Goal: Task Accomplishment & Management: Manage account settings

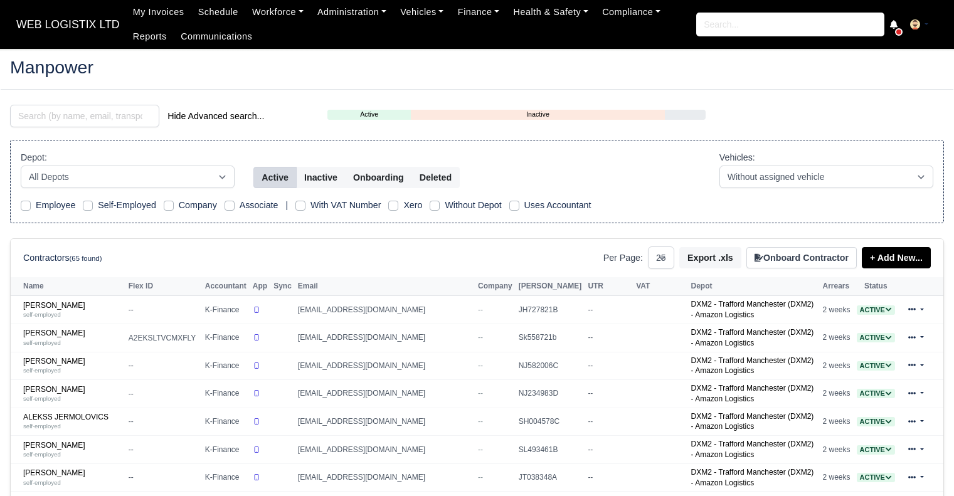
select select "25"
click at [110, 125] on input "search" at bounding box center [84, 116] width 149 height 23
click at [65, 329] on link "Adrian Birladeanu self-employed" at bounding box center [72, 338] width 99 height 18
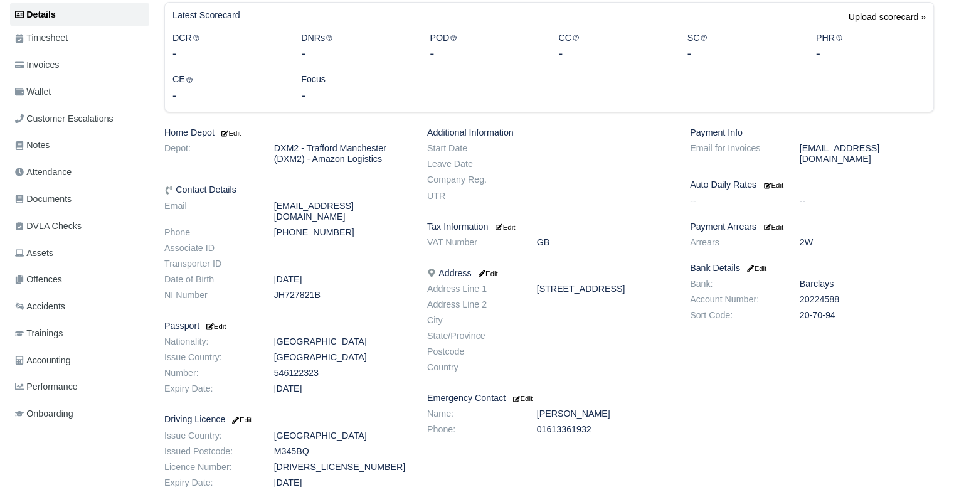
scroll to position [193, 0]
drag, startPoint x: 963, startPoint y: 160, endPoint x: 963, endPoint y: 263, distance: 102.9
click at [953, 263] on html "WEB LOGISTIX LTD My Invoices Schedule Workforce Manpower Expiring Documents Lea…" at bounding box center [477, 50] width 954 height 487
drag, startPoint x: 963, startPoint y: 263, endPoint x: 947, endPoint y: 45, distance: 218.2
click at [947, 45] on div "Details Timesheet Invoices Wallet Customer Escalations Notes Attendance" at bounding box center [477, 321] width 953 height 640
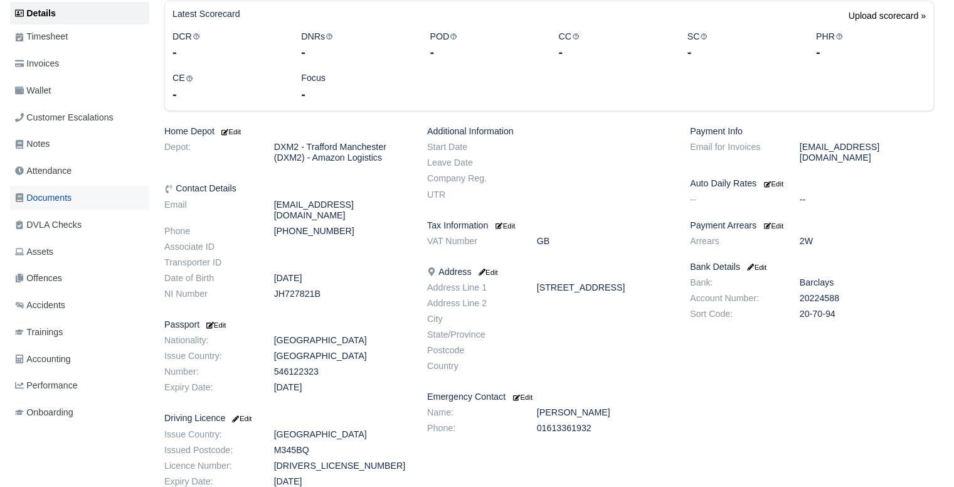
click at [110, 186] on link "Documents" at bounding box center [79, 198] width 139 height 24
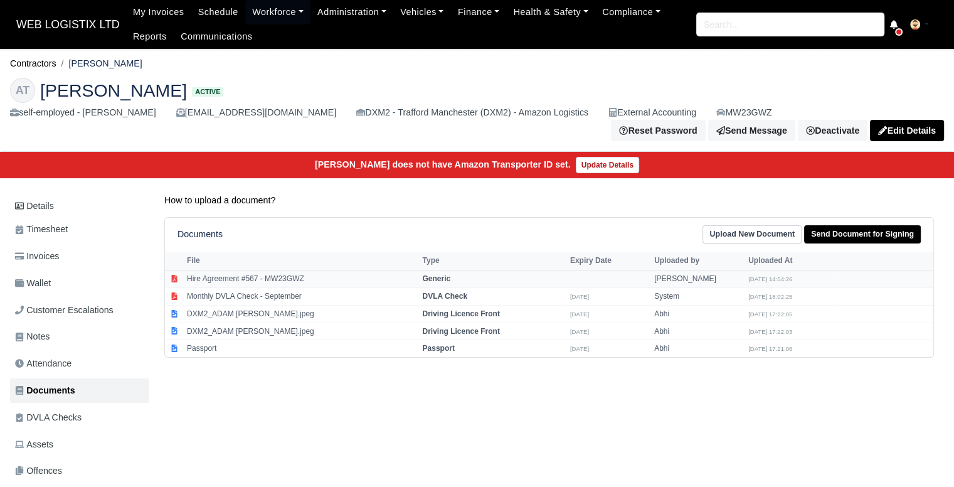
click at [413, 271] on td "Hire Agreement #567 - MW23GWZ" at bounding box center [301, 279] width 235 height 18
select select "generic"
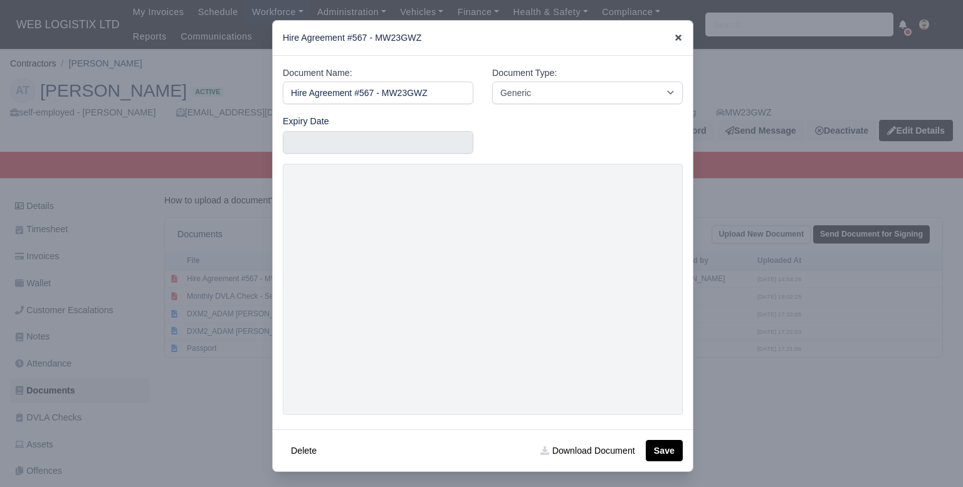
click at [674, 37] on icon at bounding box center [678, 37] width 9 height 9
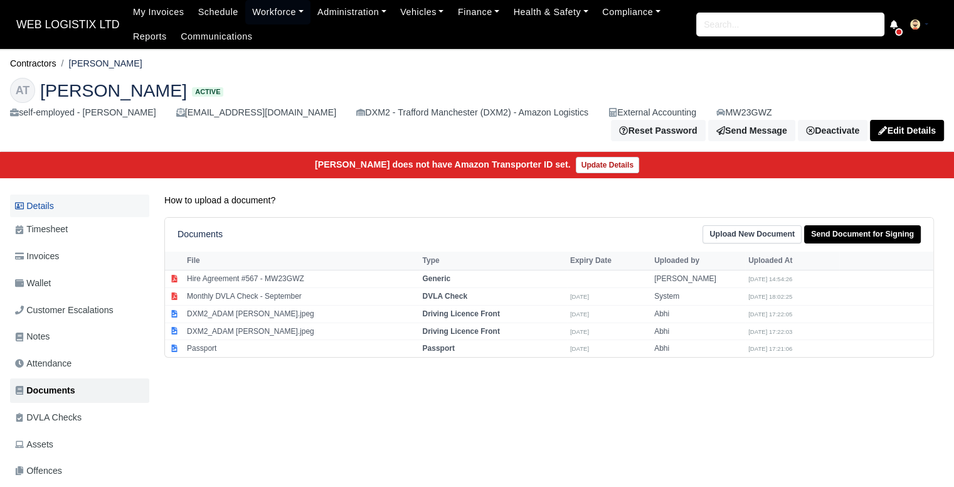
click at [56, 200] on link "Details" at bounding box center [79, 205] width 139 height 23
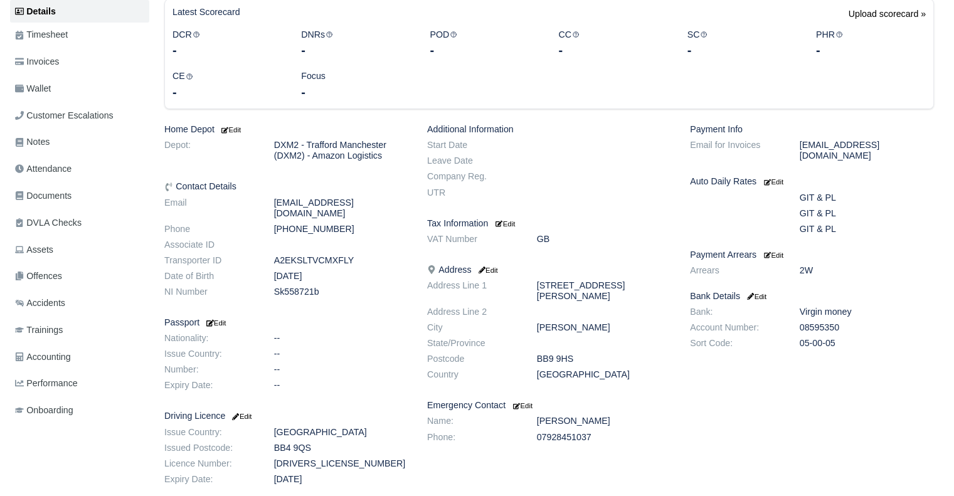
scroll to position [171, 0]
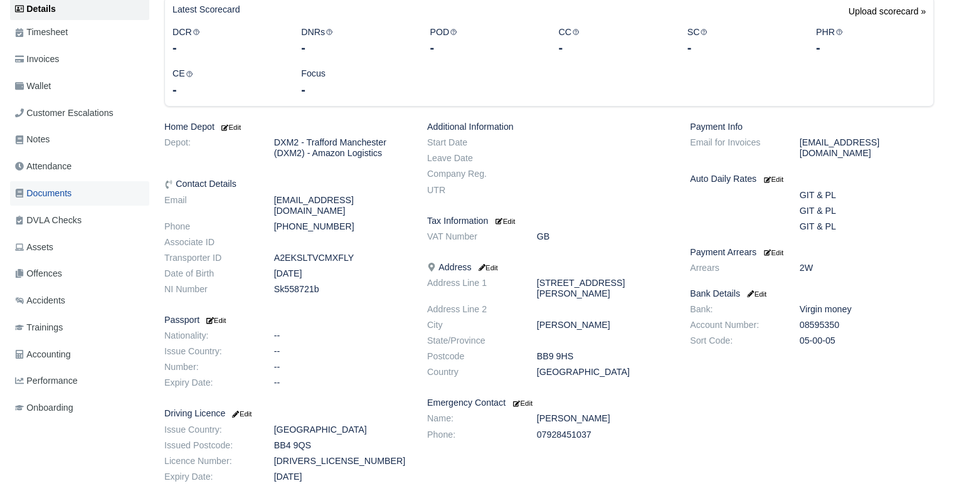
click at [33, 197] on span "Documents" at bounding box center [43, 193] width 56 height 14
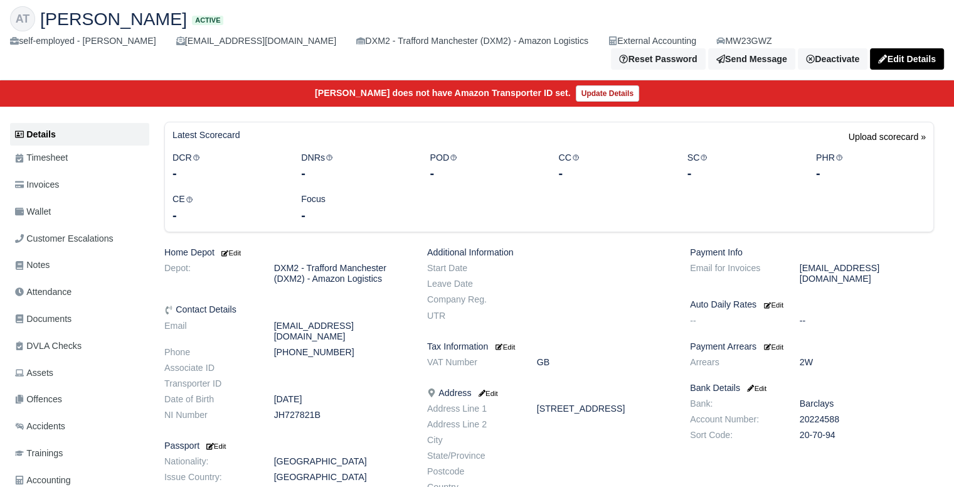
scroll to position [73, 0]
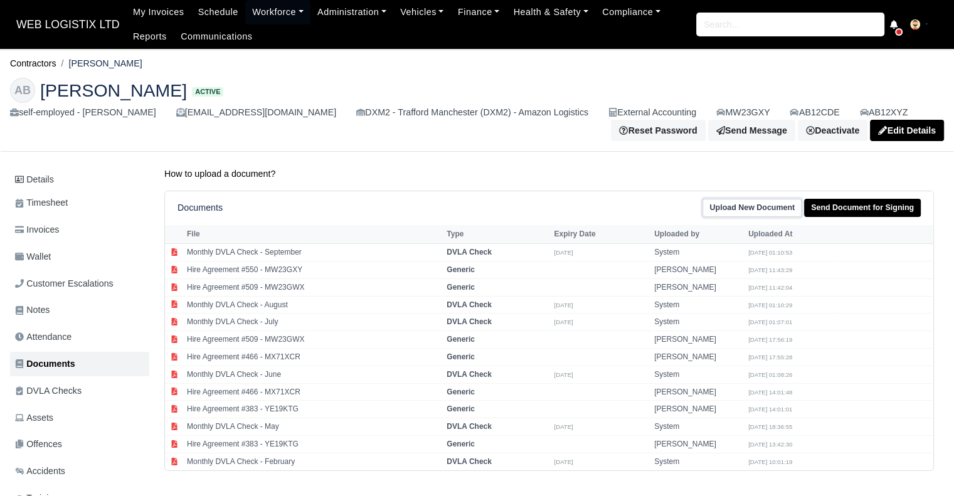
click at [761, 213] on link "Upload New Document" at bounding box center [752, 208] width 99 height 18
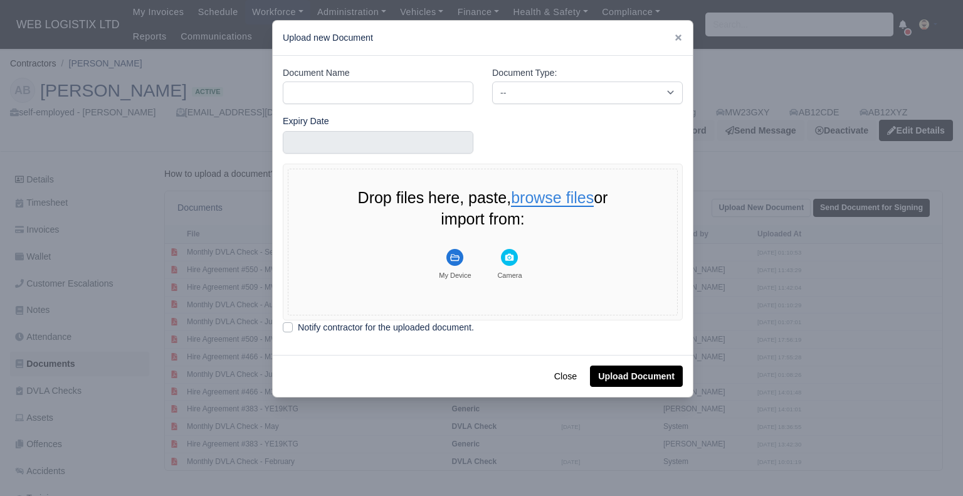
click at [557, 192] on button "browse files" at bounding box center [552, 198] width 83 height 17
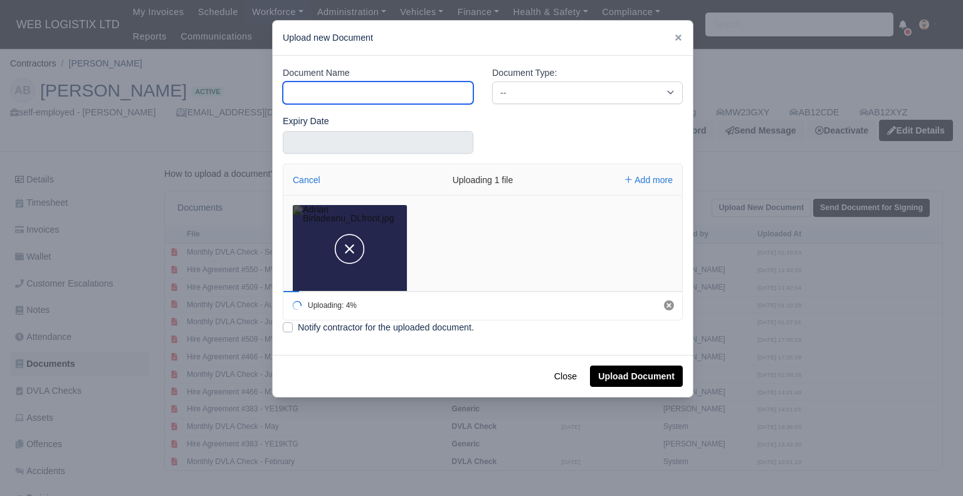
click at [437, 82] on input "Document Name" at bounding box center [378, 93] width 191 height 23
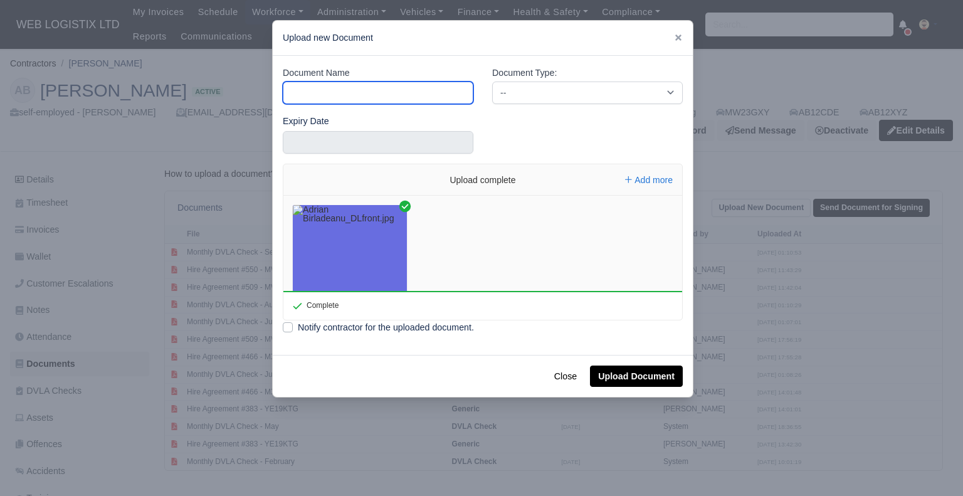
type input "DL Front"
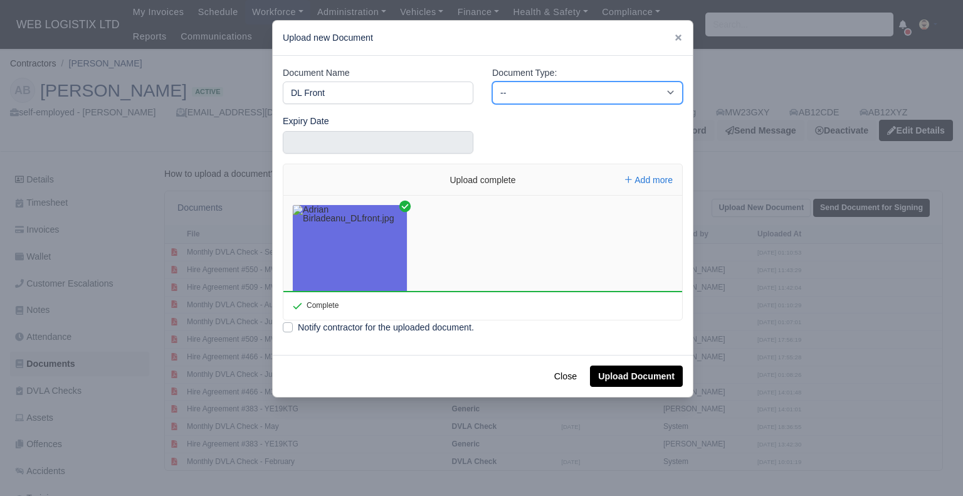
click at [528, 91] on select "-- Accounting Engagement Letter Age Verification Confirmation Background Check …" at bounding box center [587, 93] width 191 height 23
select select "driving-licence-front"
click at [492, 82] on select "-- Accounting Engagement Letter Age Verification Confirmation Background Check …" at bounding box center [587, 93] width 191 height 23
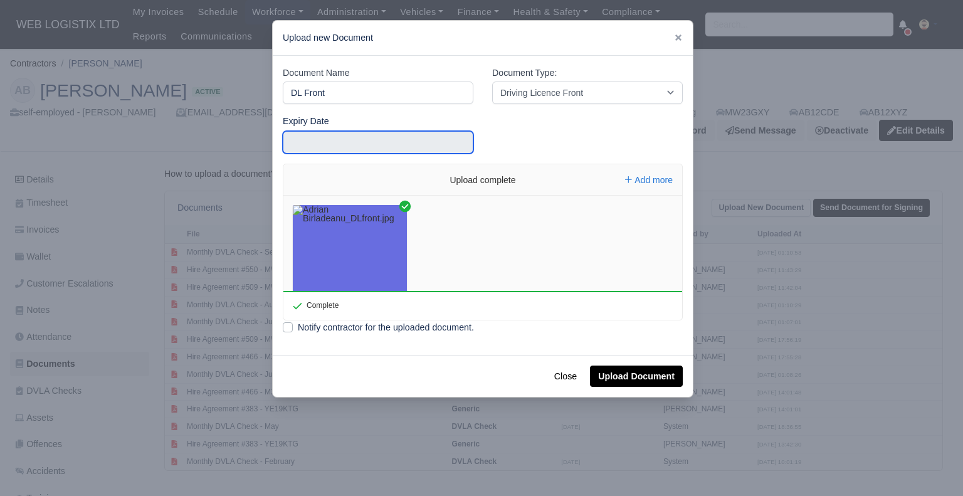
click at [408, 145] on input "text" at bounding box center [378, 142] width 191 height 23
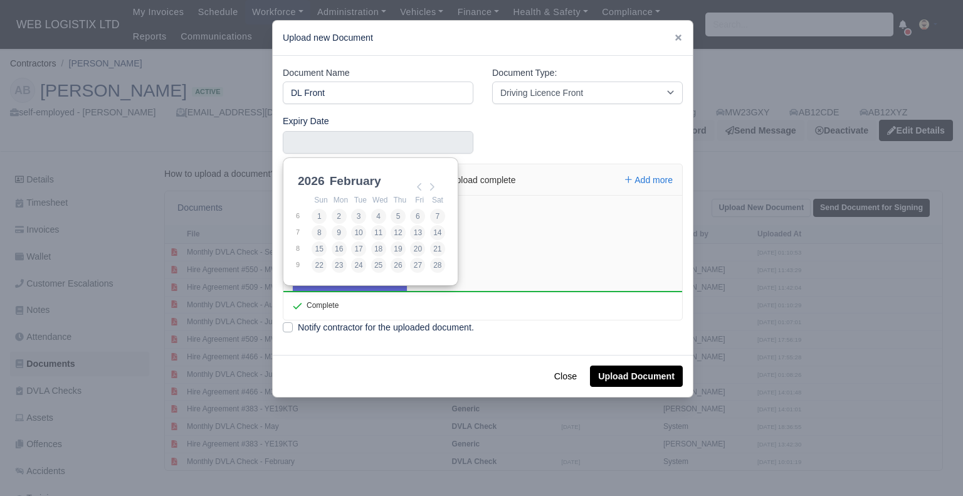
scroll to position [3, 0]
click at [354, 178] on select "January February March April May June July August September October November De…" at bounding box center [368, 185] width 83 height 26
click at [310, 181] on select "2021 2022 2023 2024 2025 2026 2027 2028 2029 2030 2031 2032 2033 2034 2035 2036…" at bounding box center [323, 185] width 56 height 26
click at [347, 179] on select "January February March April May June July August September October November De…" at bounding box center [368, 185] width 83 height 26
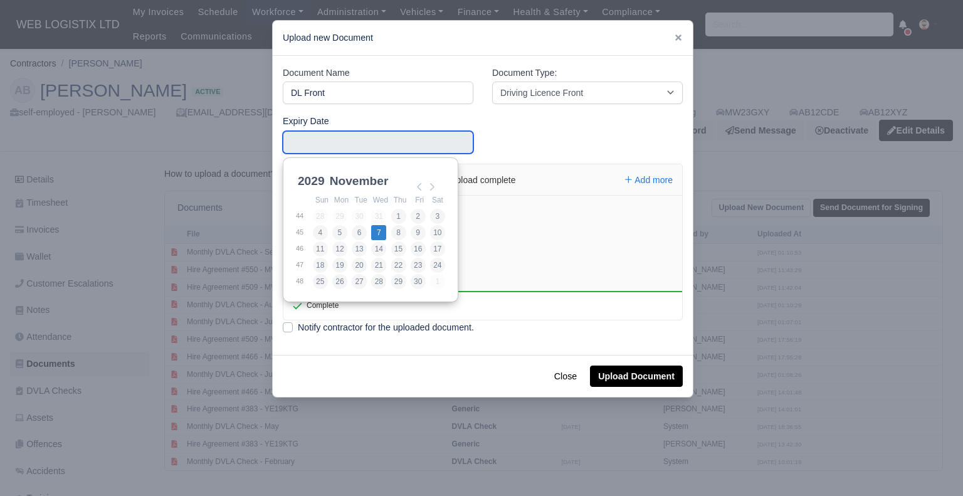
type input "2029-11-07"
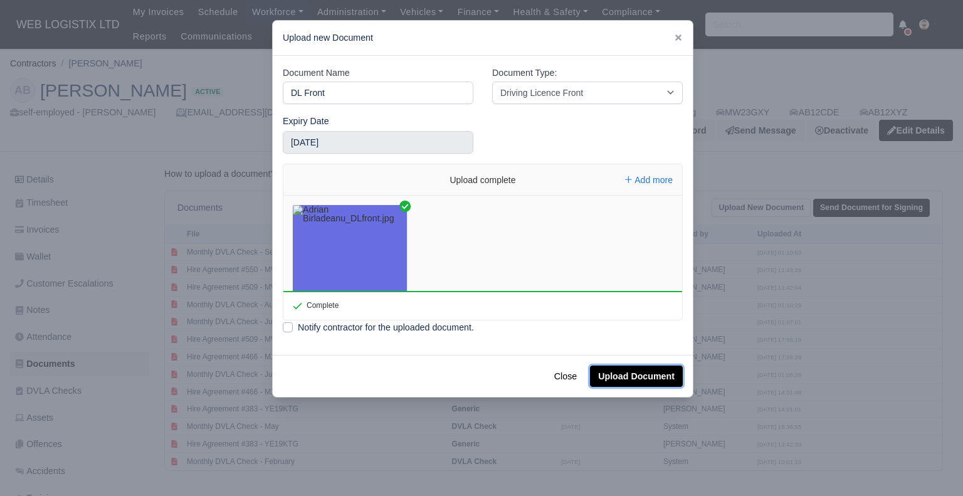
click at [634, 370] on button "Upload Document" at bounding box center [636, 376] width 93 height 21
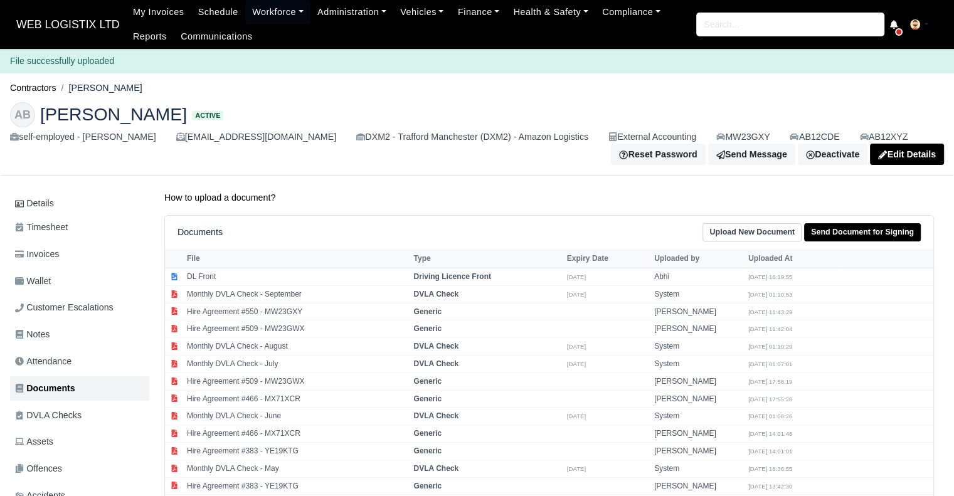
click at [46, 17] on span "WEB LOGISTIX LTD" at bounding box center [68, 24] width 116 height 25
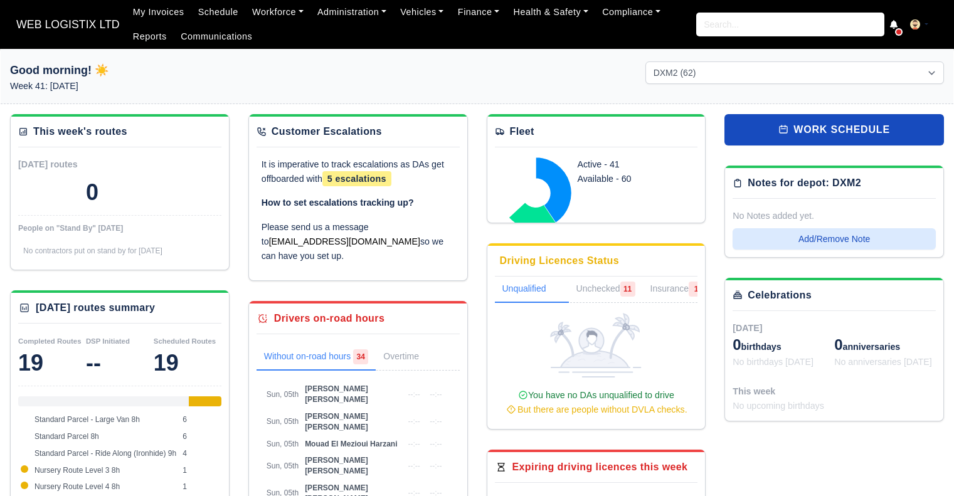
select select "1"
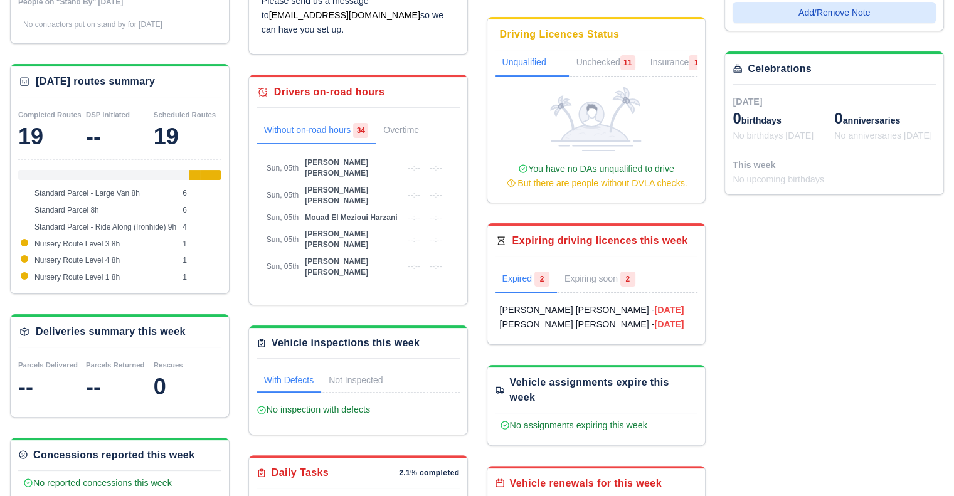
scroll to position [226, 0]
click at [575, 285] on link "Expiring soon 2" at bounding box center [600, 280] width 86 height 26
click at [587, 324] on strong "23/10/2025" at bounding box center [592, 325] width 29 height 10
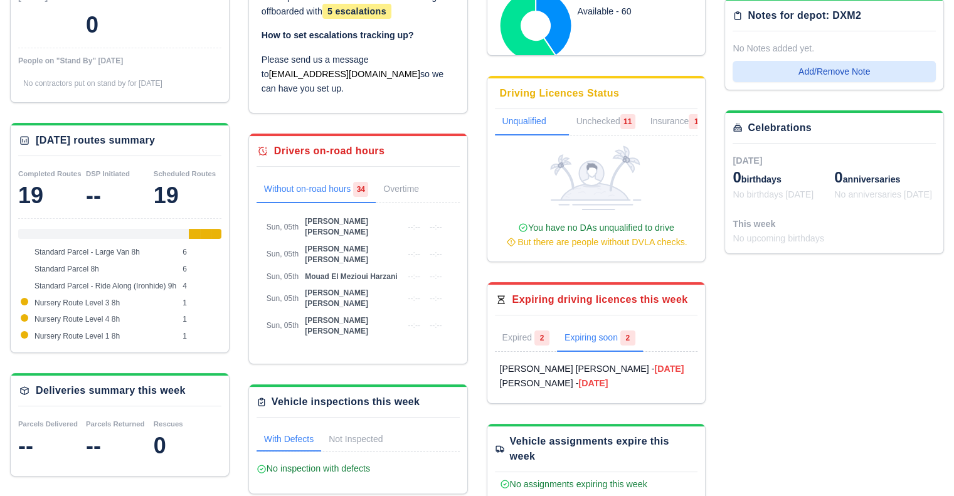
scroll to position [168, 0]
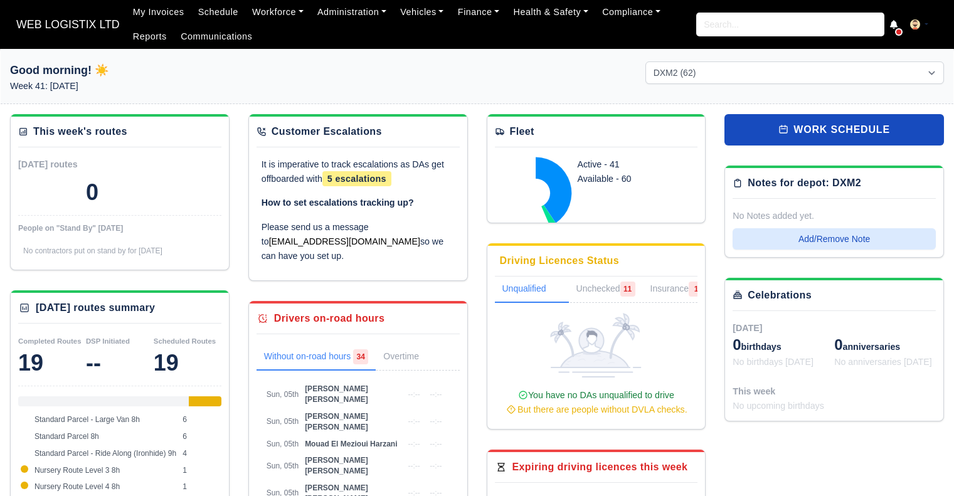
select select "1"
click at [225, 15] on link "Schedule" at bounding box center [218, 12] width 54 height 24
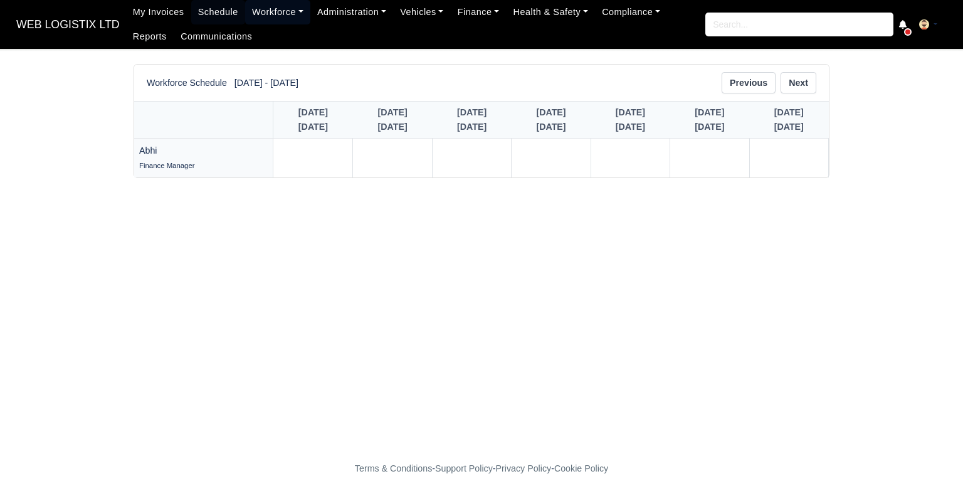
click at [248, 14] on link "Workforce" at bounding box center [277, 12] width 65 height 24
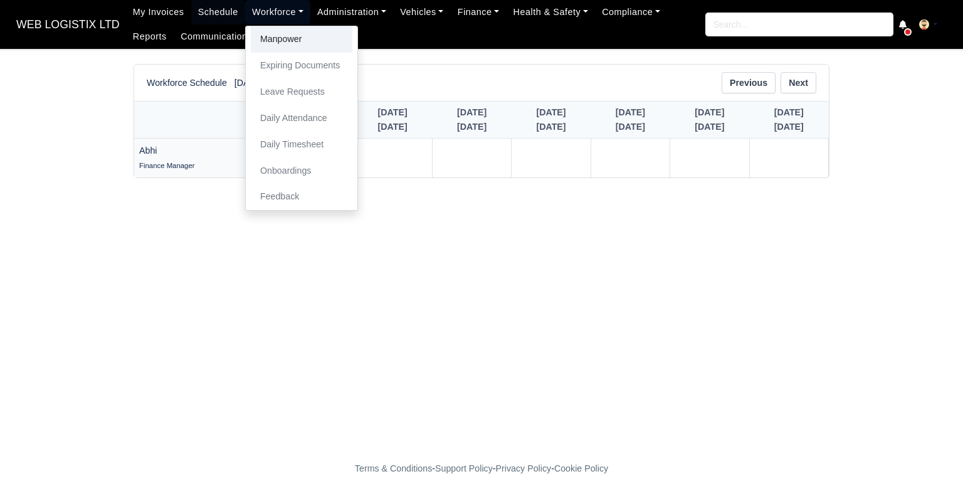
click at [258, 34] on link "Manpower" at bounding box center [302, 39] width 102 height 26
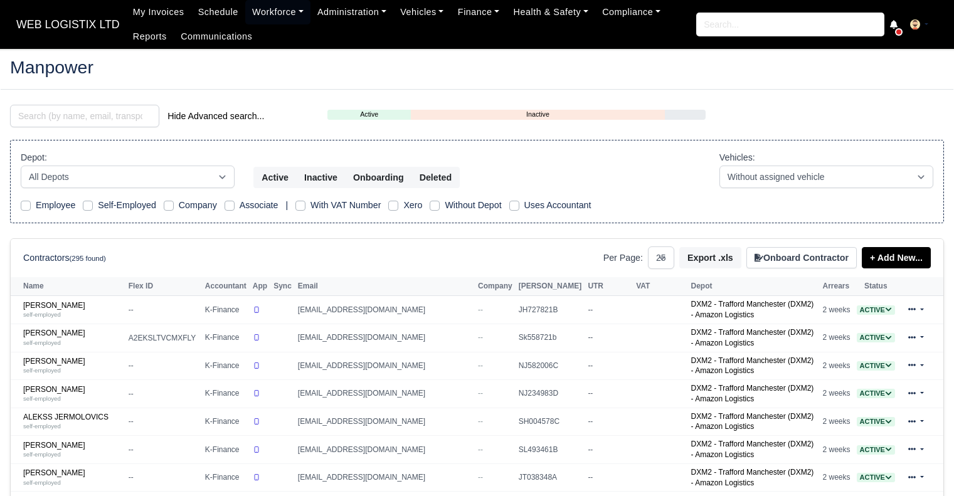
select select "25"
click at [130, 116] on input "search" at bounding box center [84, 116] width 149 height 23
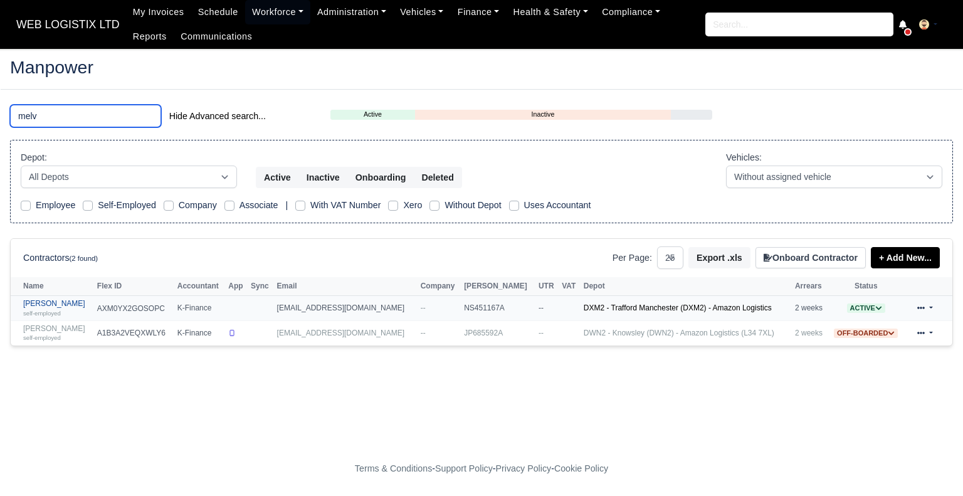
type input "melv"
click at [65, 305] on link "Melven Blake self-employed" at bounding box center [57, 308] width 68 height 18
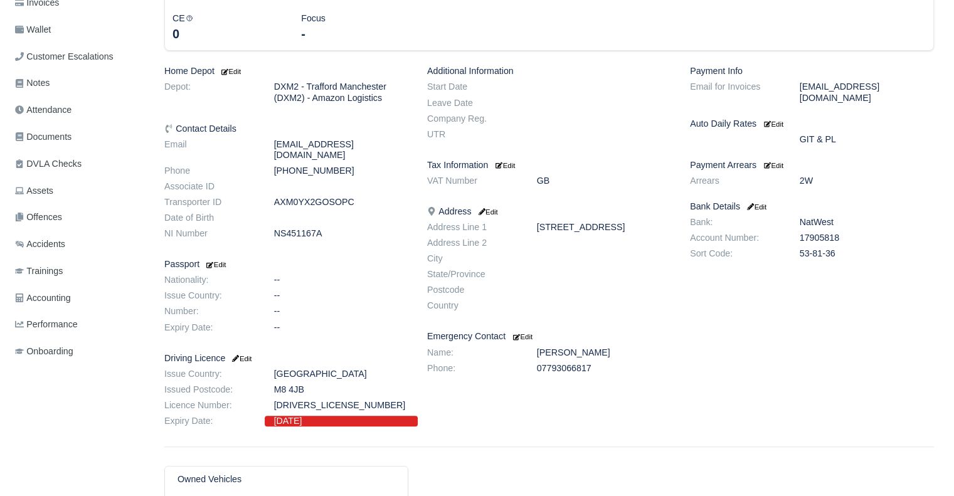
scroll to position [231, 0]
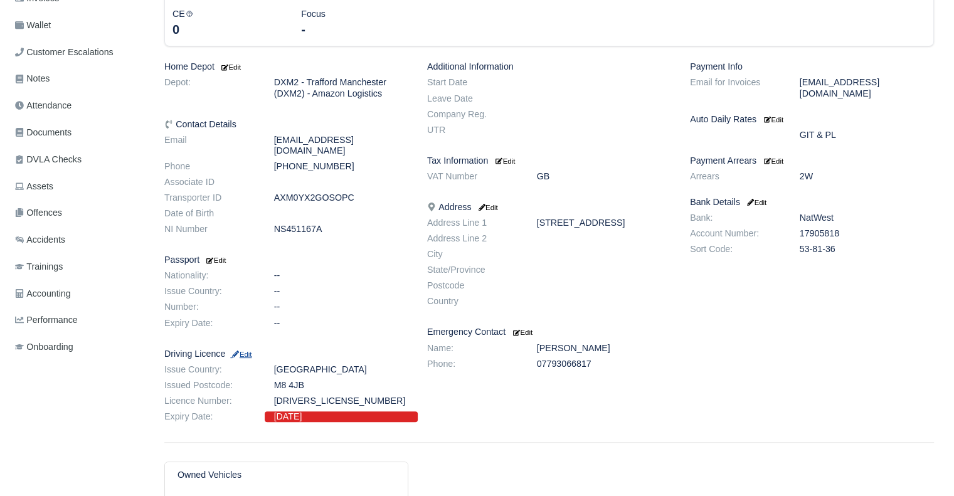
click at [250, 351] on small "Edit" at bounding box center [240, 355] width 21 height 8
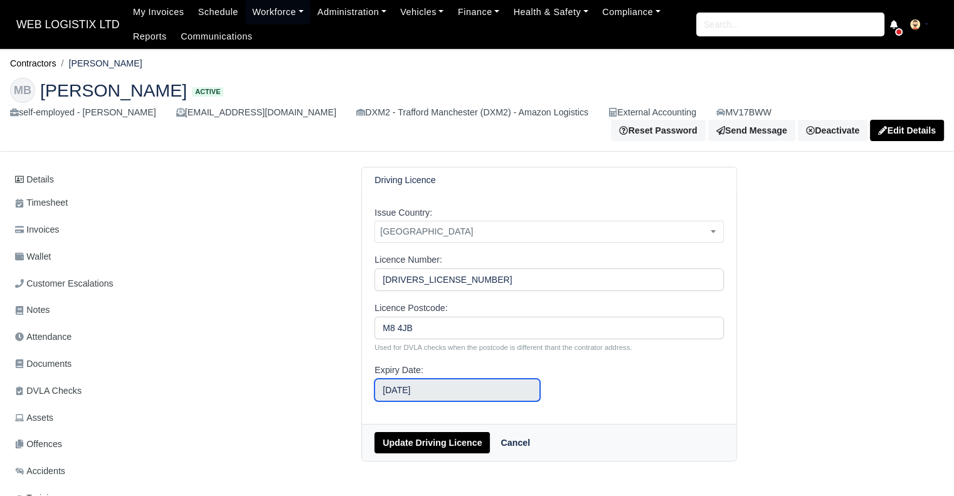
click at [433, 386] on input "October 23, 2025" at bounding box center [456, 390] width 165 height 23
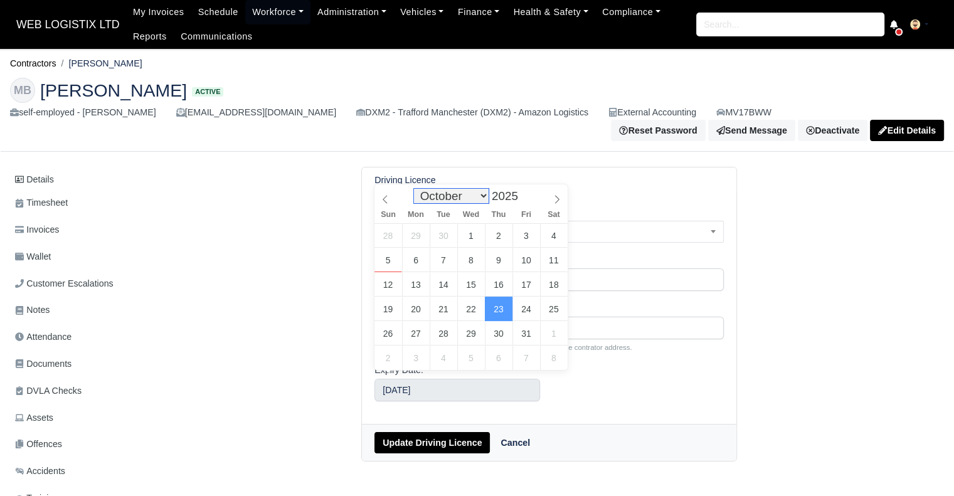
click at [486, 195] on select "January February March April May June July August September October November De…" at bounding box center [451, 196] width 74 height 14
select select "11"
click at [417, 189] on select "January February March April May June July August September October November De…" at bounding box center [451, 196] width 74 height 14
click at [502, 199] on input "2025" at bounding box center [509, 196] width 40 height 14
click at [519, 201] on span at bounding box center [523, 199] width 9 height 7
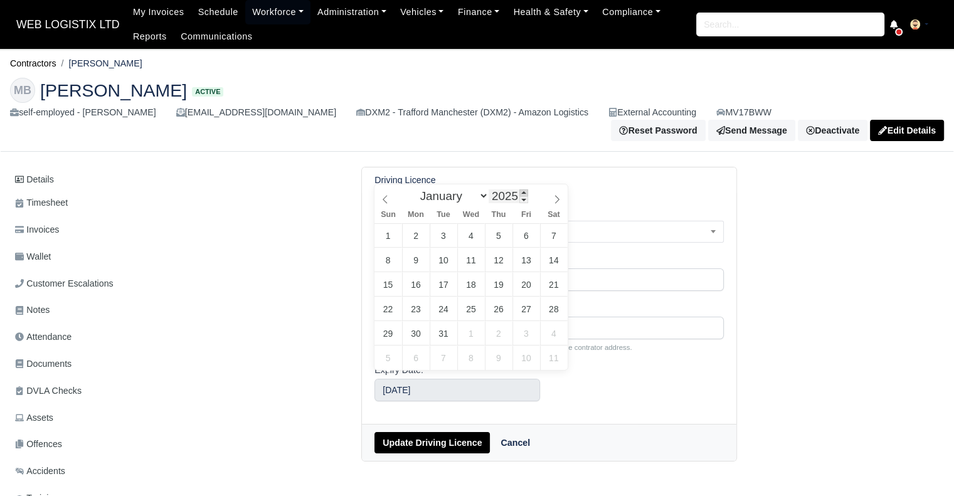
click at [520, 194] on span at bounding box center [523, 192] width 9 height 7
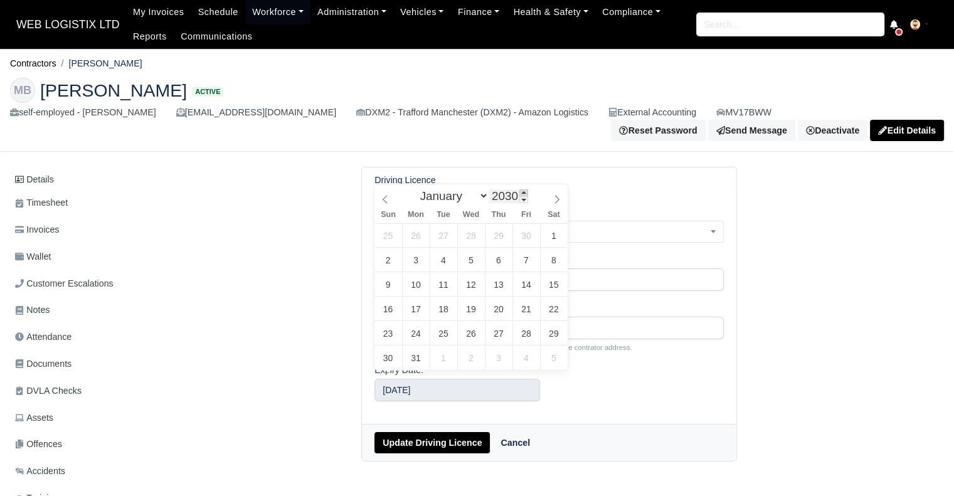
click at [520, 194] on span at bounding box center [523, 192] width 9 height 7
type input "2034"
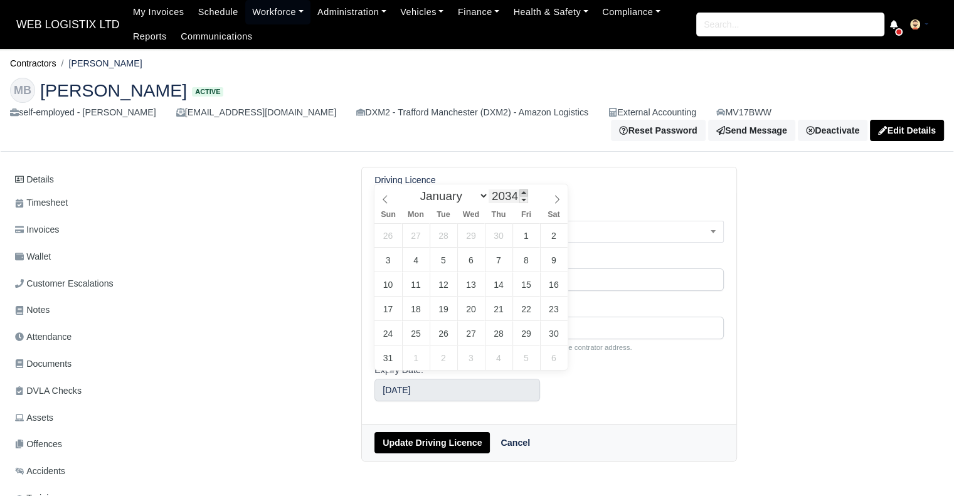
click at [520, 194] on span at bounding box center [523, 192] width 9 height 7
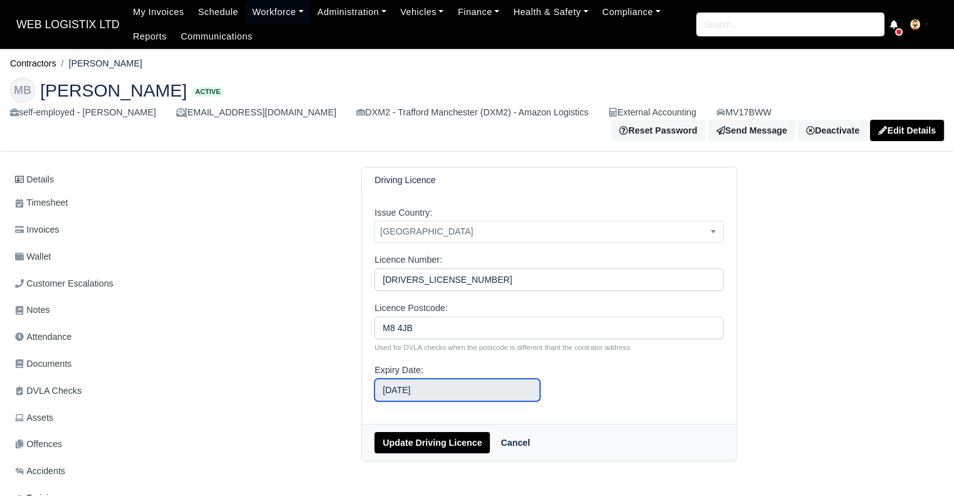
type input "December 3, 2034"
click at [435, 443] on button "Update Driving Licence" at bounding box center [431, 442] width 115 height 21
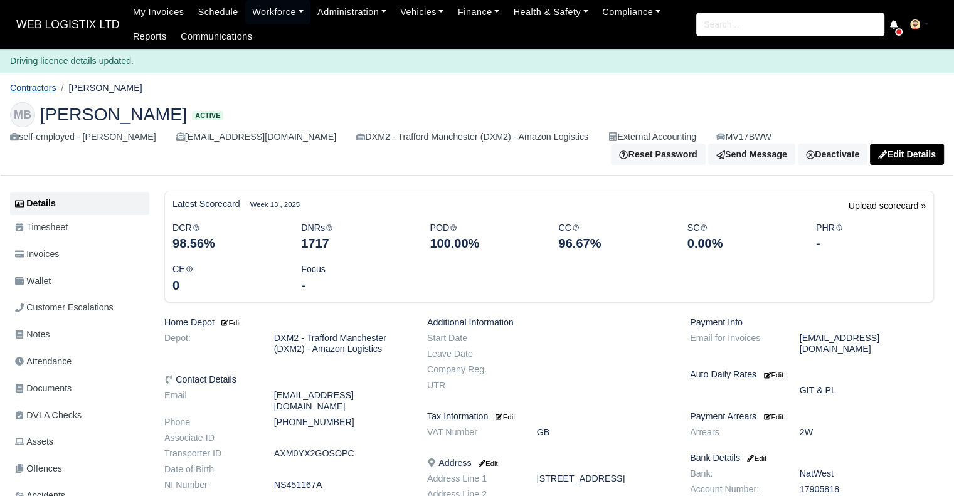
click at [34, 88] on link "Contractors" at bounding box center [33, 88] width 46 height 10
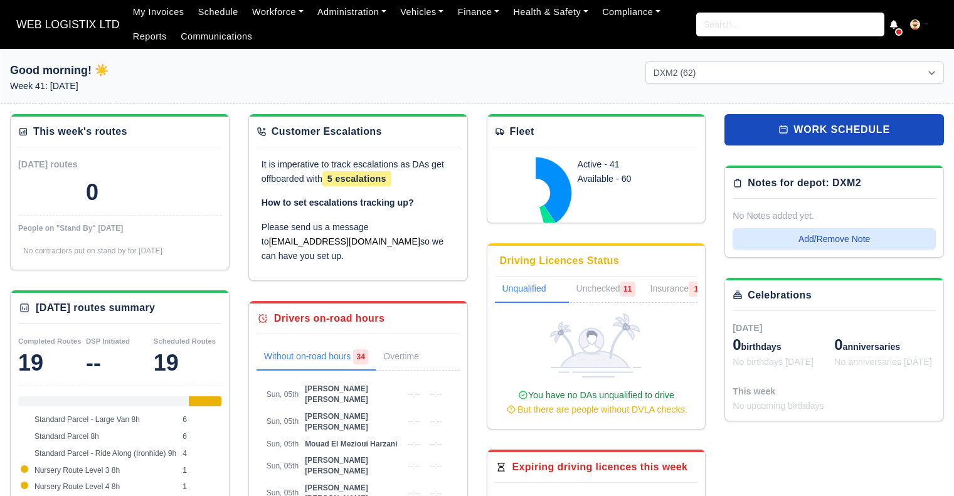
select select "1"
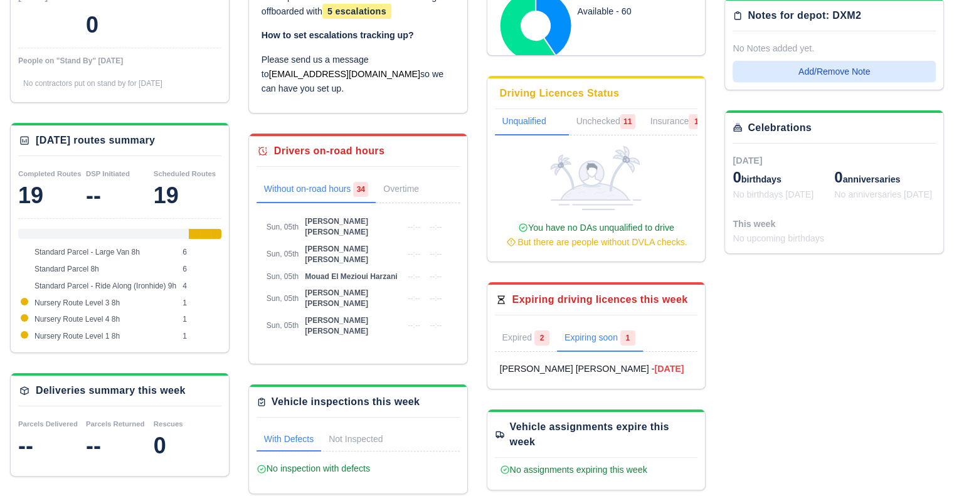
click at [607, 335] on link "Expiring soon 1" at bounding box center [600, 339] width 86 height 26
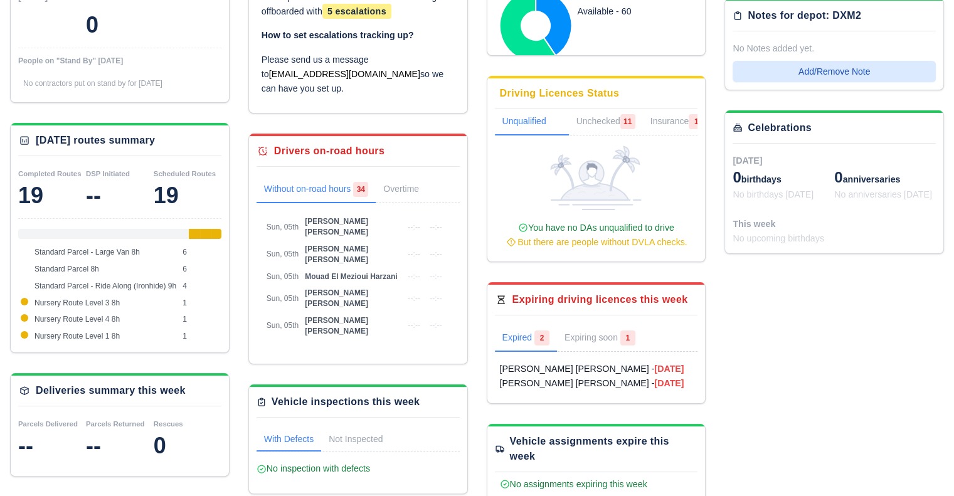
click at [531, 326] on link "Expired 2" at bounding box center [526, 339] width 62 height 26
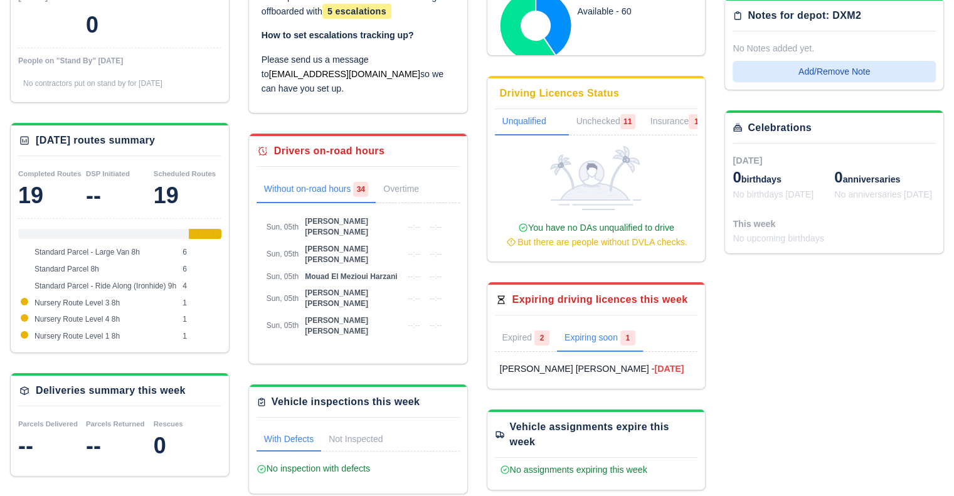
click at [580, 336] on link "Expiring soon 1" at bounding box center [600, 339] width 86 height 26
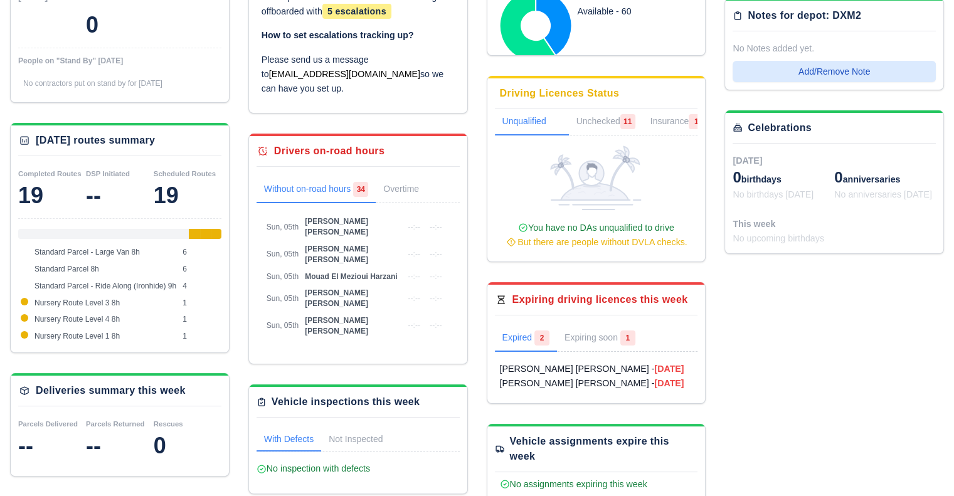
click at [532, 331] on link "Expired 2" at bounding box center [526, 339] width 62 height 26
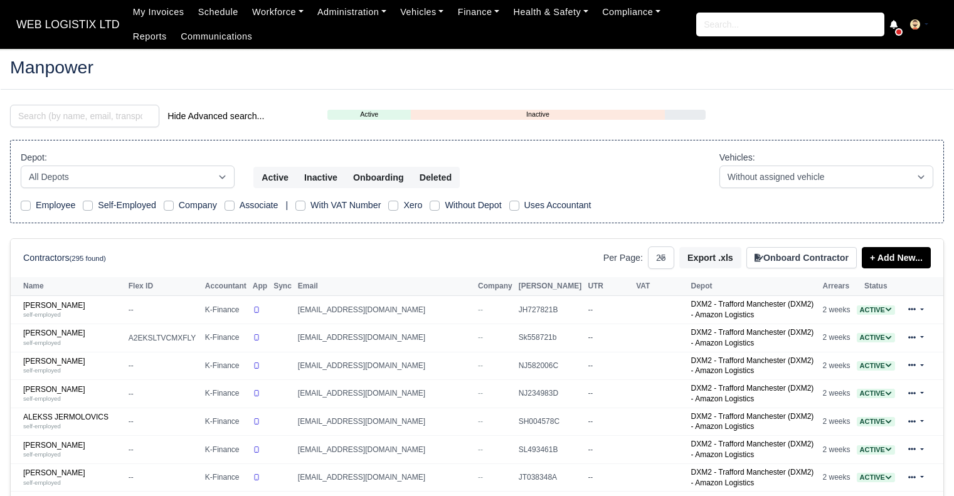
select select "25"
click at [119, 117] on input "search" at bounding box center [84, 116] width 149 height 23
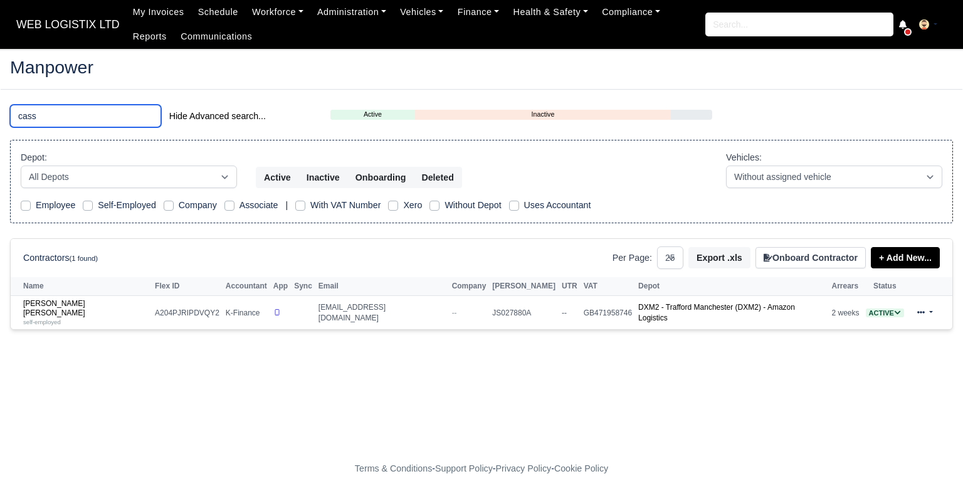
click at [52, 114] on input "cass" at bounding box center [85, 116] width 151 height 23
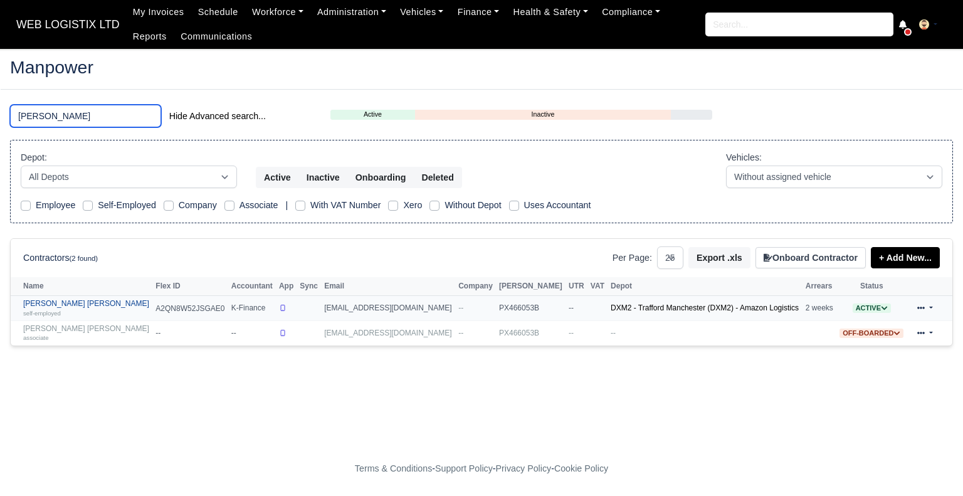
type input "bryan"
click at [56, 120] on input "bryan" at bounding box center [85, 116] width 151 height 23
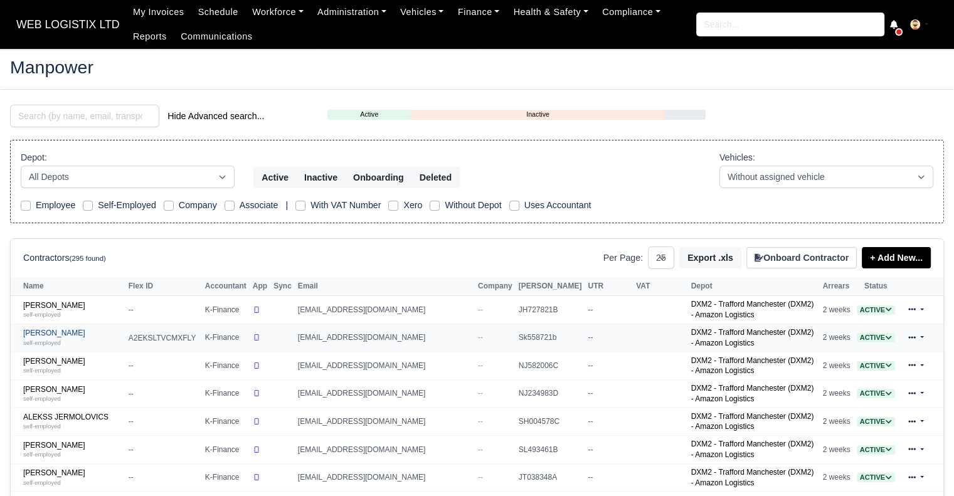
click at [70, 329] on link "Adrian Birladeanu self-employed" at bounding box center [72, 338] width 99 height 18
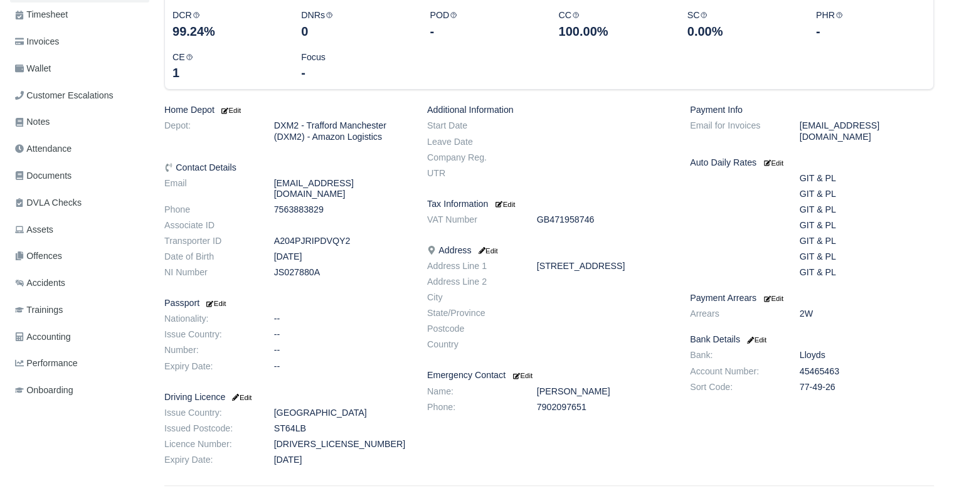
scroll to position [194, 0]
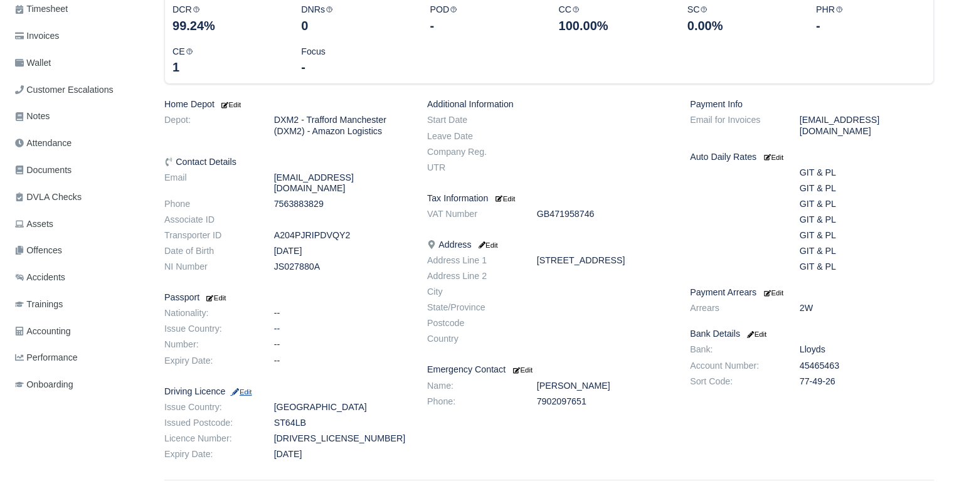
click at [243, 388] on small "Edit" at bounding box center [240, 392] width 21 height 8
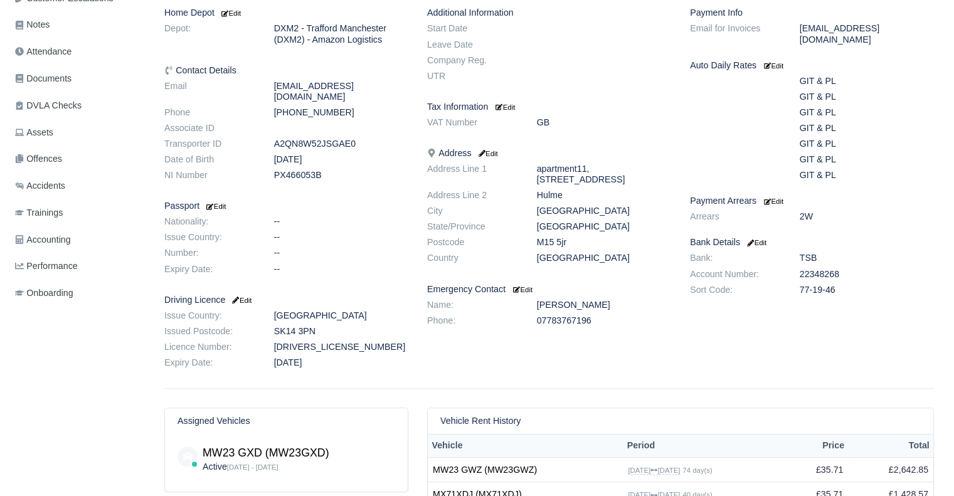
scroll to position [292, 0]
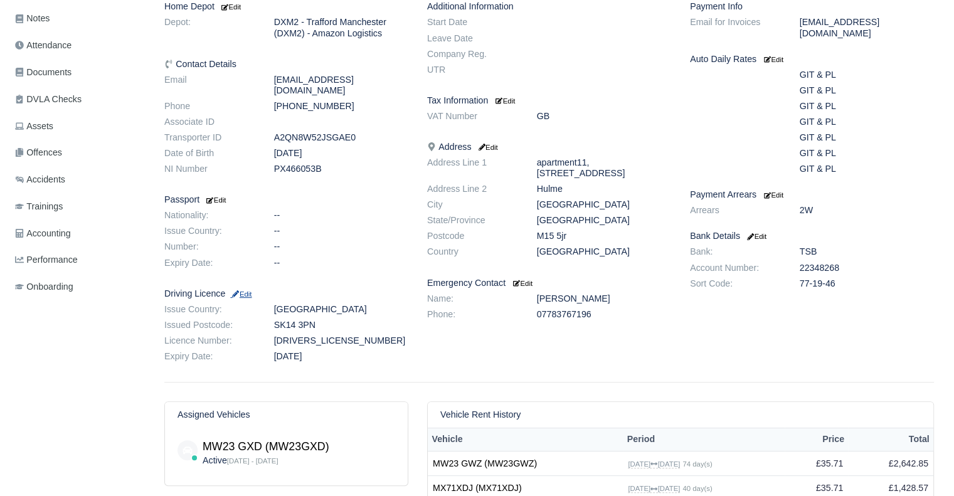
click at [246, 290] on small "Edit" at bounding box center [240, 294] width 21 height 8
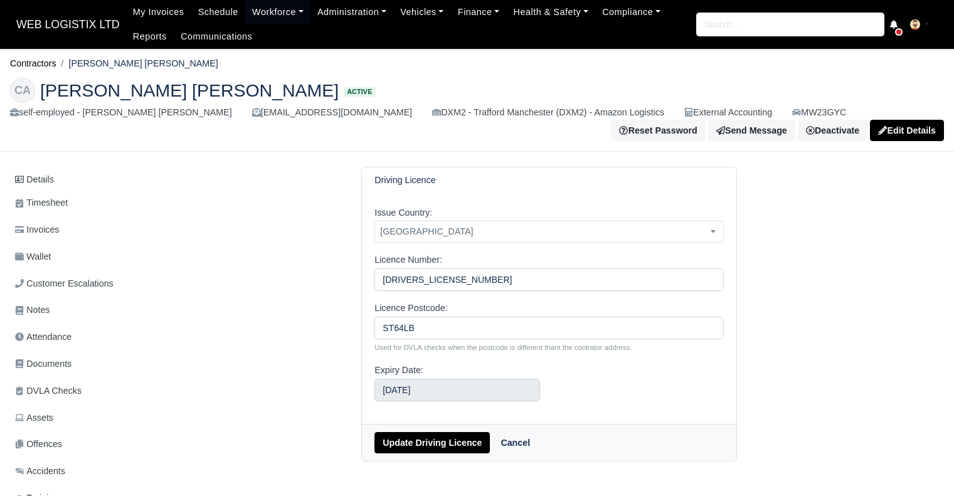
select select "9"
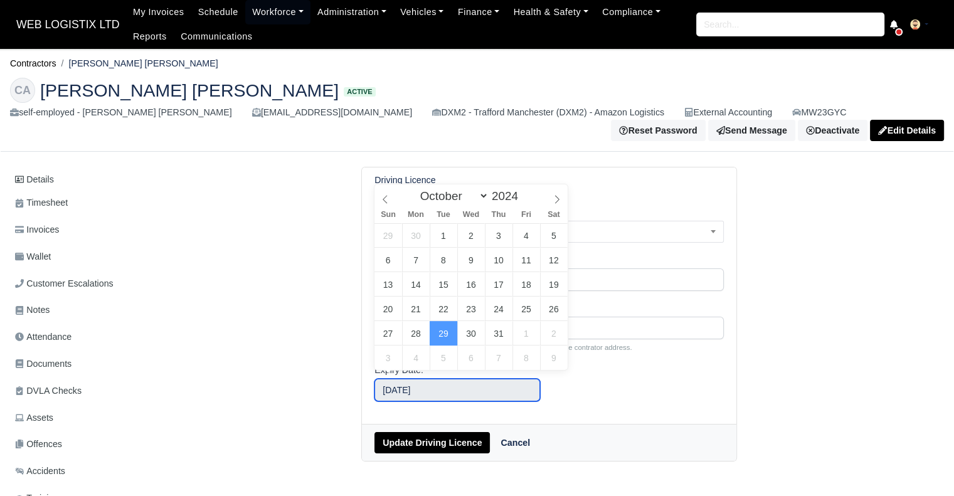
click at [423, 383] on input "October 29, 2024" at bounding box center [456, 390] width 165 height 23
type input "October 15, 2024"
click at [428, 390] on input "October 15, 2024" at bounding box center [456, 390] width 165 height 23
click at [519, 195] on span at bounding box center [523, 192] width 9 height 7
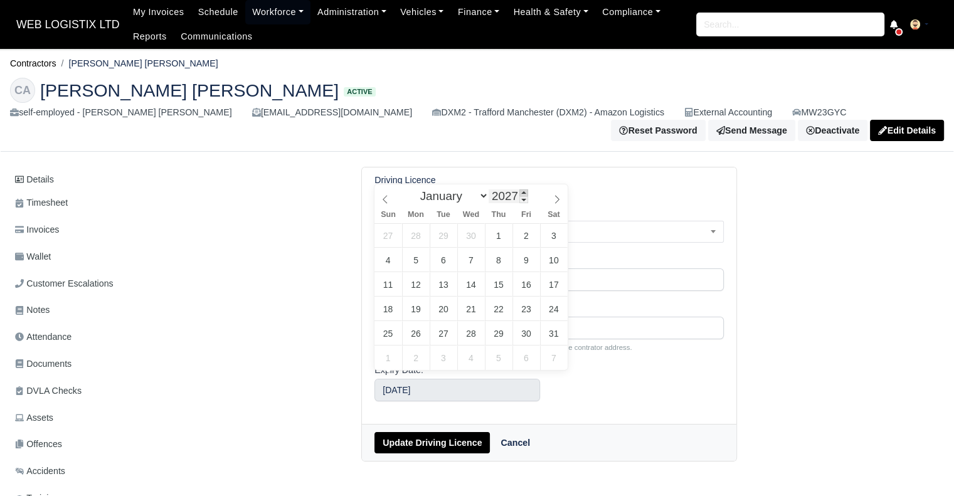
click at [519, 195] on span at bounding box center [523, 192] width 9 height 7
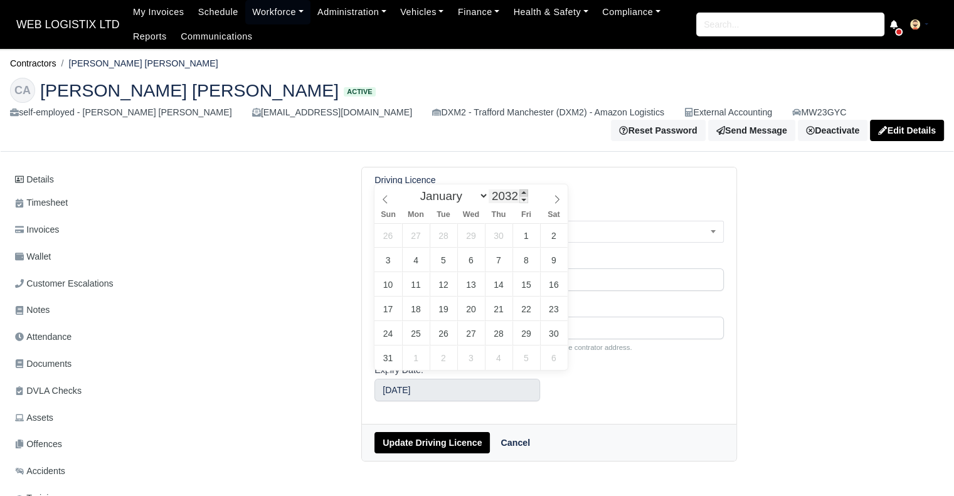
click at [519, 195] on span at bounding box center [523, 192] width 9 height 7
type input "2034"
click at [519, 195] on span at bounding box center [523, 192] width 9 height 7
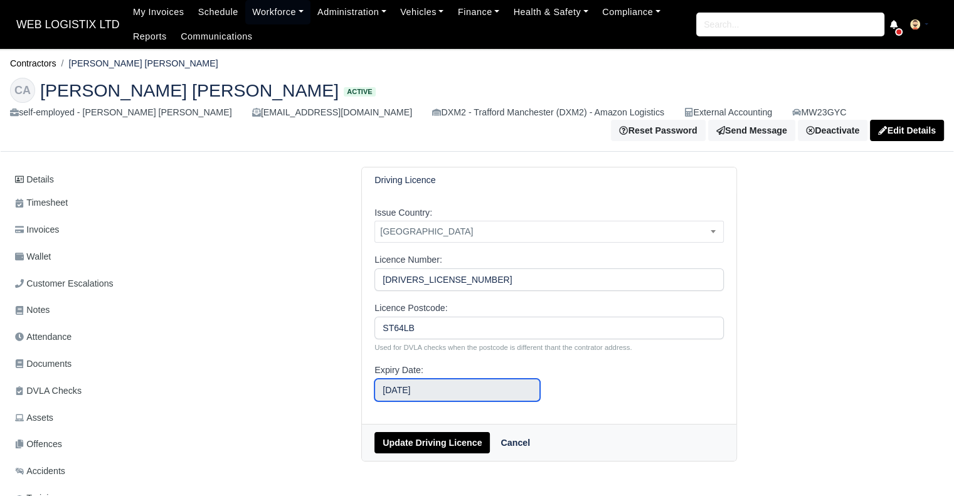
type input "October 15, 2034"
click at [432, 436] on button "Update Driving Licence" at bounding box center [431, 442] width 115 height 21
click at [427, 401] on input "August 3, 2025" at bounding box center [456, 390] width 165 height 23
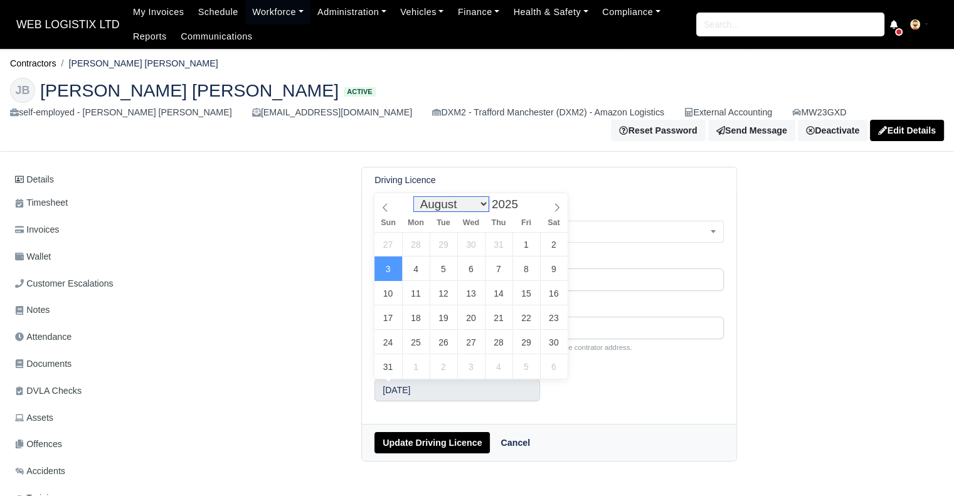
click at [484, 208] on select "January February March April May June July August September October November De…" at bounding box center [451, 204] width 74 height 14
select select "5"
click at [417, 197] on select "January February March April May June July August September October November De…" at bounding box center [451, 204] width 74 height 14
click at [519, 205] on span at bounding box center [523, 207] width 9 height 7
click at [519, 200] on span at bounding box center [523, 201] width 9 height 7
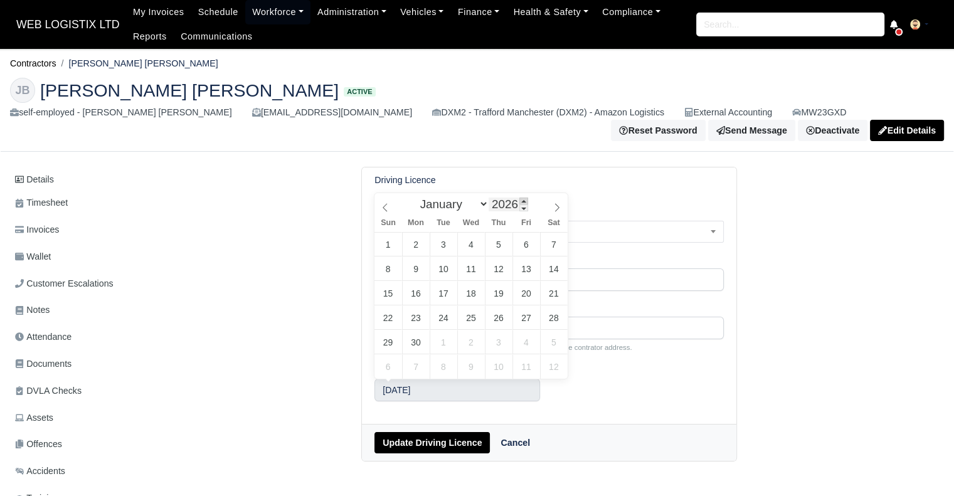
click at [519, 200] on span at bounding box center [523, 201] width 9 height 7
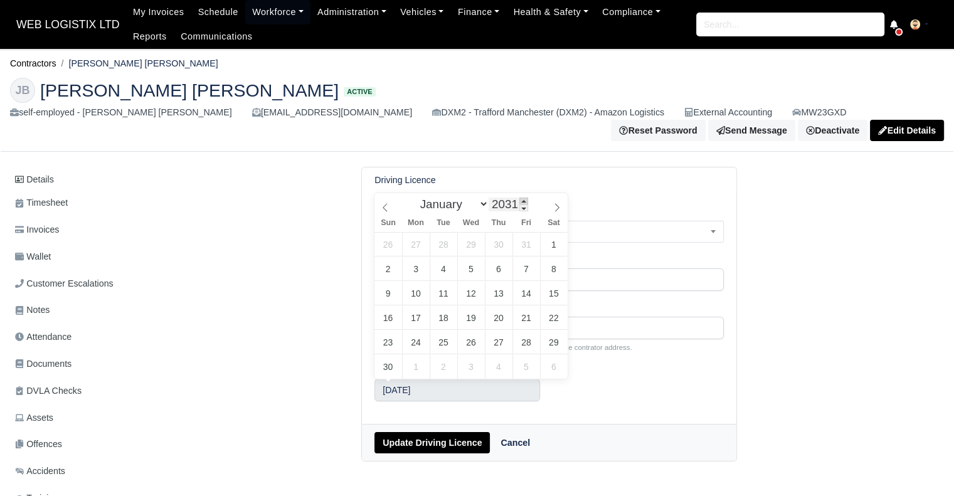
click at [519, 200] on span at bounding box center [523, 201] width 9 height 7
type input "2035"
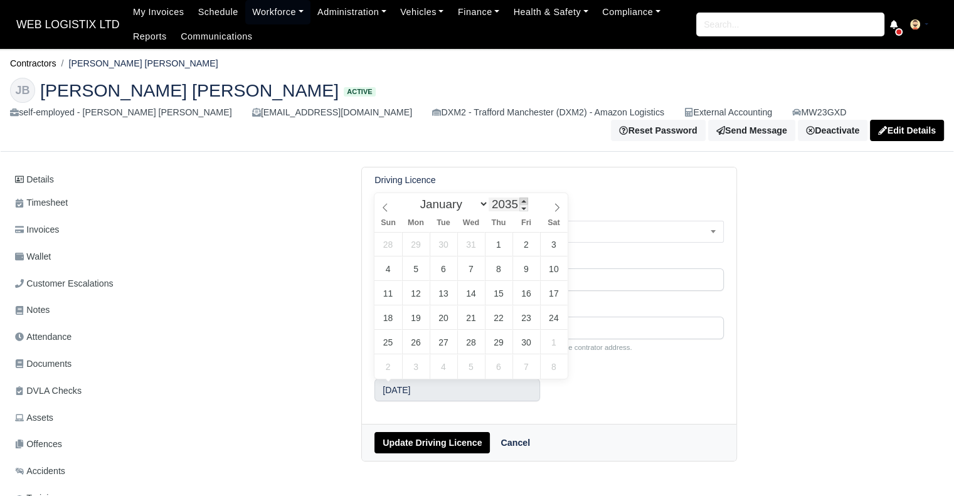
click at [519, 200] on span at bounding box center [523, 201] width 9 height 7
type input "June 23, 2035"
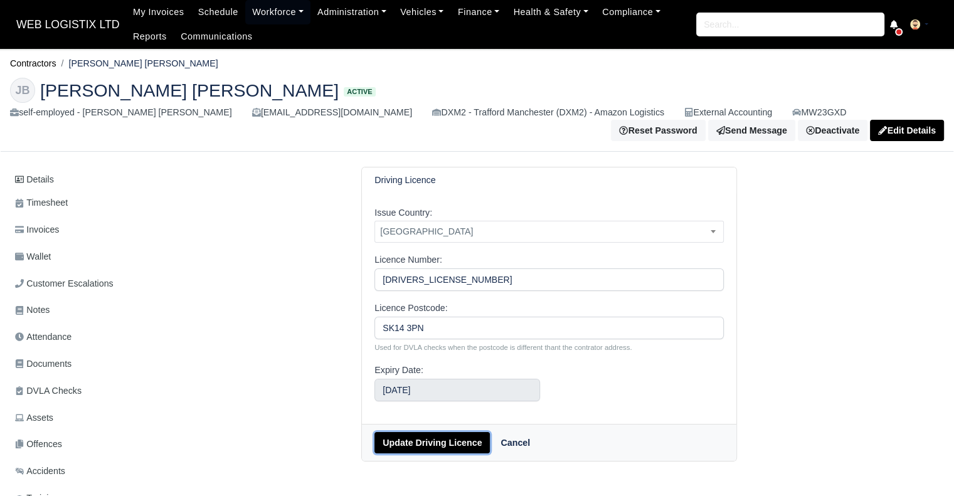
click at [417, 441] on button "Update Driving Licence" at bounding box center [431, 442] width 115 height 21
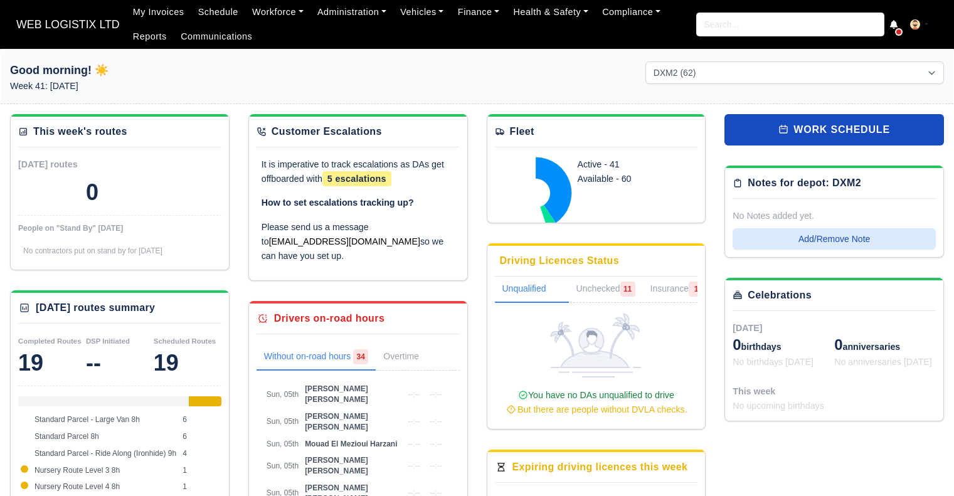
select select "1"
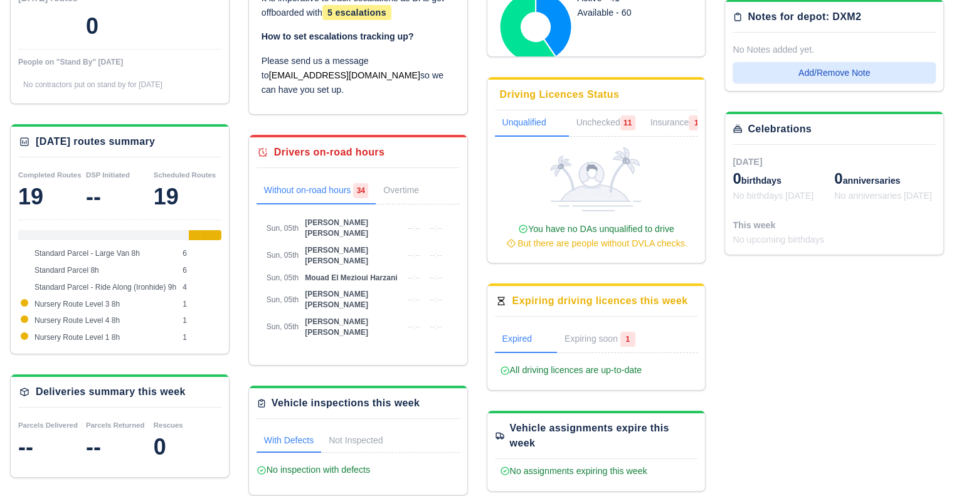
click at [505, 371] on icon at bounding box center [505, 371] width 10 height 10
click at [534, 302] on div "Expiring driving licences this week" at bounding box center [600, 301] width 176 height 15
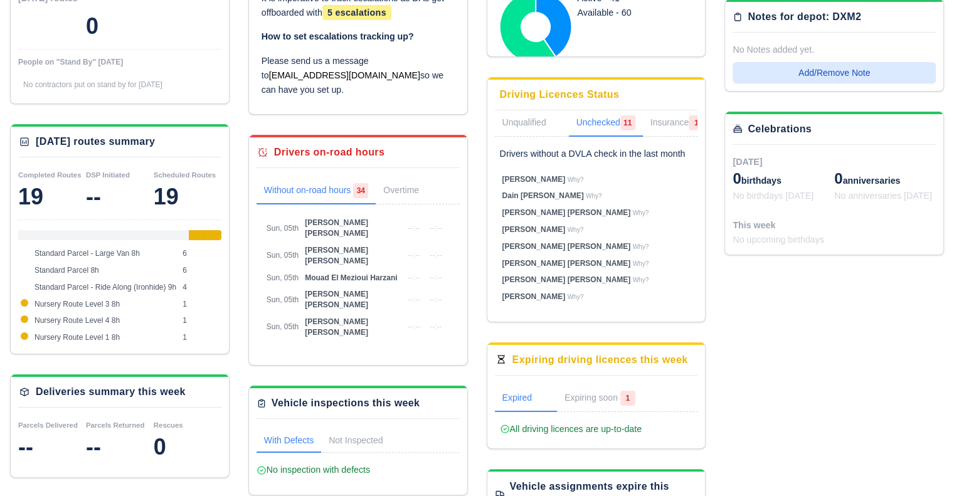
click at [617, 117] on link "Unchecked 11" at bounding box center [606, 123] width 74 height 26
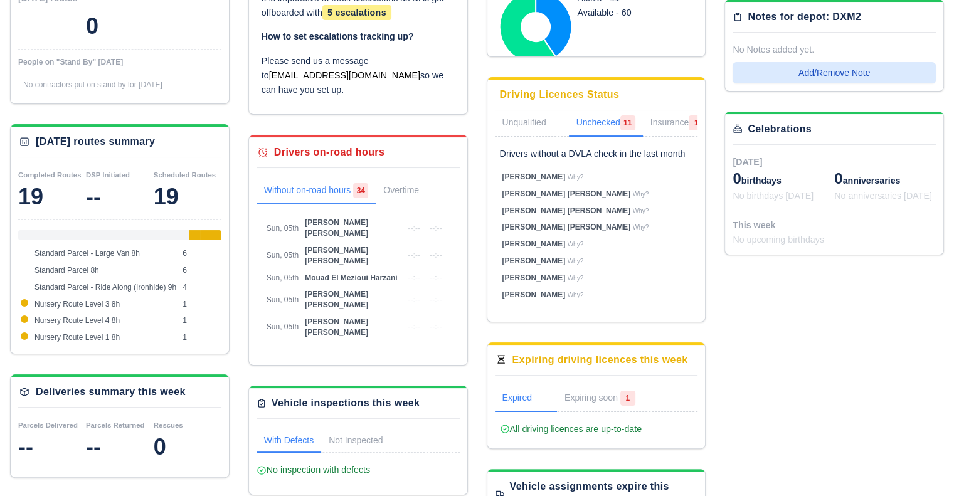
scroll to position [55, 0]
click at [568, 294] on span "Why?" at bounding box center [576, 293] width 16 height 7
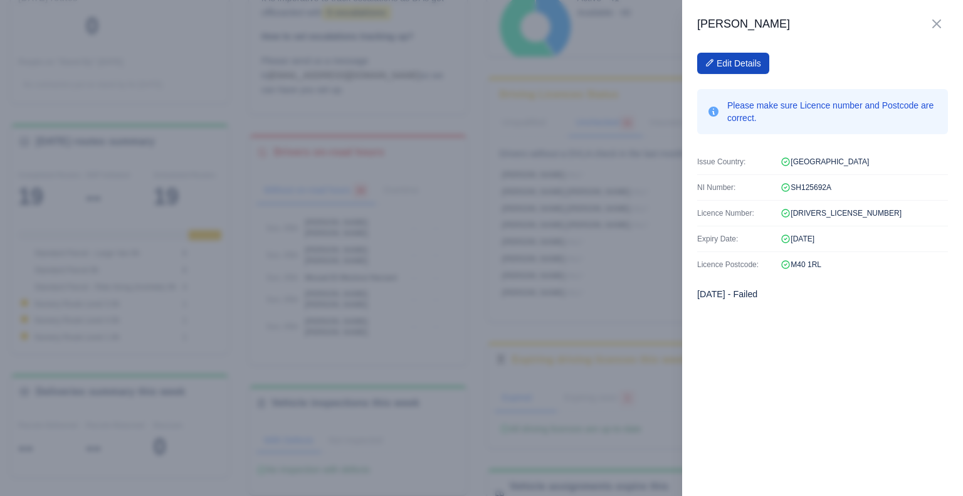
click at [570, 218] on div at bounding box center [481, 248] width 963 height 496
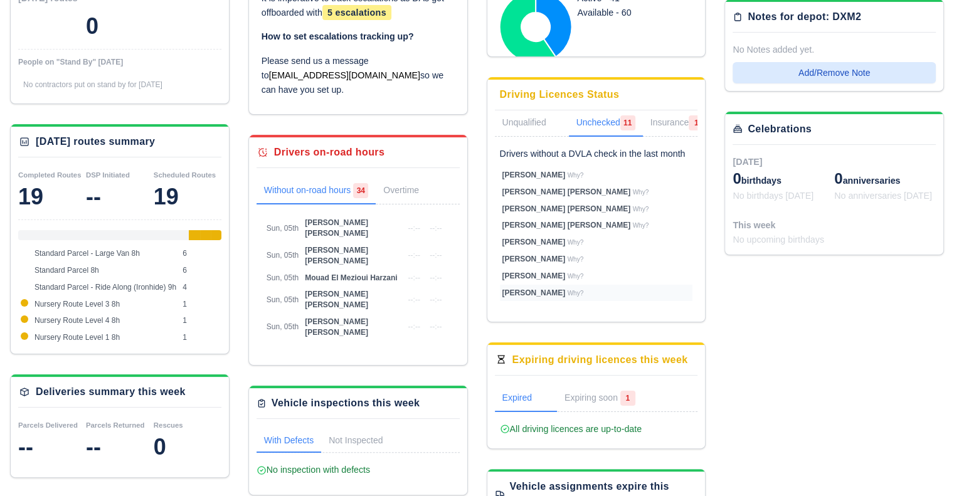
click at [568, 290] on span "Why?" at bounding box center [576, 293] width 16 height 7
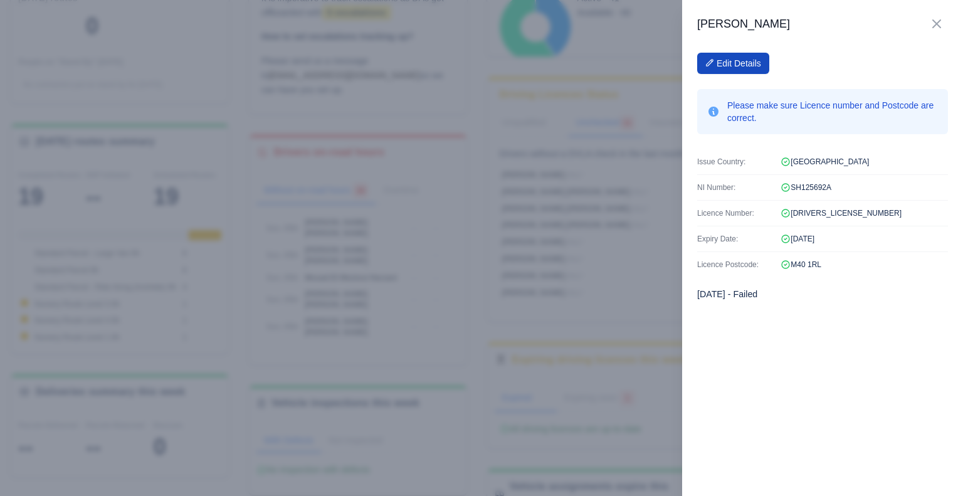
click at [622, 234] on div at bounding box center [481, 248] width 963 height 496
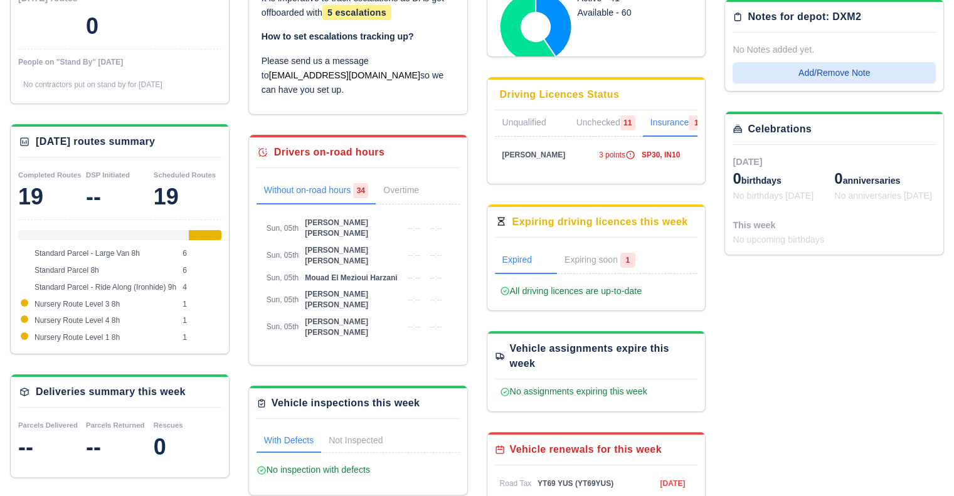
click at [673, 124] on link "Insurance 1" at bounding box center [677, 123] width 68 height 26
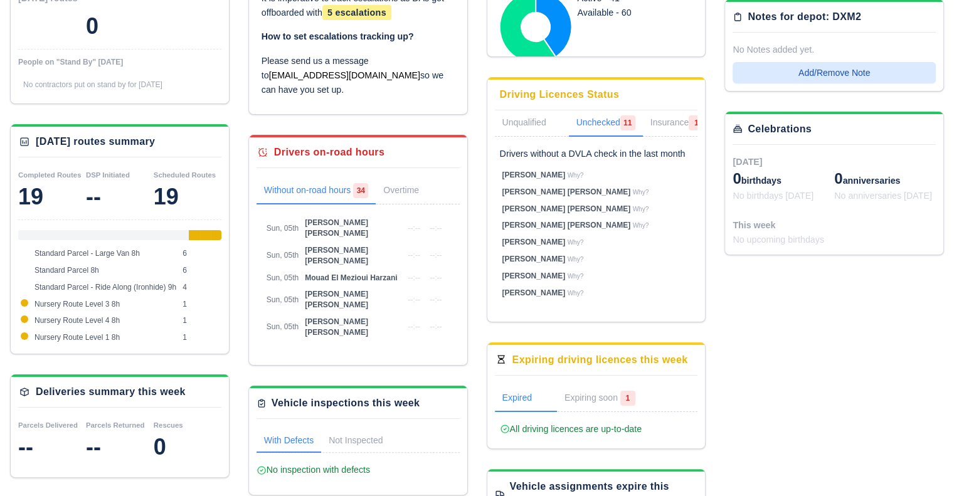
click at [606, 122] on link "Unchecked 11" at bounding box center [606, 123] width 74 height 26
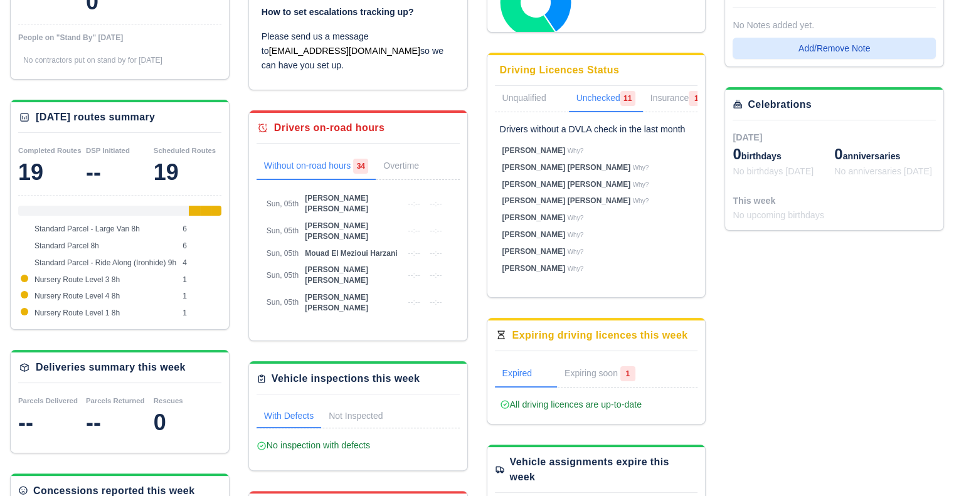
scroll to position [166, 0]
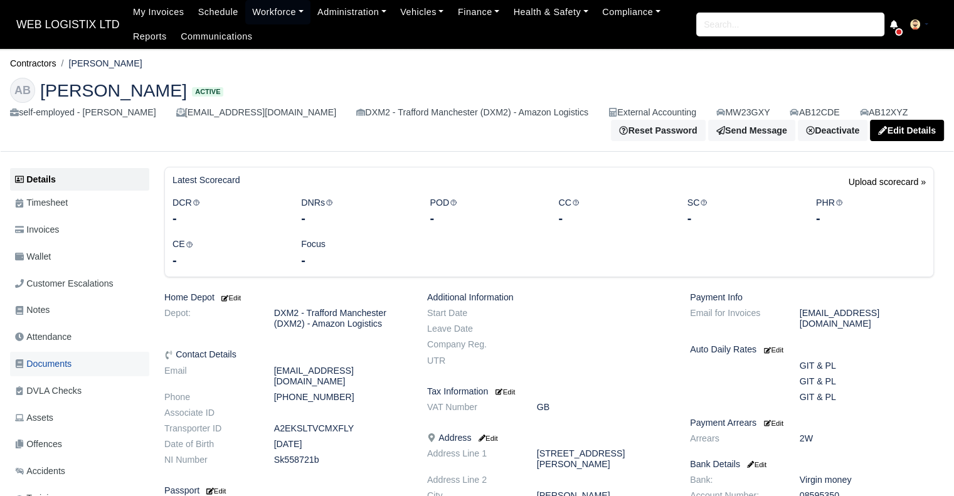
click at [68, 363] on span "Documents" at bounding box center [43, 364] width 56 height 14
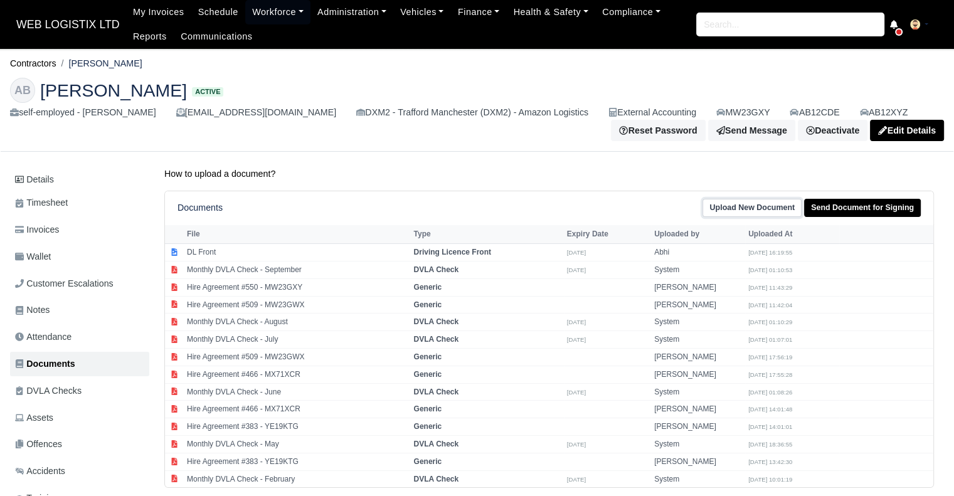
click at [753, 213] on link "Upload New Document" at bounding box center [752, 208] width 99 height 18
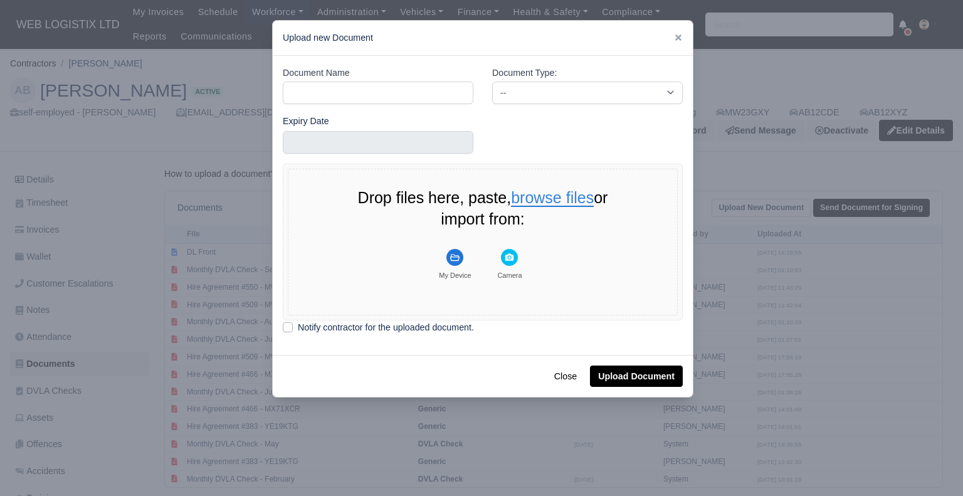
click at [544, 198] on button "browse files" at bounding box center [552, 198] width 83 height 17
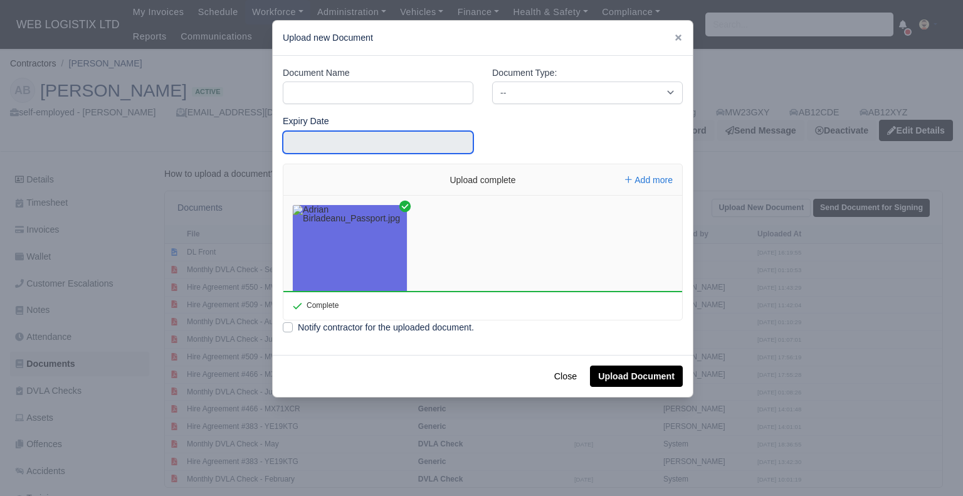
click at [395, 151] on input "text" at bounding box center [378, 142] width 191 height 23
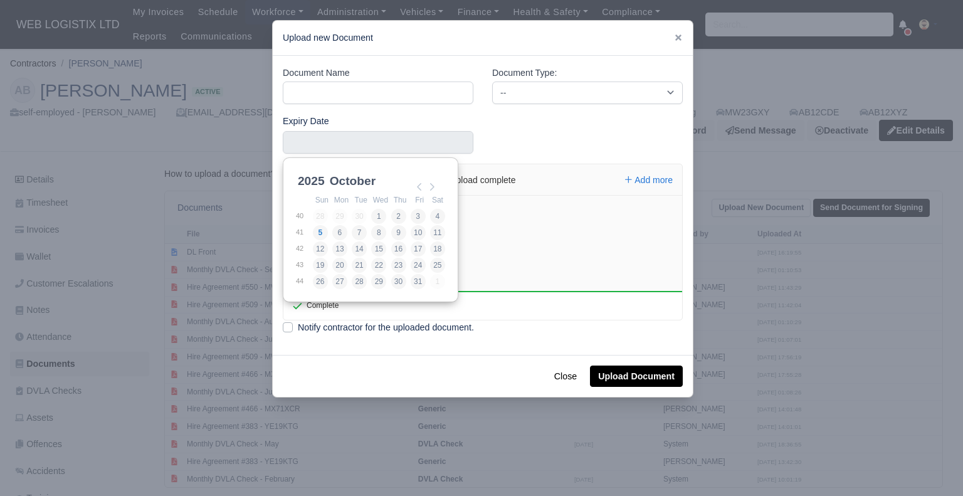
scroll to position [3, 0]
click at [322, 180] on select "2021 2022 2023 2024 2025 2026 2027 2028 2029 2030 2031 2032 2033 2034 2035 2036…" at bounding box center [323, 185] width 56 height 26
click at [354, 179] on select "January February March April May June July August September October November De…" at bounding box center [368, 185] width 83 height 26
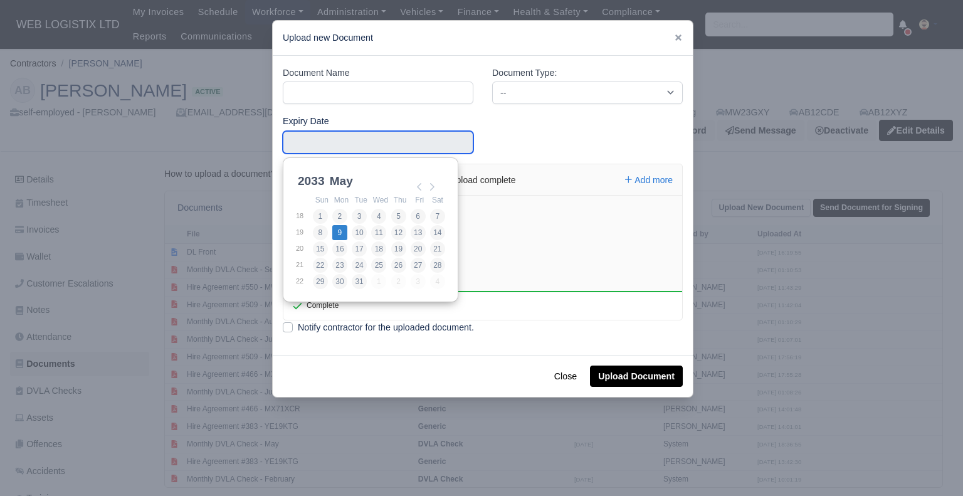
type input "2033-05-09"
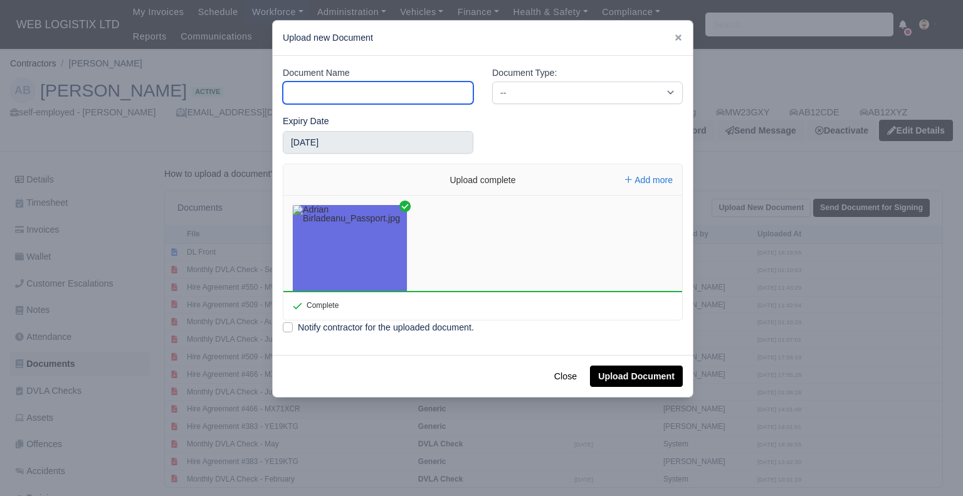
click at [381, 97] on input "Document Name" at bounding box center [378, 93] width 191 height 23
type input "Passport"
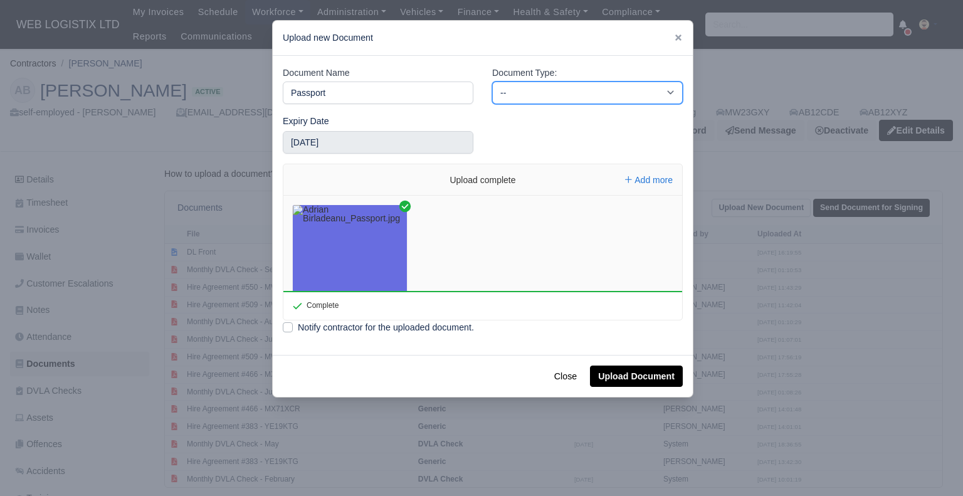
click at [534, 90] on select "-- Accounting Engagement Letter Age Verification Confirmation Background Check …" at bounding box center [587, 93] width 191 height 23
select select "passport"
click at [492, 82] on select "-- Accounting Engagement Letter Age Verification Confirmation Background Check …" at bounding box center [587, 93] width 191 height 23
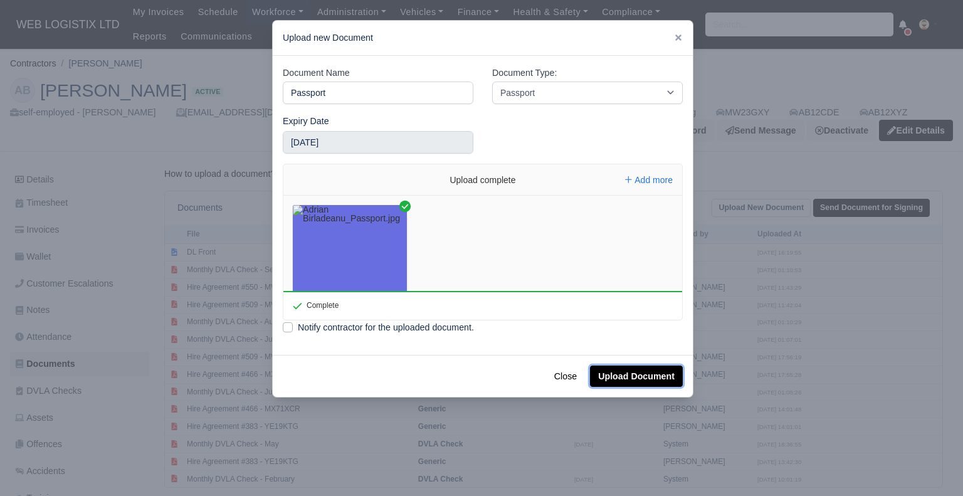
click at [617, 378] on button "Upload Document" at bounding box center [636, 376] width 93 height 21
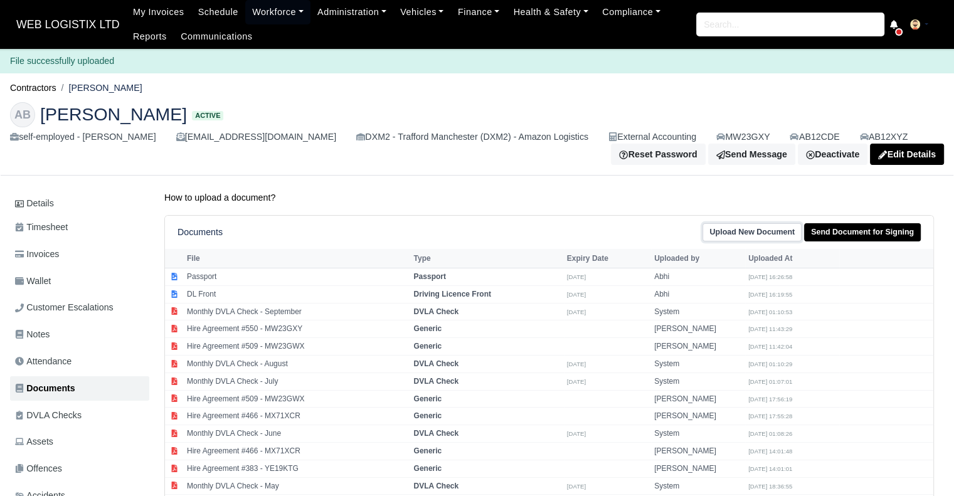
click at [770, 229] on link "Upload New Document" at bounding box center [752, 232] width 99 height 18
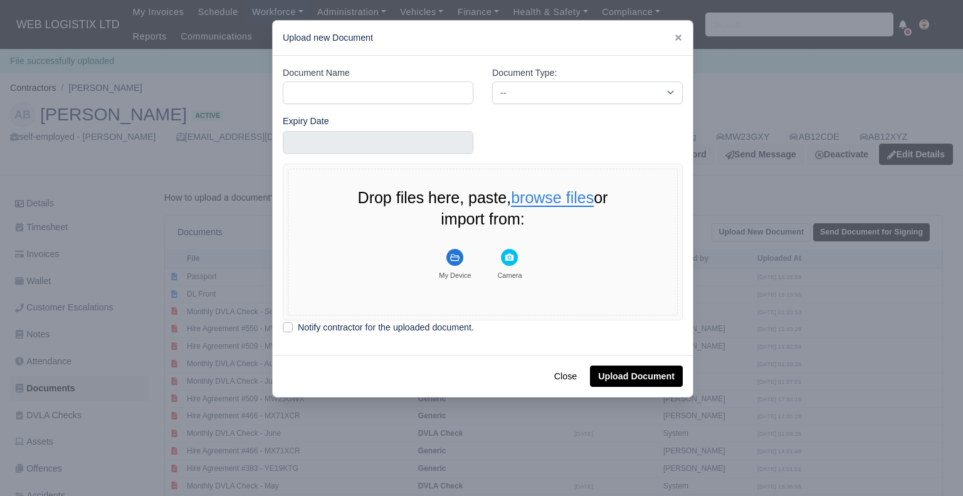
click at [550, 192] on button "browse files" at bounding box center [552, 198] width 83 height 17
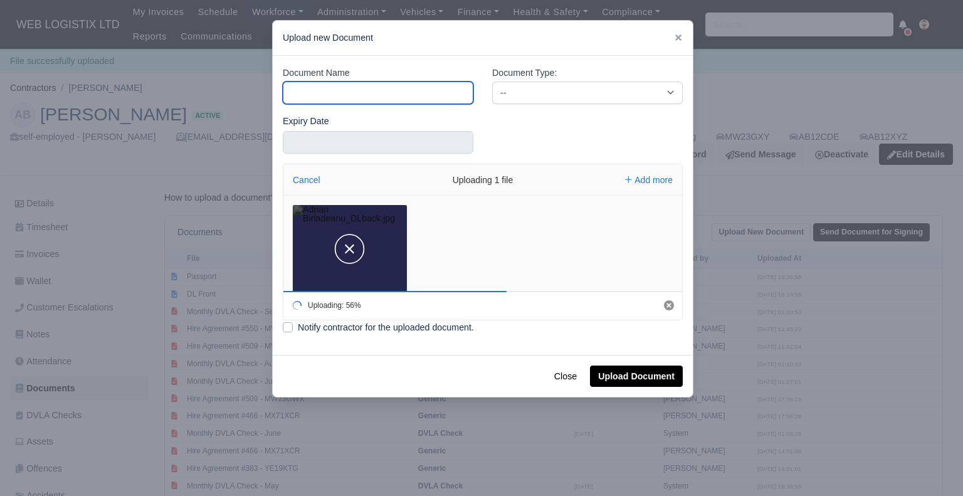
click at [375, 92] on input "Document Name" at bounding box center [378, 93] width 191 height 23
type input "DL Back"
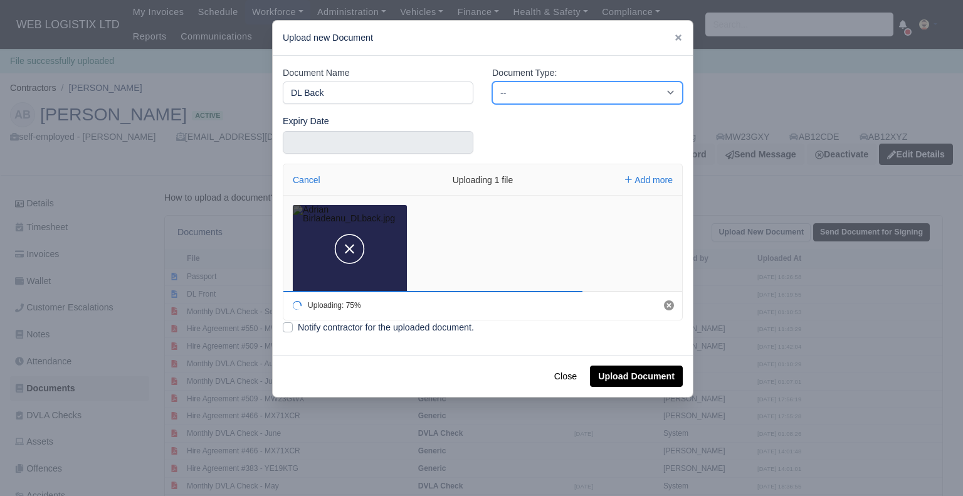
click at [526, 88] on select "-- Accounting Engagement Letter Age Verification Confirmation Background Check …" at bounding box center [587, 93] width 191 height 23
select select "driving-licence-back"
click at [492, 82] on select "-- Accounting Engagement Letter Age Verification Confirmation Background Check …" at bounding box center [587, 93] width 191 height 23
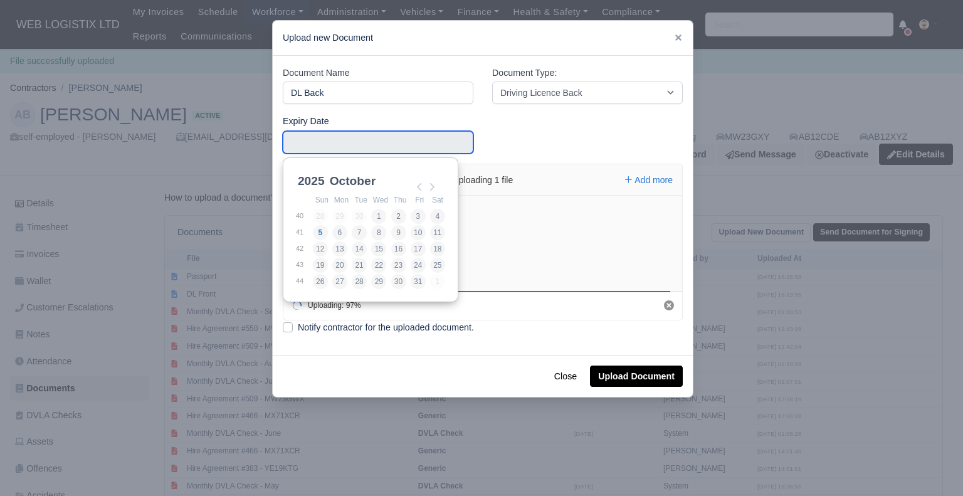
click at [366, 138] on input "Use the arrow keys to pick a date" at bounding box center [378, 142] width 191 height 23
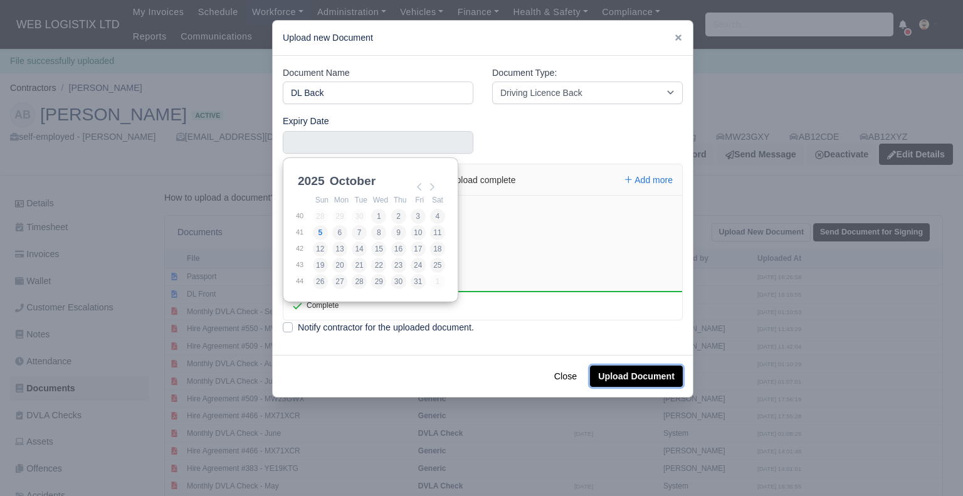
click at [620, 374] on button "Upload Document" at bounding box center [636, 376] width 93 height 21
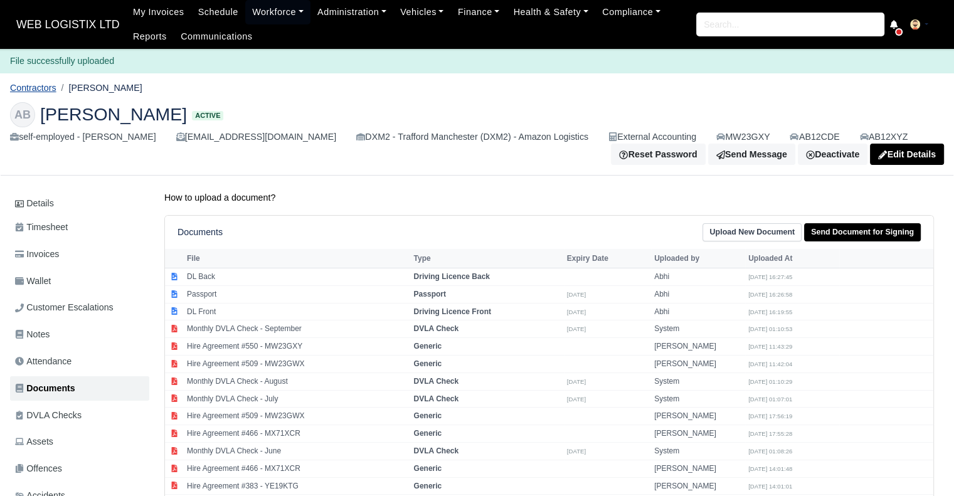
click at [40, 87] on link "Contractors" at bounding box center [33, 88] width 46 height 10
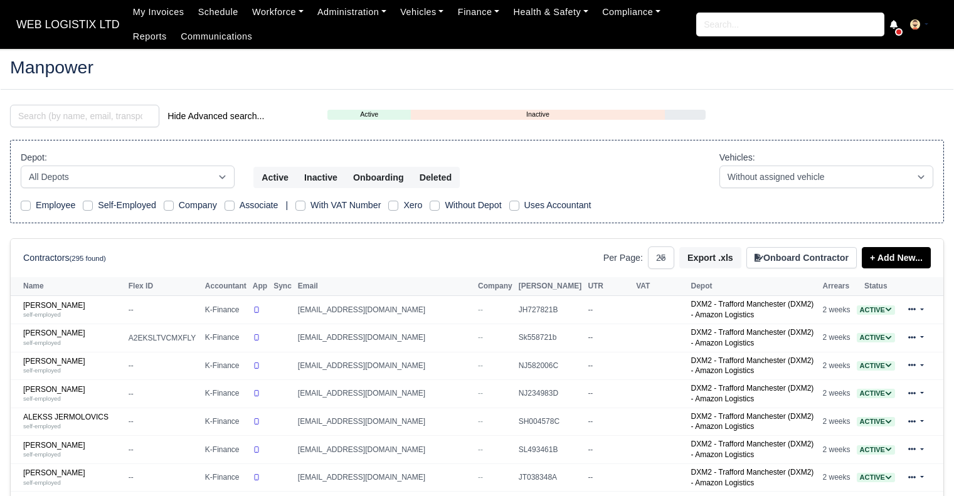
select select "25"
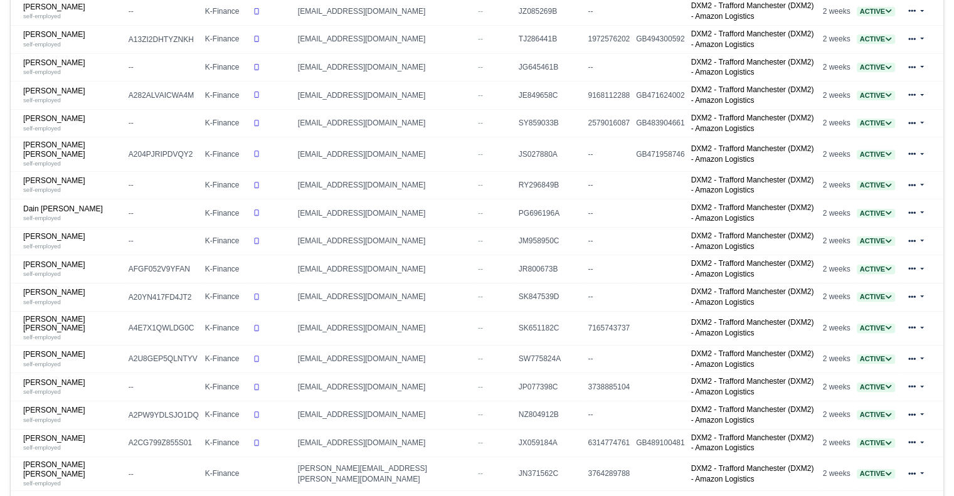
scroll to position [497, 0]
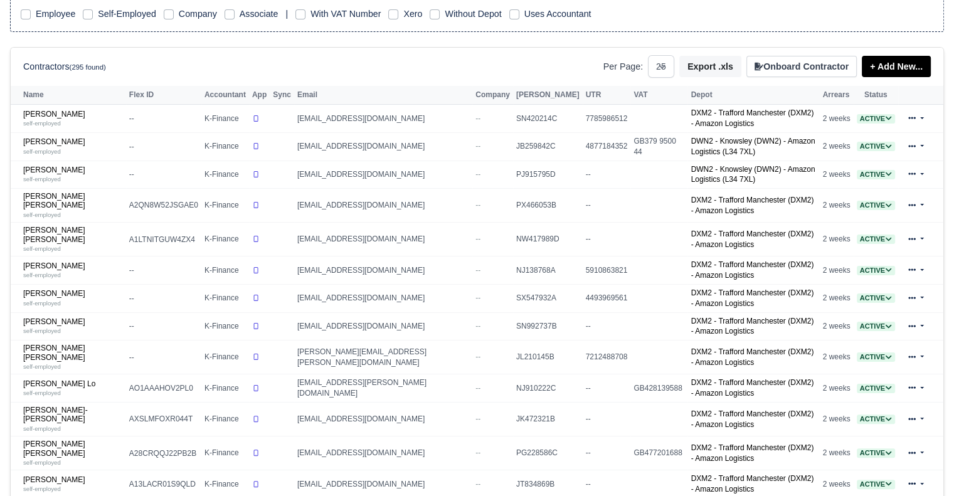
scroll to position [537, 0]
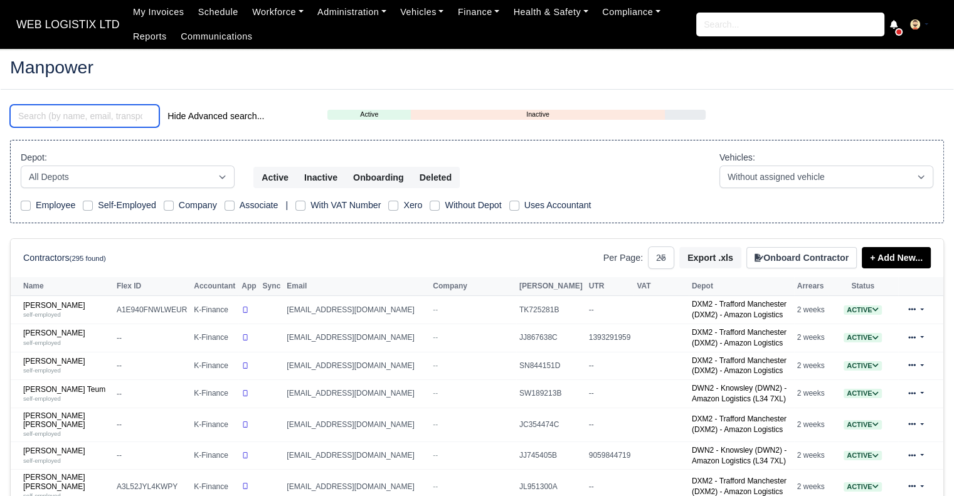
click at [48, 120] on input "search" at bounding box center [84, 116] width 149 height 23
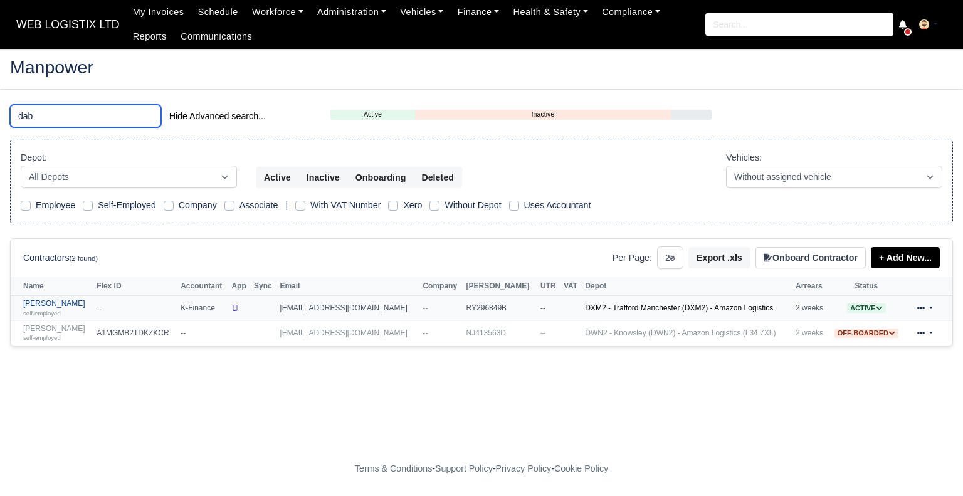
type input "dab"
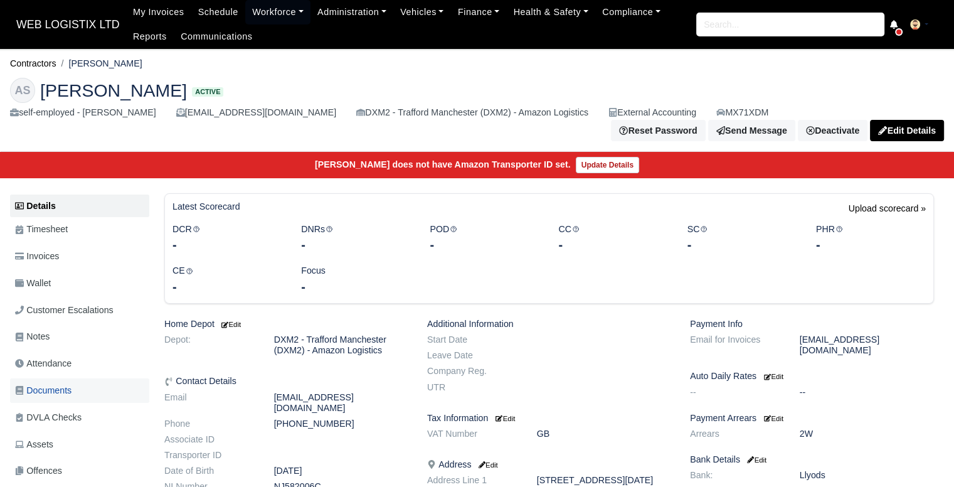
click at [109, 378] on link "Documents" at bounding box center [79, 390] width 139 height 24
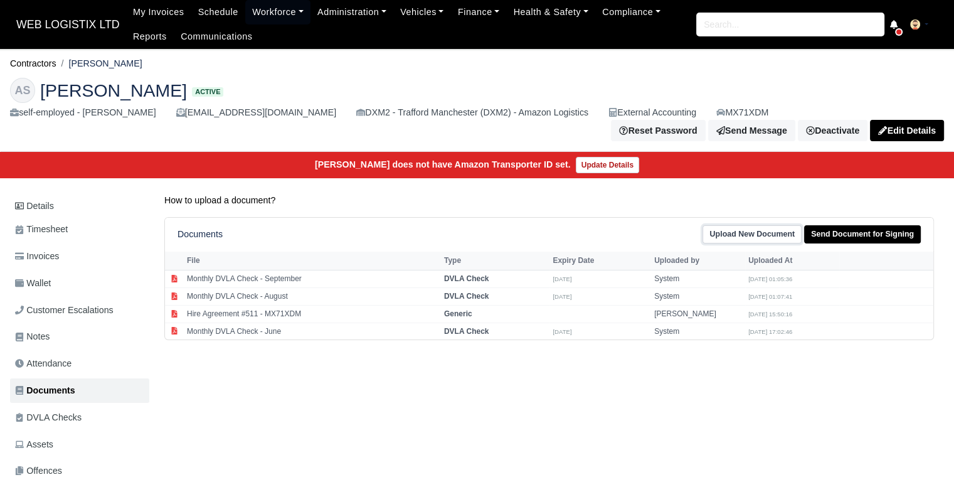
click at [767, 226] on link "Upload New Document" at bounding box center [752, 234] width 99 height 18
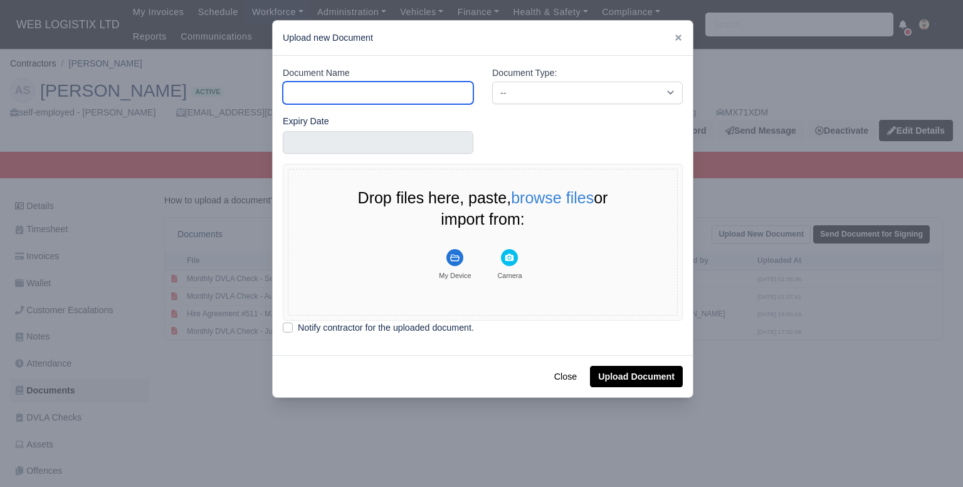
click at [371, 85] on input "Document Name" at bounding box center [378, 93] width 191 height 23
type input "DL Front"
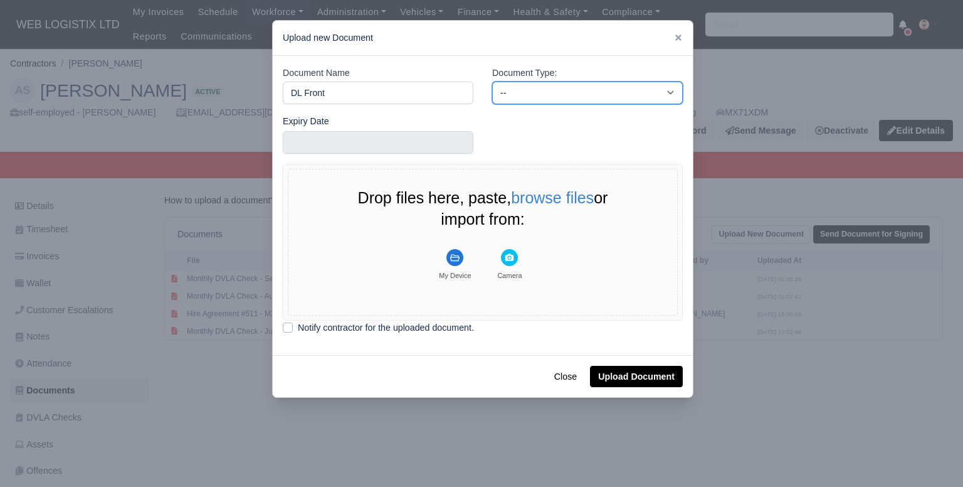
click at [514, 92] on select "-- Accounting Engagement Letter Age Verification Confirmation Background Check …" at bounding box center [587, 93] width 191 height 23
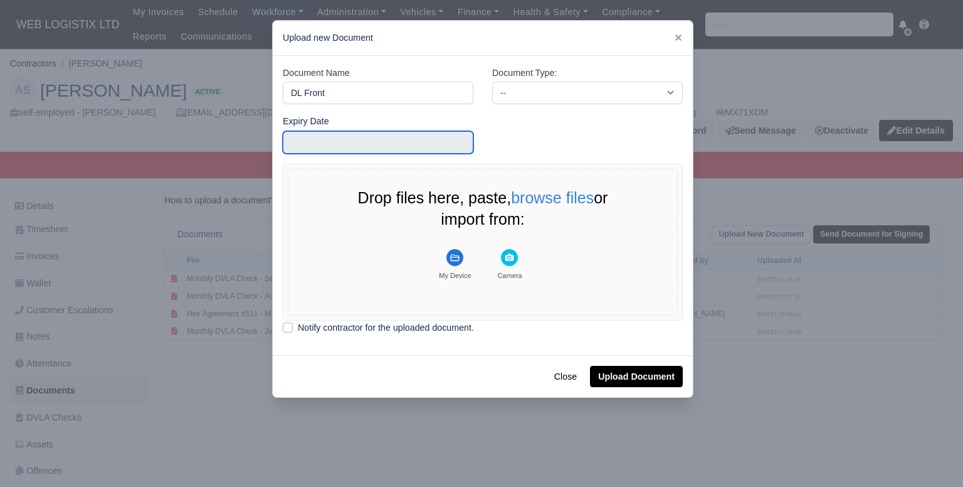
click at [425, 147] on input "text" at bounding box center [378, 142] width 191 height 23
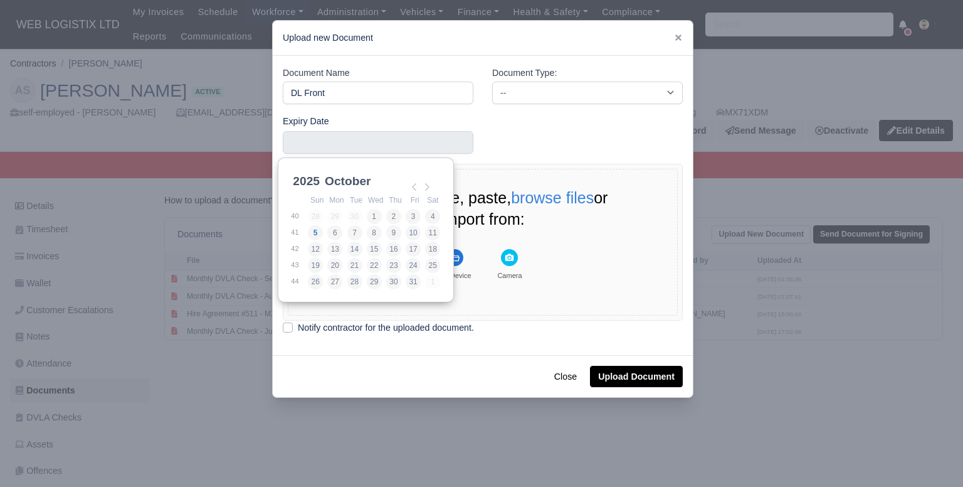
scroll to position [3, 0]
click at [331, 182] on select "January February March April May June July August September October November De…" at bounding box center [363, 185] width 83 height 26
click at [309, 182] on select "2021 2022 2023 2024 2025 2026 2027 2028 2029 2030 2031 2032 2033 2034 2035 2036…" at bounding box center [318, 185] width 56 height 26
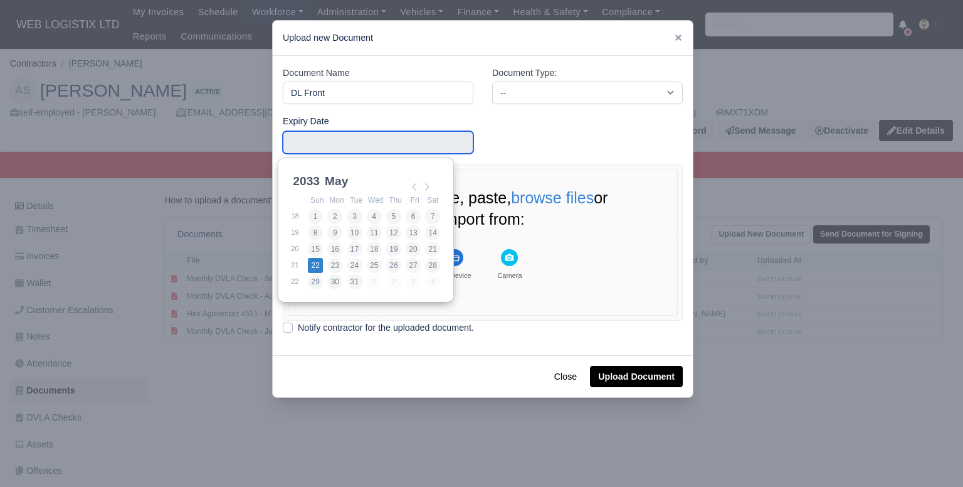
type input "2033-05-22"
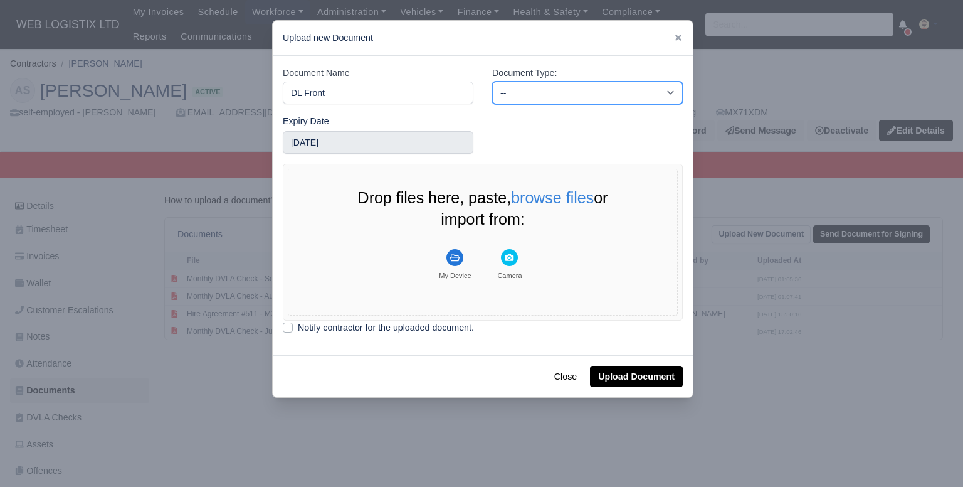
click at [568, 102] on select "-- Accounting Engagement Letter Age Verification Confirmation Background Check …" at bounding box center [587, 93] width 191 height 23
select select "driving-licence-front"
click at [492, 82] on select "-- Accounting Engagement Letter Age Verification Confirmation Background Check …" at bounding box center [587, 93] width 191 height 23
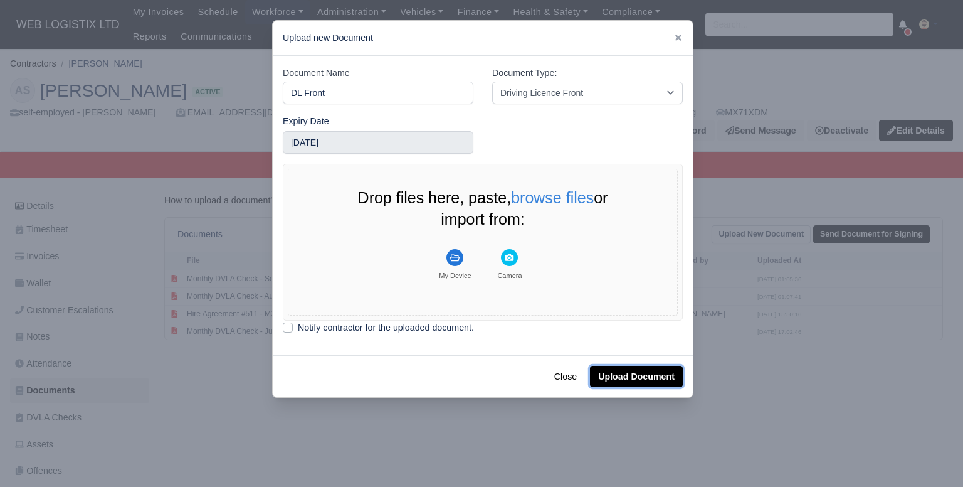
click at [649, 374] on button "Upload Document" at bounding box center [636, 376] width 93 height 21
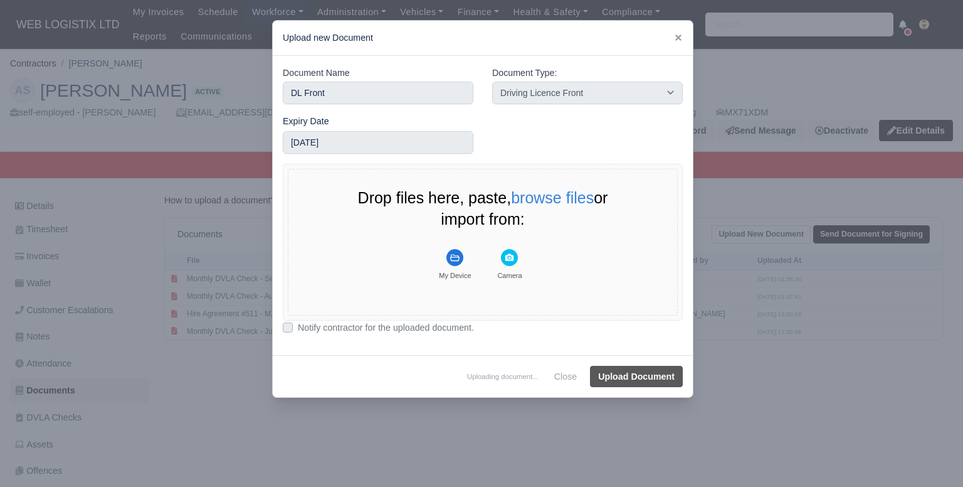
select select "driving-licence-front"
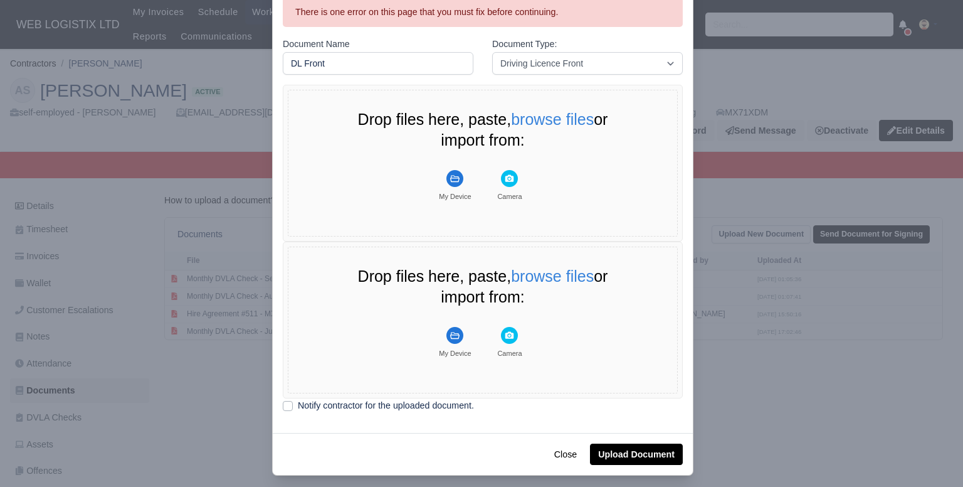
scroll to position [78, 0]
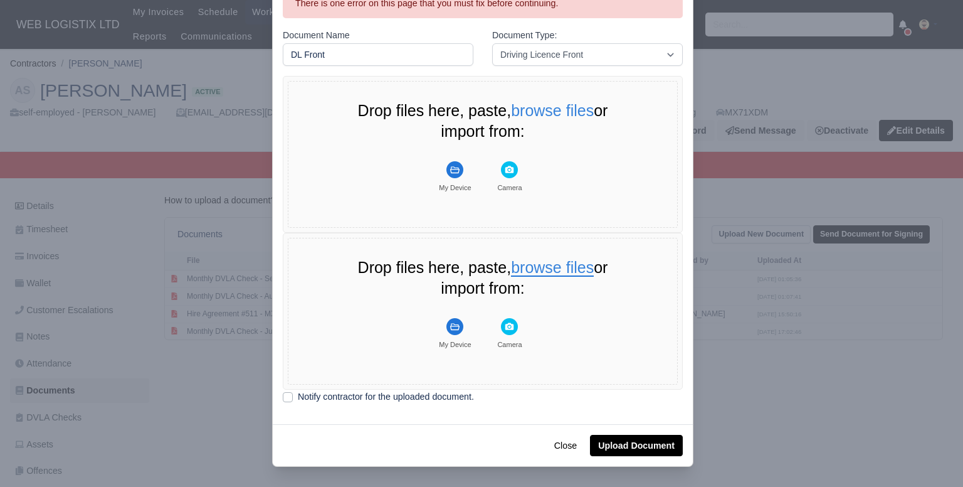
click at [558, 275] on button "browse files" at bounding box center [552, 268] width 83 height 17
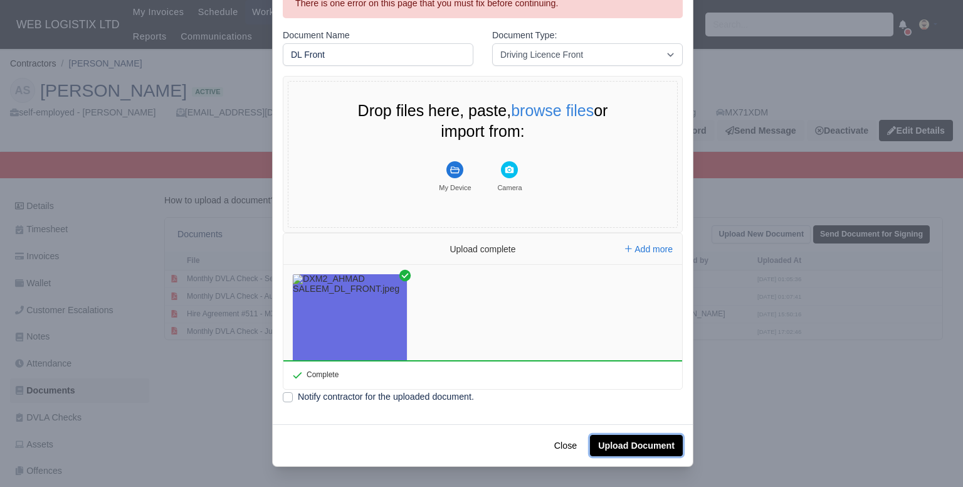
click at [640, 440] on button "Upload Document" at bounding box center [636, 445] width 93 height 21
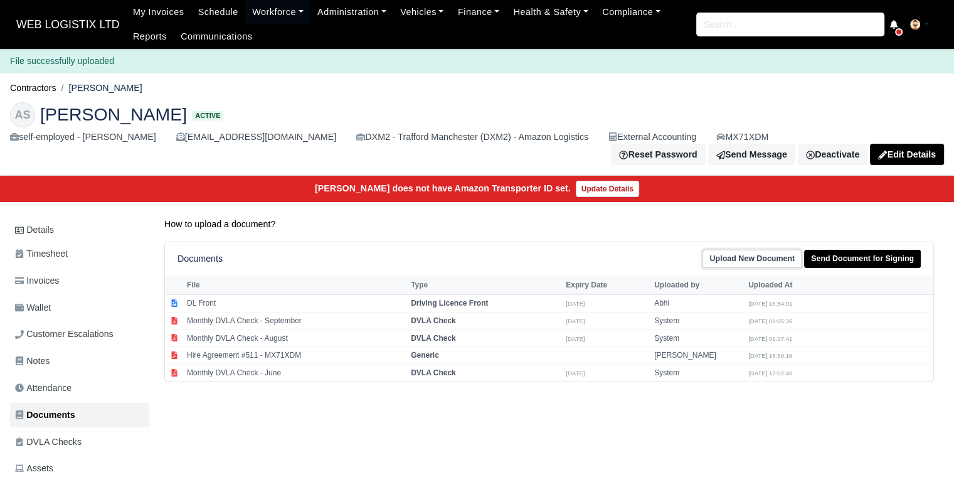
click at [750, 254] on link "Upload New Document" at bounding box center [752, 259] width 99 height 18
click at [732, 250] on link "Upload New Document" at bounding box center [752, 259] width 99 height 18
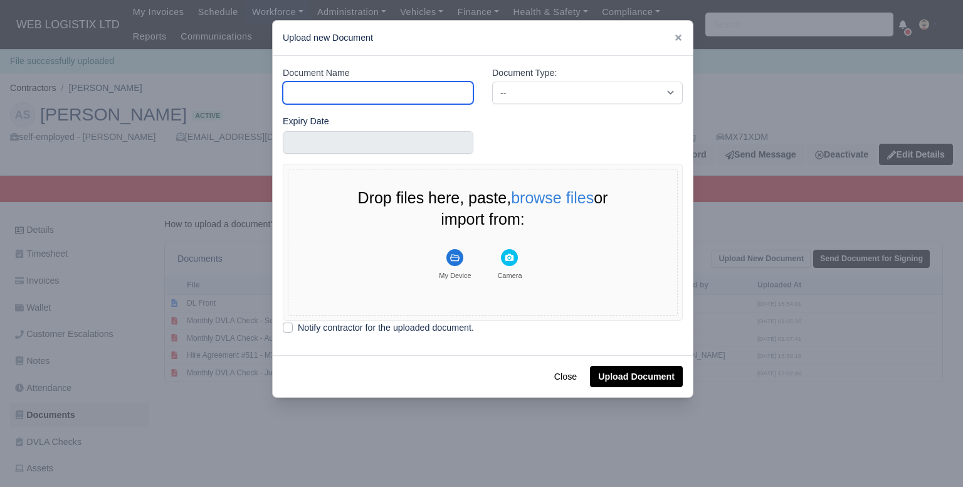
click at [287, 90] on input "Document Name" at bounding box center [378, 93] width 191 height 23
type input "DL Back"
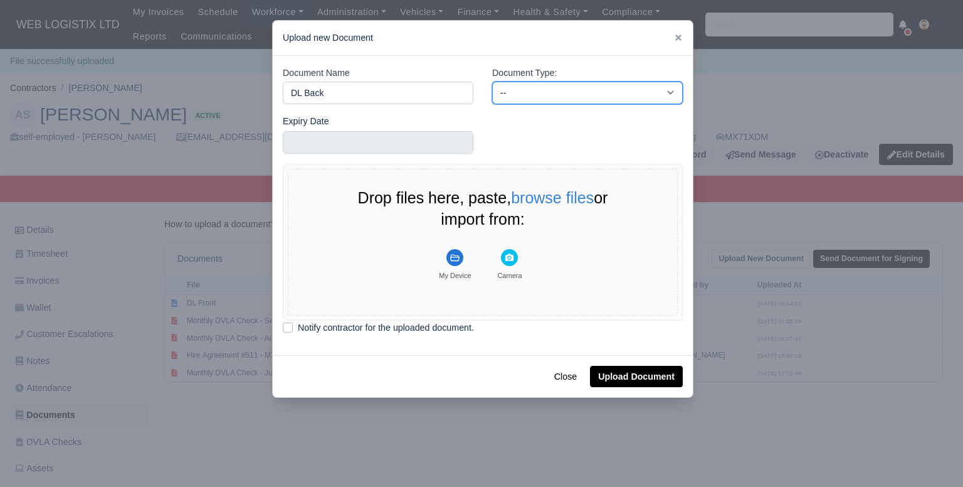
click at [501, 102] on select "-- Accounting Engagement Letter Age Verification Confirmation Background Check …" at bounding box center [587, 93] width 191 height 23
select select "driving-licence-back"
click at [492, 82] on select "-- Accounting Engagement Letter Age Verification Confirmation Background Check …" at bounding box center [587, 93] width 191 height 23
click at [553, 200] on button "browse files" at bounding box center [552, 198] width 83 height 17
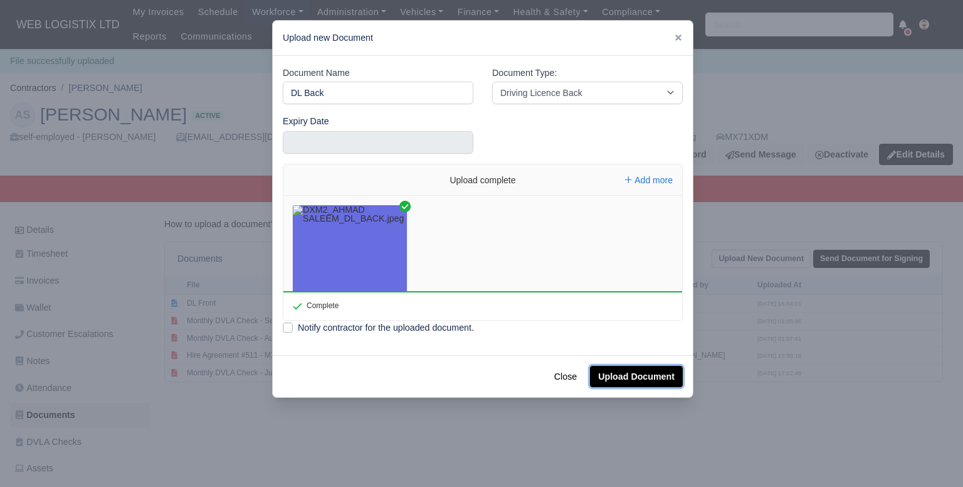
click at [667, 372] on button "Upload Document" at bounding box center [636, 376] width 93 height 21
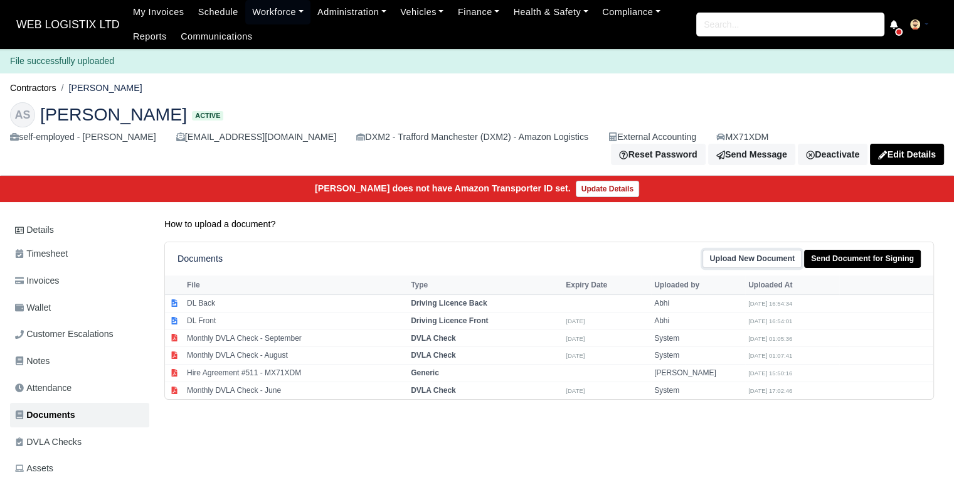
click at [790, 250] on link "Upload New Document" at bounding box center [752, 259] width 99 height 18
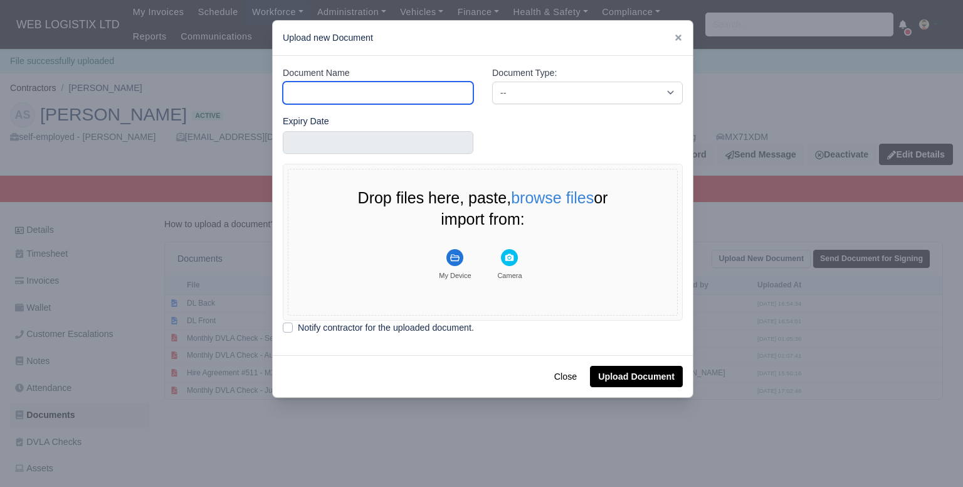
click at [372, 86] on input "Document Name" at bounding box center [378, 93] width 191 height 23
type input "Passport"
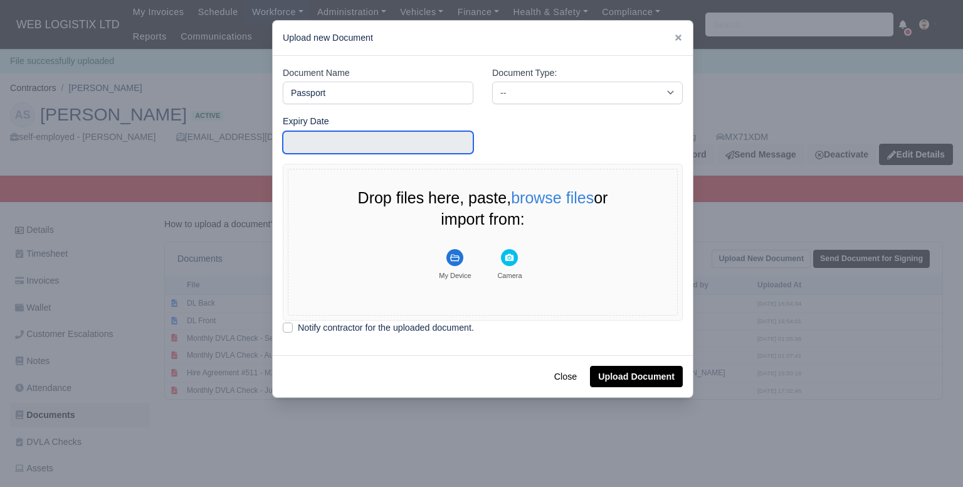
click at [401, 142] on input "text" at bounding box center [378, 142] width 191 height 23
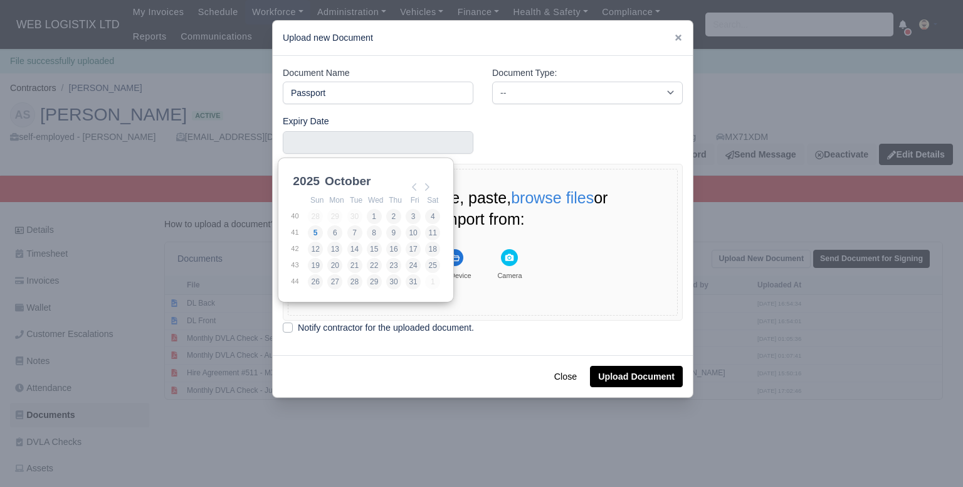
scroll to position [3, 0]
click at [304, 179] on select "2021 2022 2023 2024 2025 2026 2027 2028 2029 2030 2031 2032 2033 2034 2035 2036…" at bounding box center [318, 185] width 56 height 26
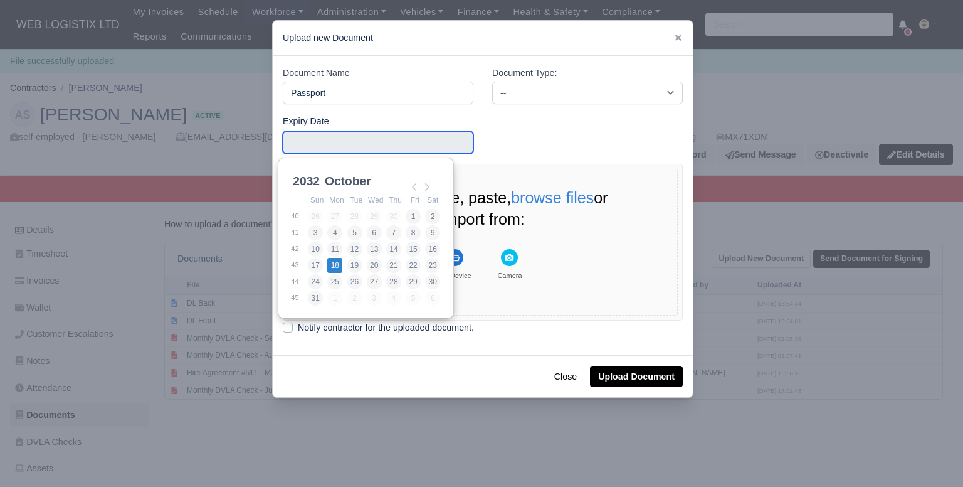
type input "2032-10-18"
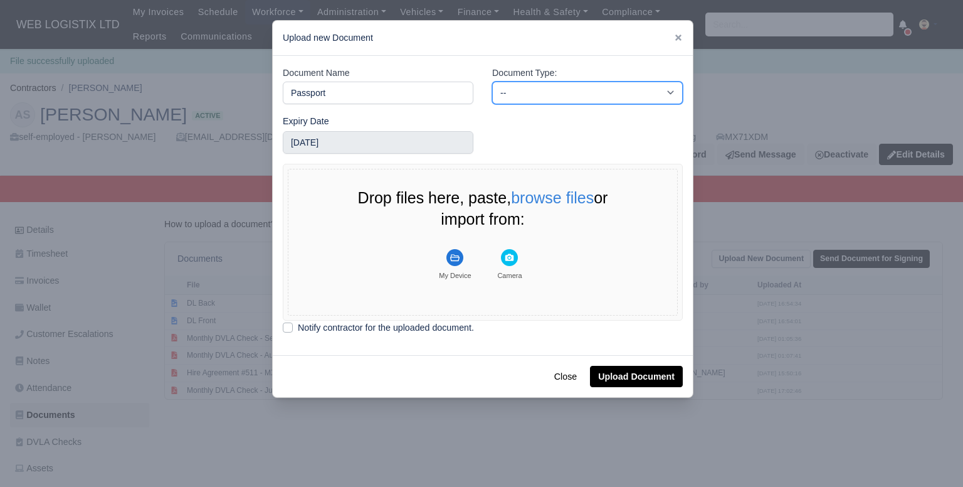
click at [534, 88] on select "-- Accounting Engagement Letter Age Verification Confirmation Background Check …" at bounding box center [587, 93] width 191 height 23
select select "passport"
click at [492, 82] on select "-- Accounting Engagement Letter Age Verification Confirmation Background Check …" at bounding box center [587, 93] width 191 height 23
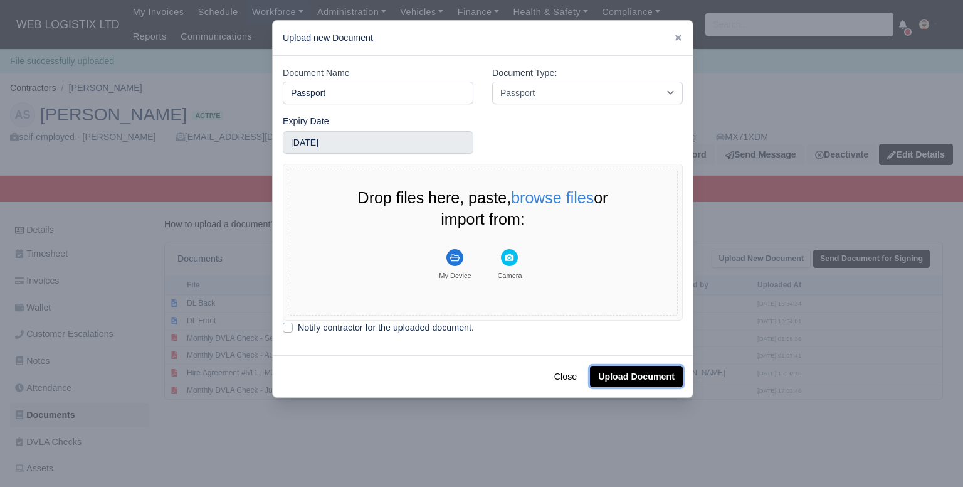
click at [614, 376] on button "Upload Document" at bounding box center [636, 376] width 93 height 21
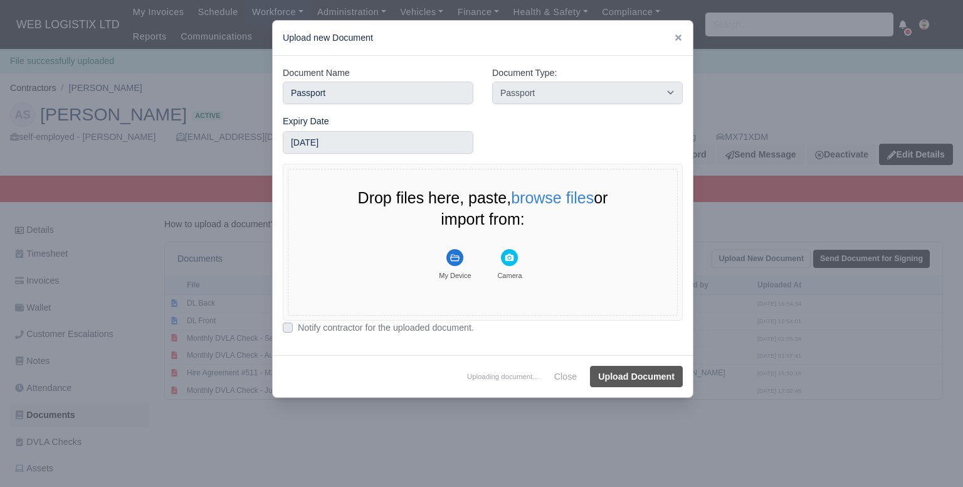
select select "passport"
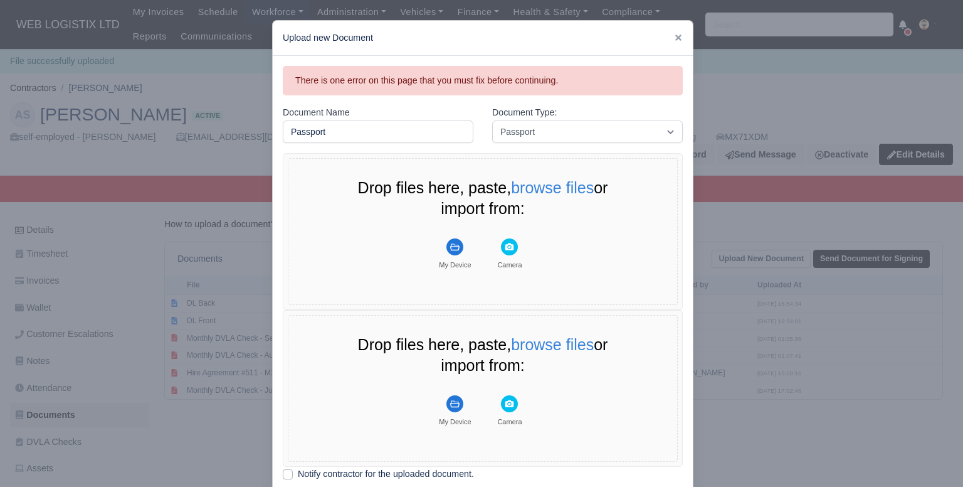
scroll to position [78, 0]
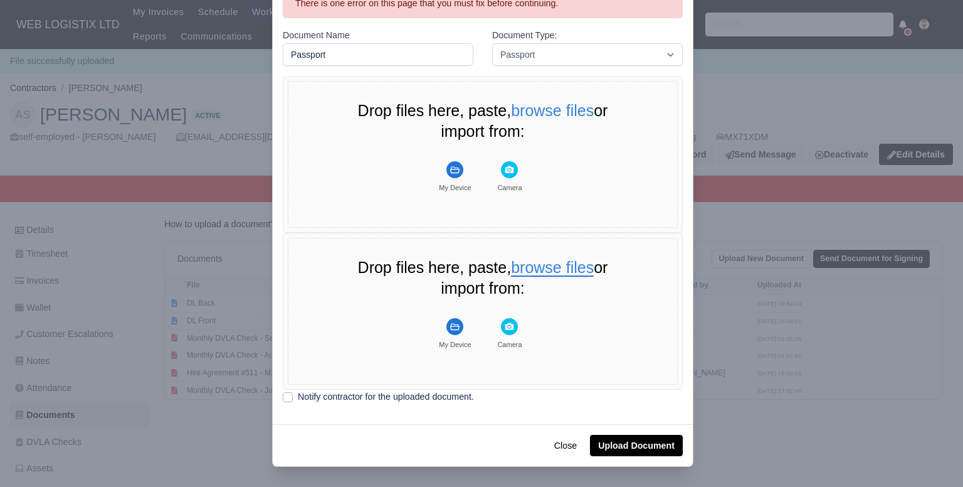
click at [566, 265] on button "browse files" at bounding box center [552, 268] width 83 height 17
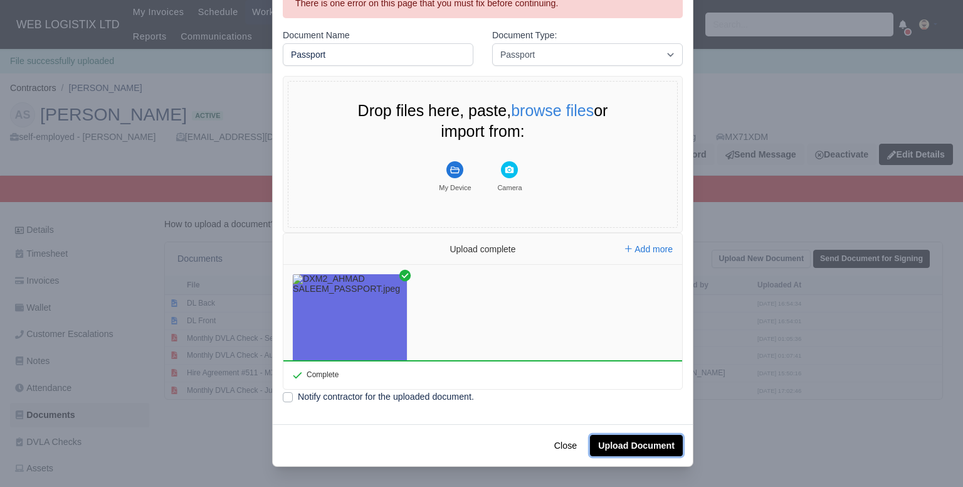
click at [633, 447] on button "Upload Document" at bounding box center [636, 445] width 93 height 21
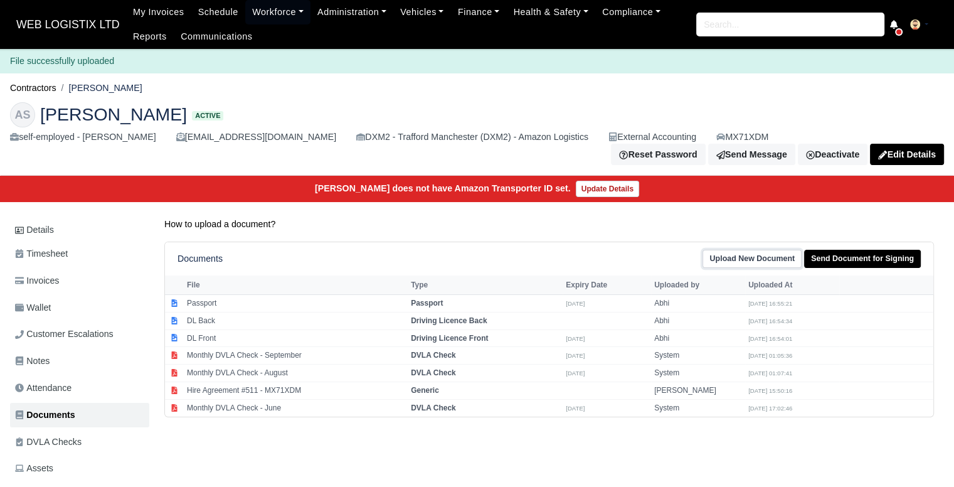
click at [774, 256] on link "Upload New Document" at bounding box center [752, 259] width 99 height 18
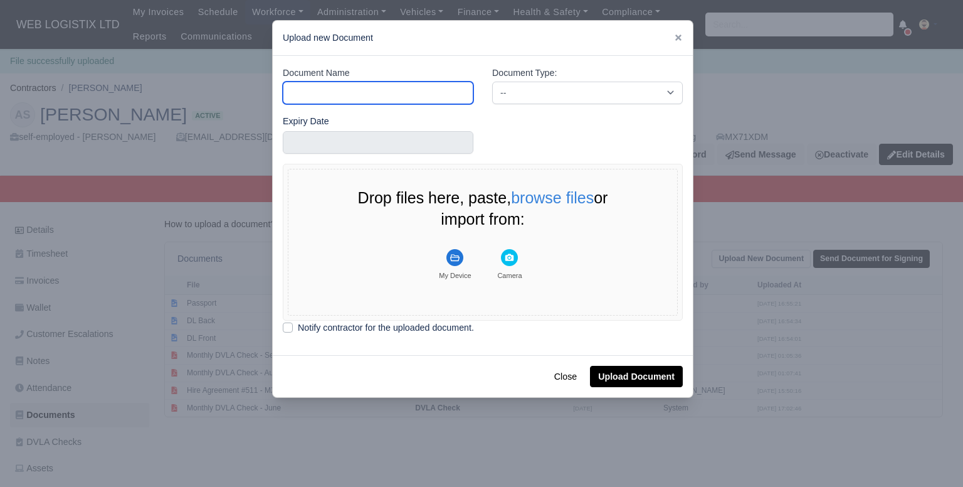
click at [395, 92] on input "Document Name" at bounding box center [378, 93] width 191 height 23
type input "Right To work"
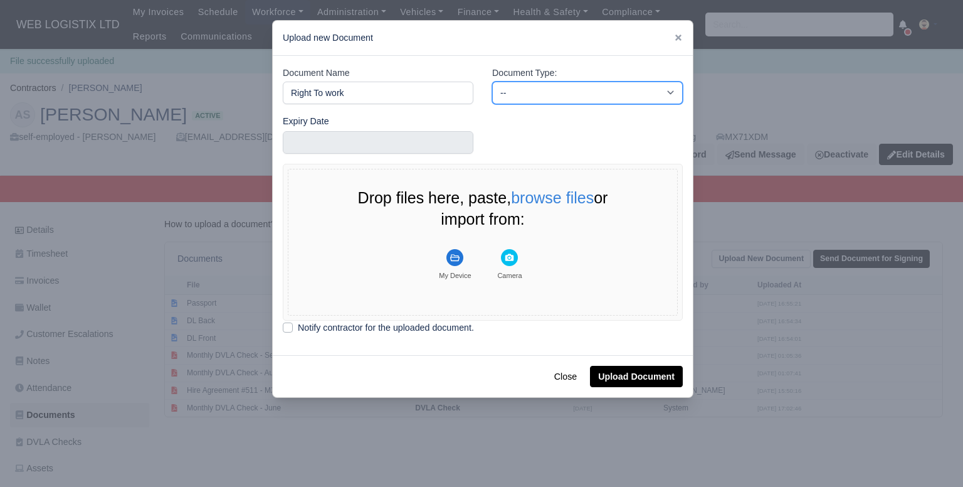
click at [542, 90] on select "-- Accounting Engagement Letter Age Verification Confirmation Background Check …" at bounding box center [587, 93] width 191 height 23
select select "right-to-work"
click at [492, 82] on select "-- Accounting Engagement Letter Age Verification Confirmation Background Check …" at bounding box center [587, 93] width 191 height 23
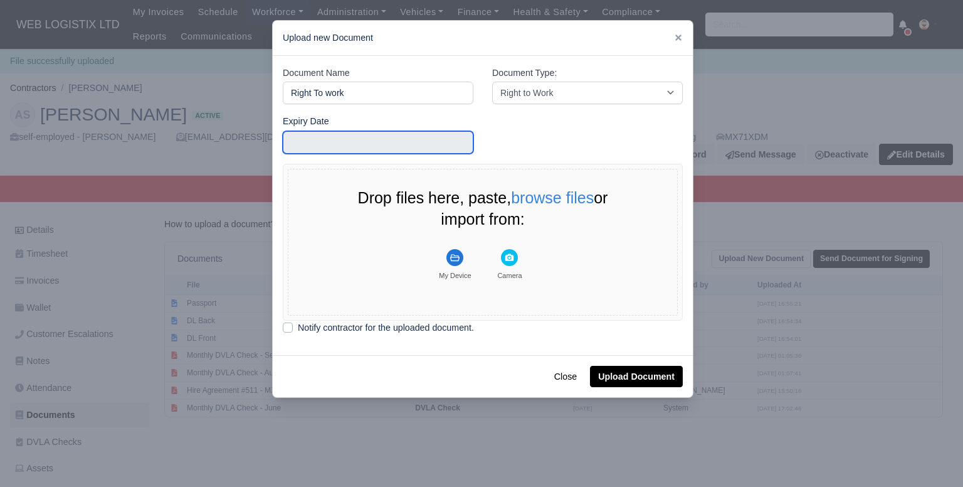
click at [322, 144] on input "text" at bounding box center [378, 142] width 191 height 23
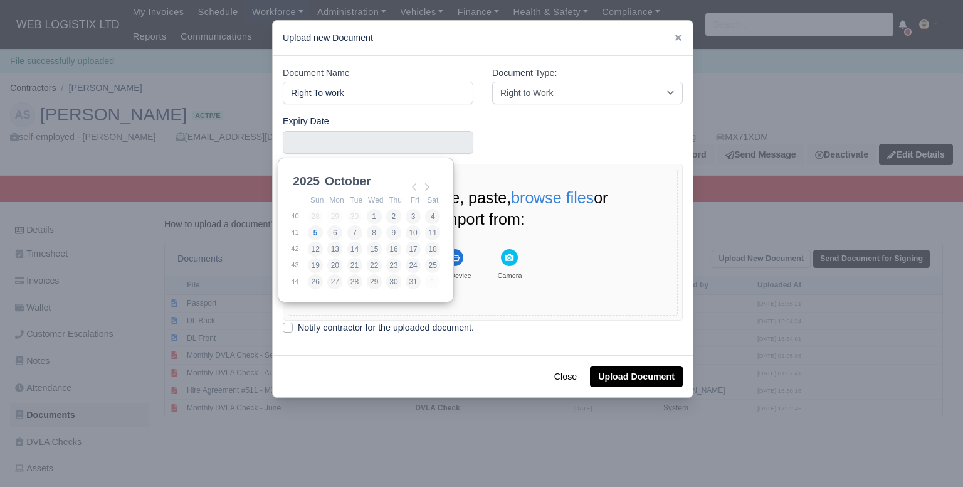
scroll to position [3, 0]
click at [351, 179] on select "January February March April May June July August September October November De…" at bounding box center [363, 185] width 83 height 26
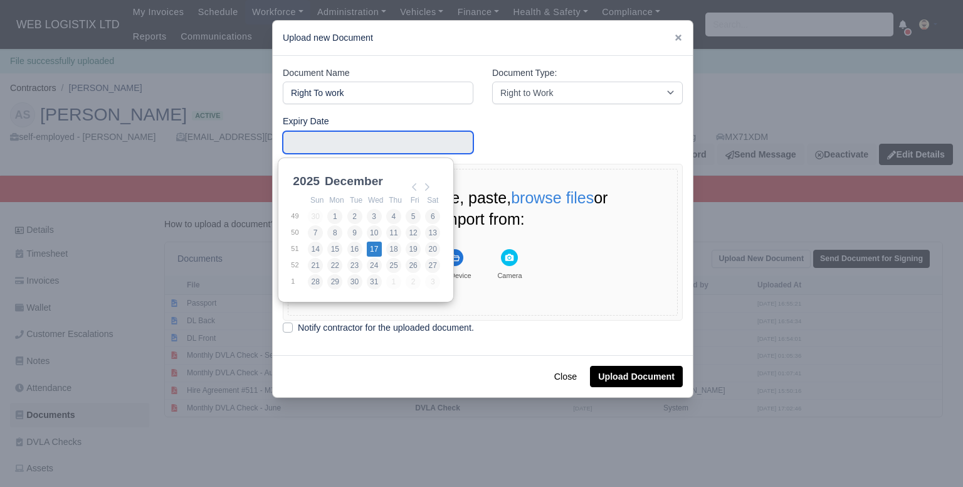
type input "2025-12-17"
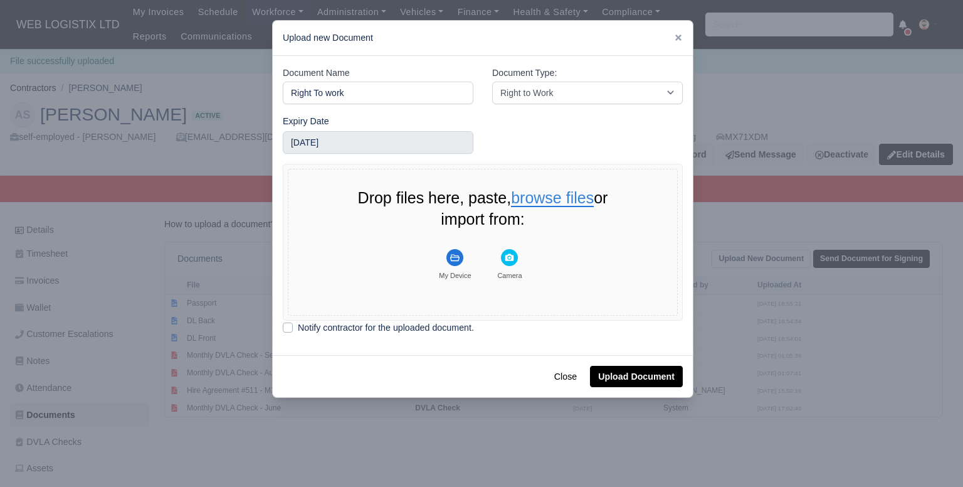
click at [525, 195] on button "browse files" at bounding box center [552, 198] width 83 height 17
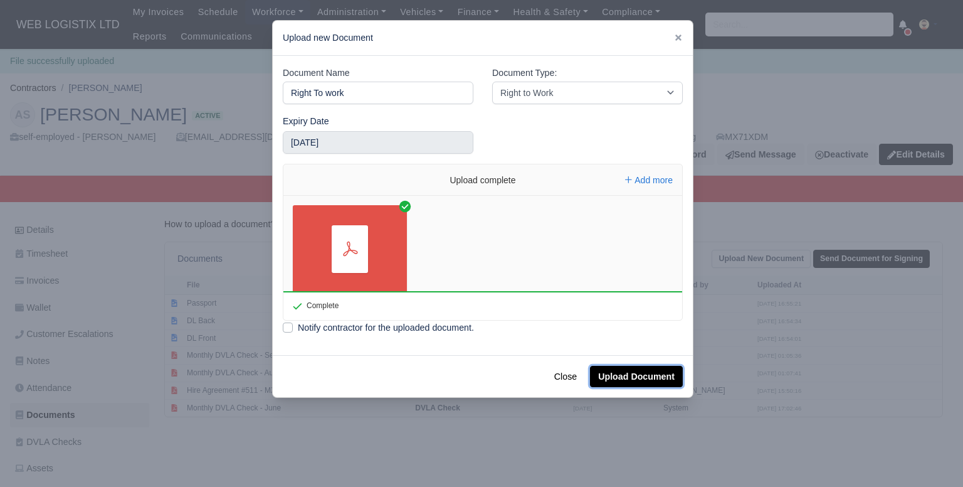
click at [630, 379] on button "Upload Document" at bounding box center [636, 376] width 93 height 21
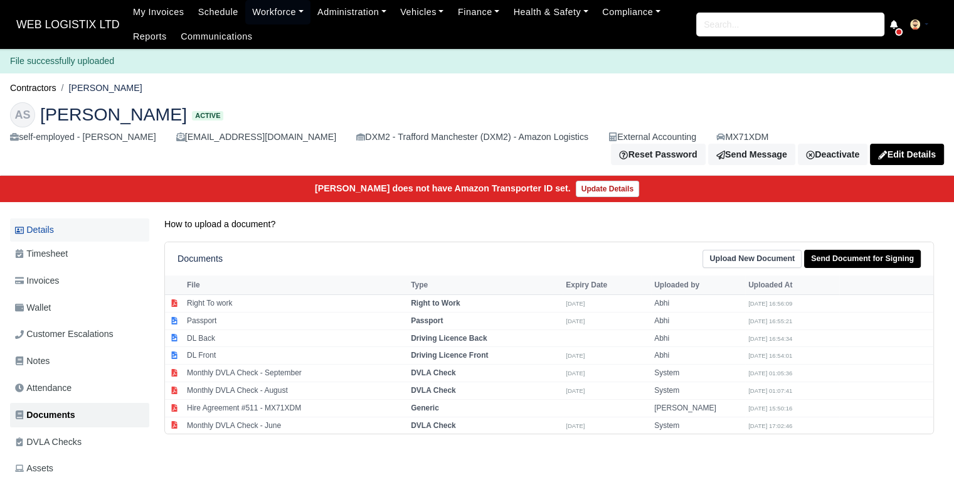
click at [50, 222] on link "Details" at bounding box center [79, 229] width 139 height 23
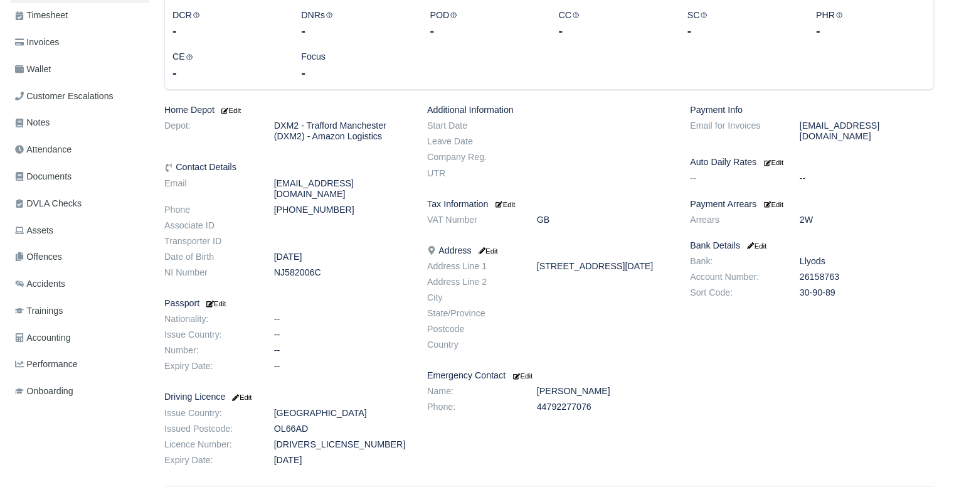
scroll to position [221, 0]
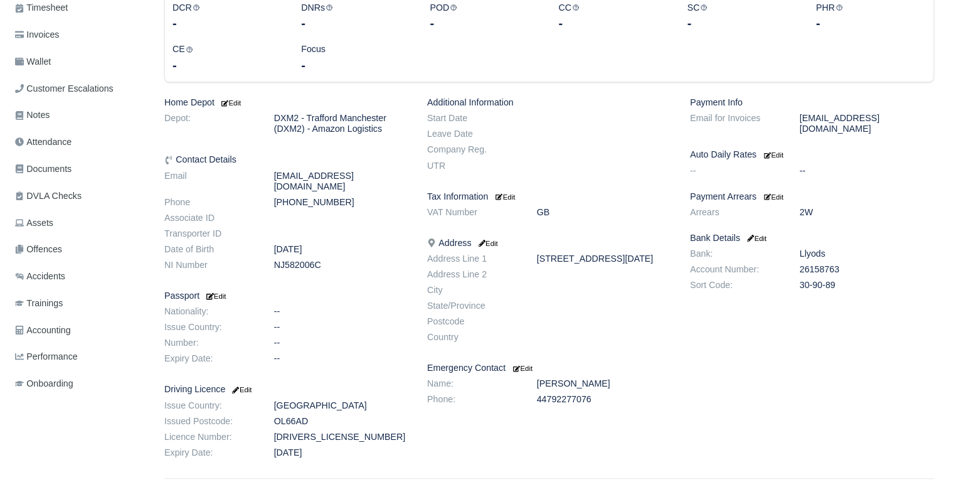
drag, startPoint x: 0, startPoint y: 0, endPoint x: 963, endPoint y: 319, distance: 1014.2
click at [953, 265] on html "WEB LOGISTIX LTD My Invoices Schedule Workforce Manpower Expiring Documents Lea…" at bounding box center [477, 22] width 954 height 487
click at [229, 290] on h6 "Passport Edit" at bounding box center [286, 295] width 244 height 11
click at [218, 292] on small "Edit" at bounding box center [214, 296] width 21 height 8
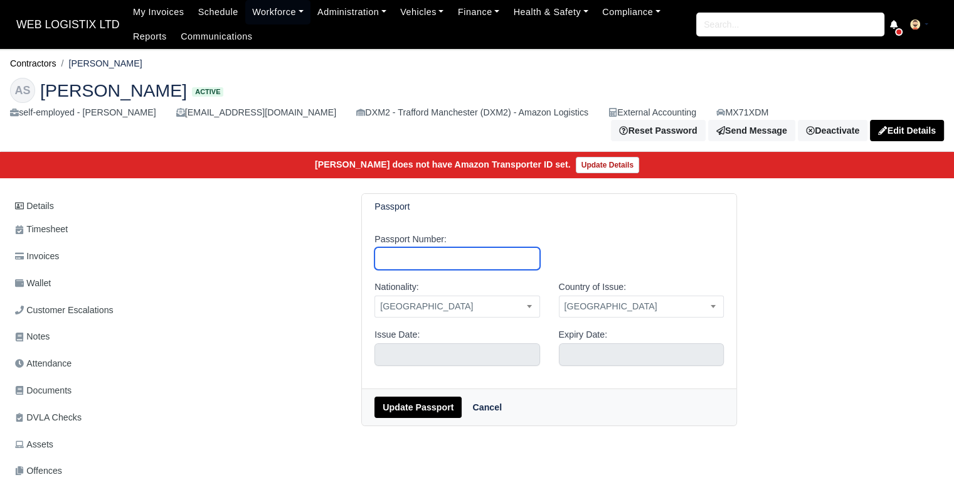
click at [474, 250] on input "Passport Number:" at bounding box center [456, 258] width 165 height 23
type input "KU5752562"
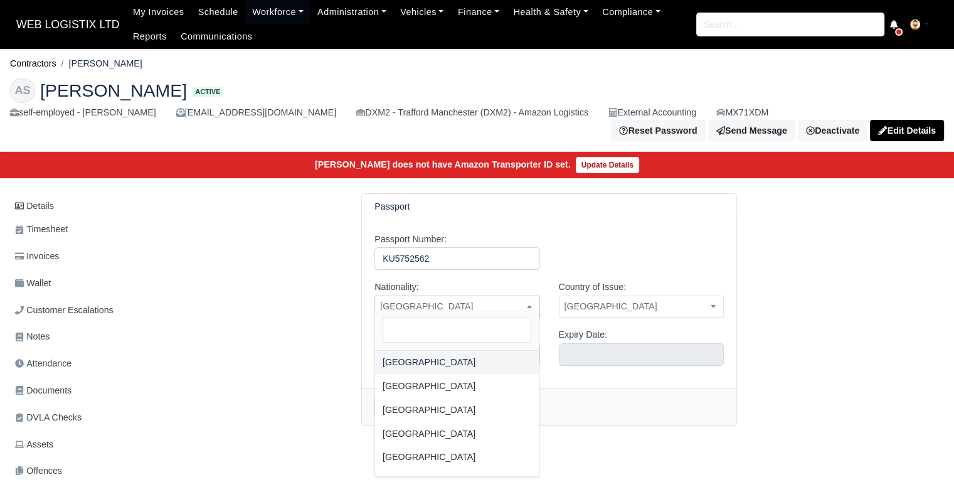
click at [512, 299] on span "[GEOGRAPHIC_DATA]" at bounding box center [457, 307] width 164 height 16
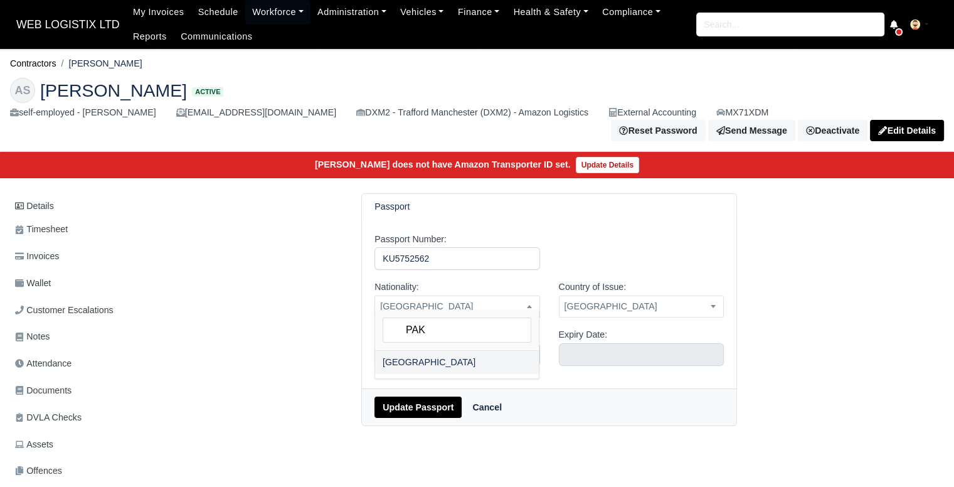
type input "PAK"
select select "[GEOGRAPHIC_DATA]"
click at [397, 346] on input "text" at bounding box center [456, 354] width 165 height 23
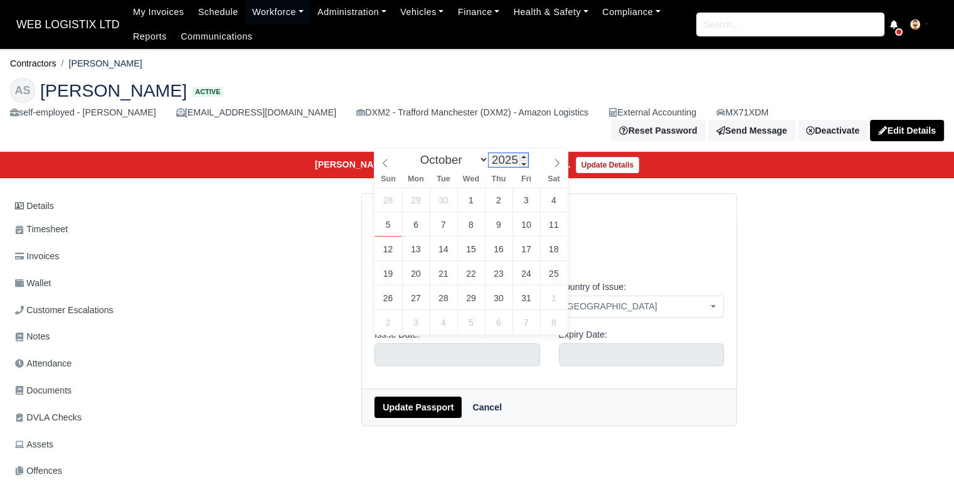
click at [501, 161] on input "2025" at bounding box center [509, 160] width 40 height 14
click at [519, 159] on span at bounding box center [523, 156] width 9 height 7
click at [521, 166] on span at bounding box center [523, 163] width 9 height 7
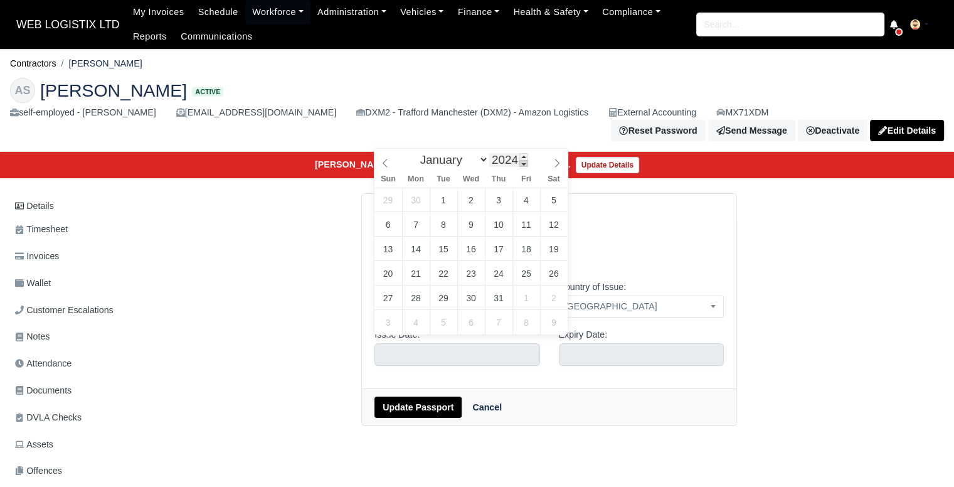
click at [521, 166] on span at bounding box center [523, 163] width 9 height 7
type input "2022"
click at [521, 166] on span at bounding box center [523, 163] width 9 height 7
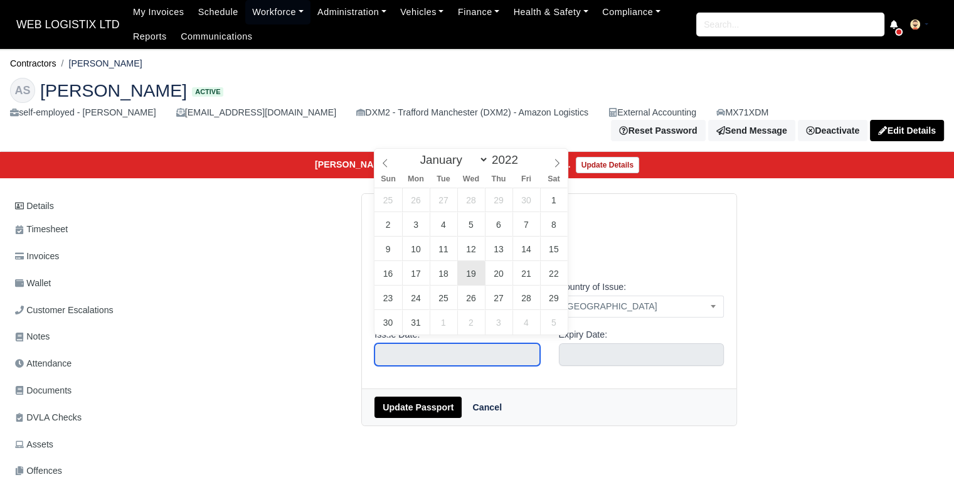
type input "October 19, 2022"
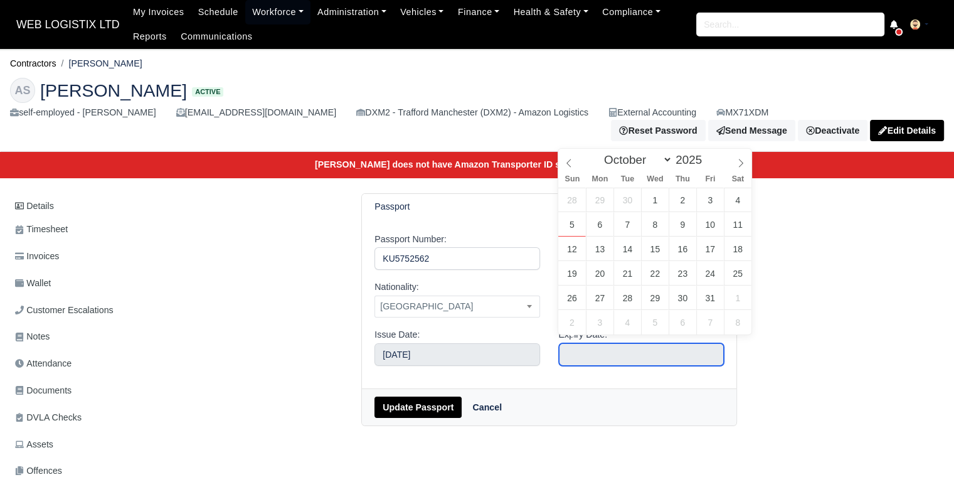
click at [643, 349] on input "text" at bounding box center [641, 354] width 165 height 23
click at [703, 157] on span at bounding box center [707, 156] width 9 height 7
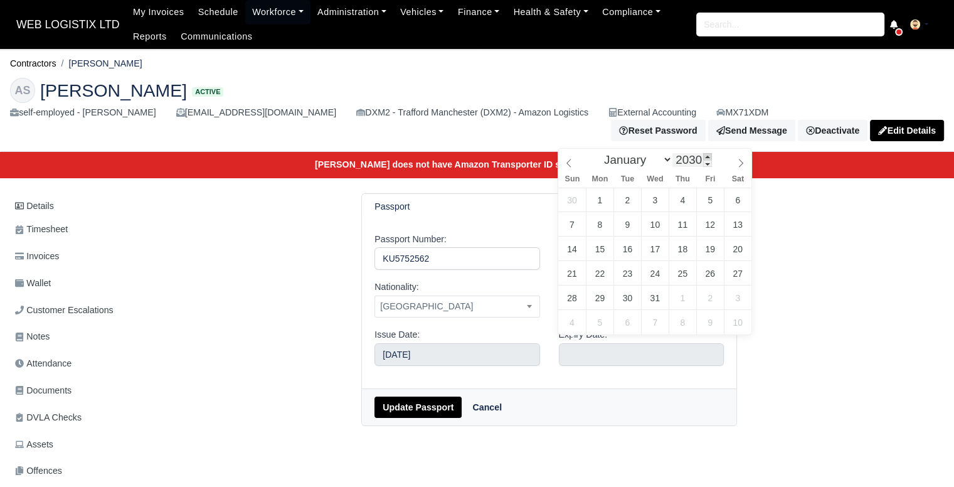
click at [703, 157] on span at bounding box center [707, 156] width 9 height 7
type input "2032"
click at [703, 157] on span at bounding box center [707, 156] width 9 height 7
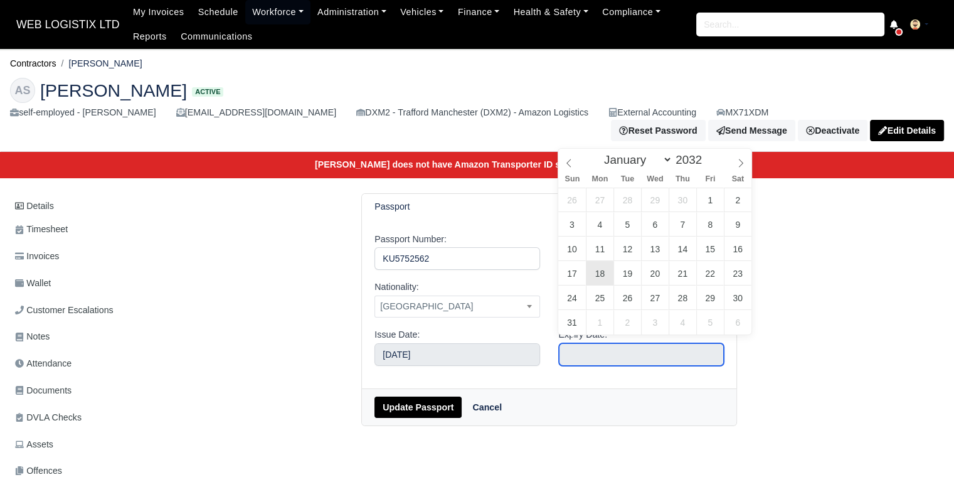
type input "October 18, 2032"
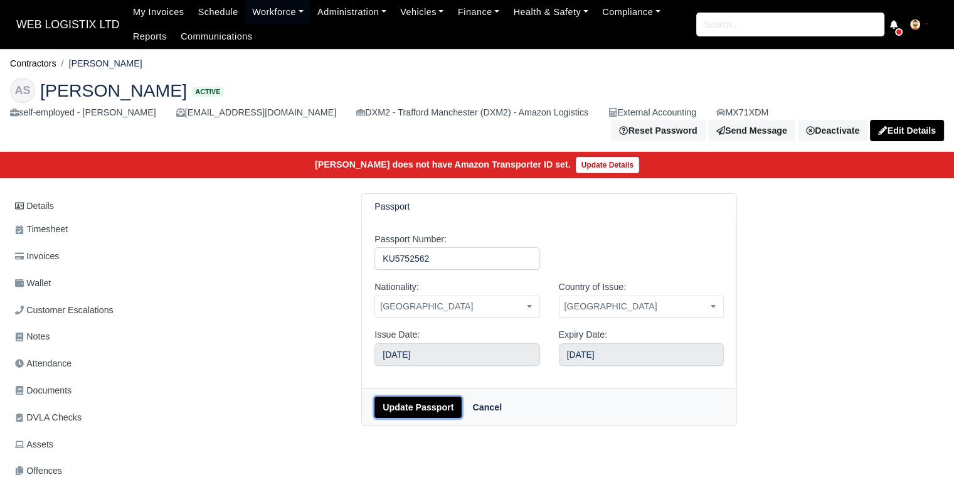
click at [435, 402] on button "Update Passport" at bounding box center [417, 406] width 87 height 21
